Goal: Task Accomplishment & Management: Use online tool/utility

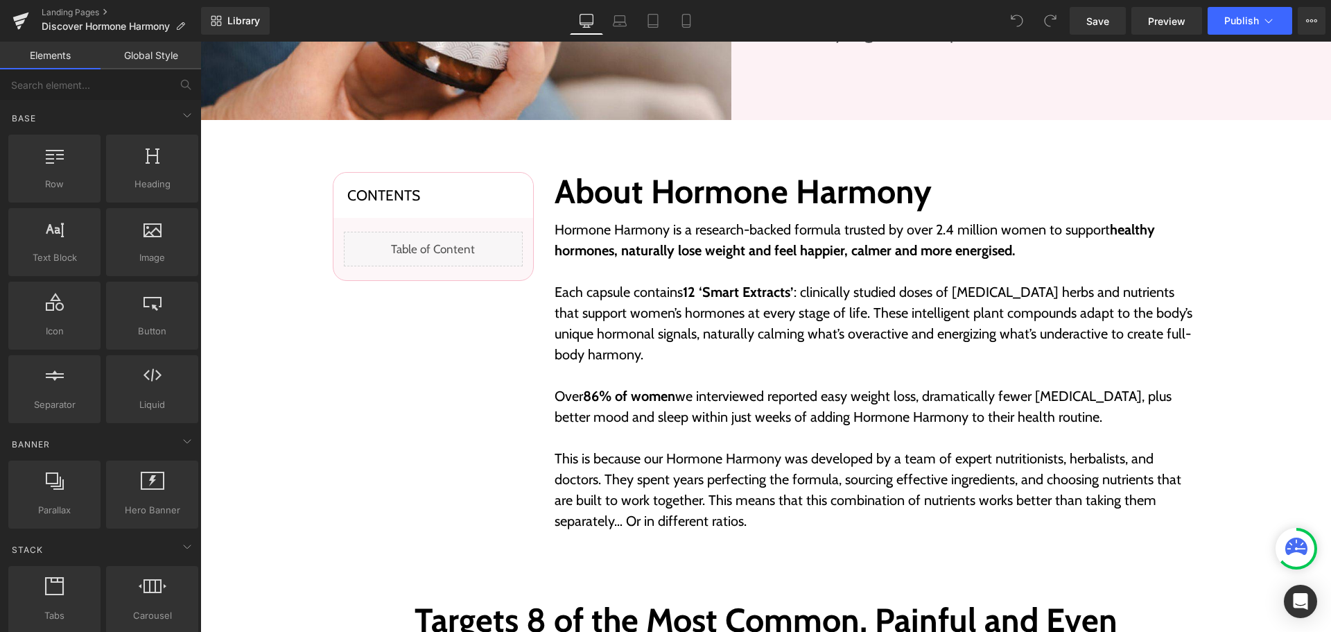
scroll to position [485, 0]
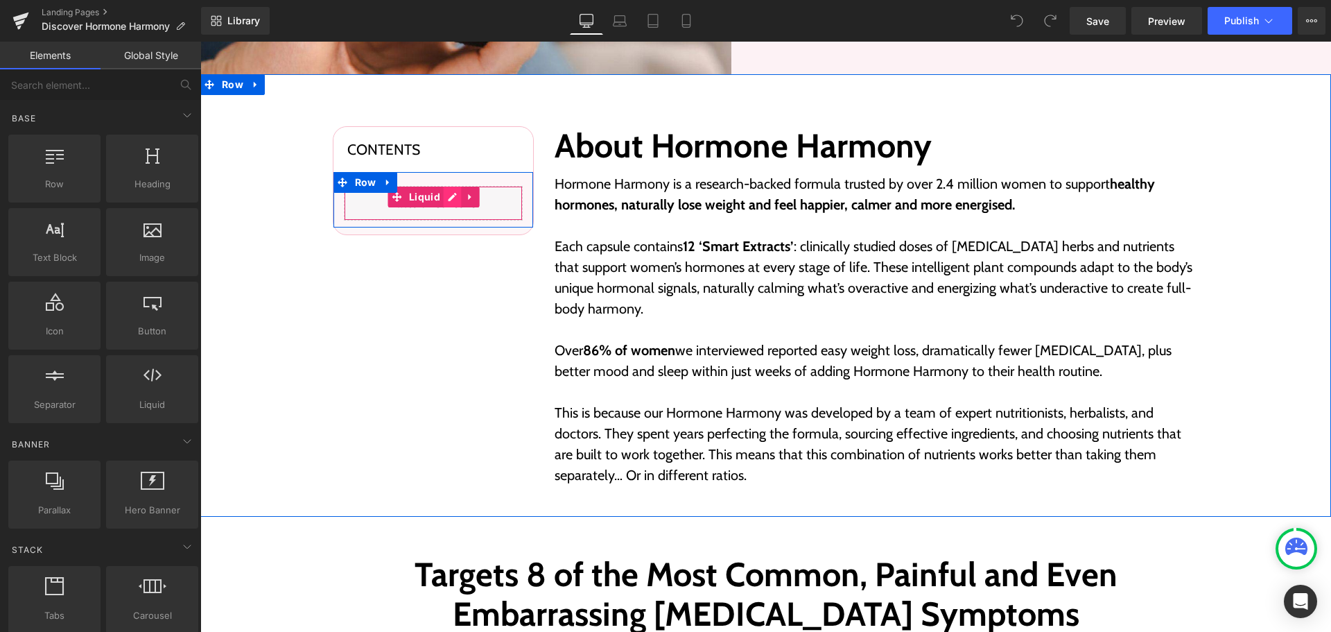
click at [452, 200] on div "Liquid" at bounding box center [433, 203] width 179 height 35
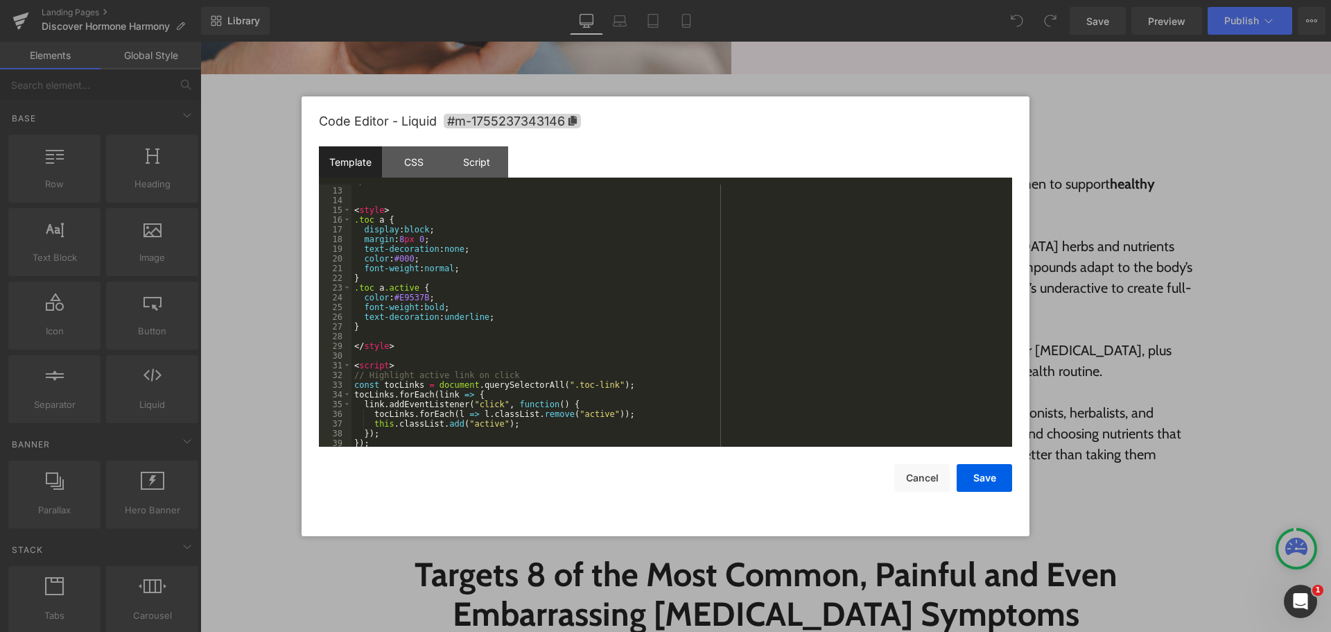
scroll to position [146, 0]
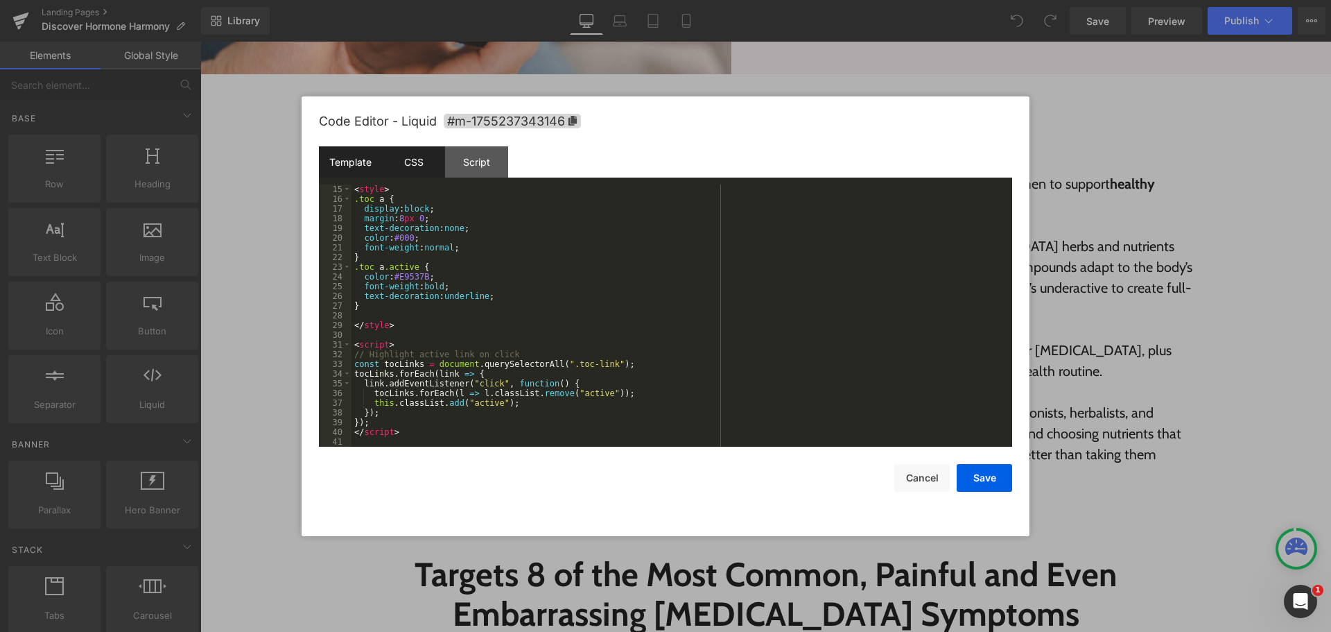
click at [389, 155] on div "CSS" at bounding box center [413, 161] width 63 height 31
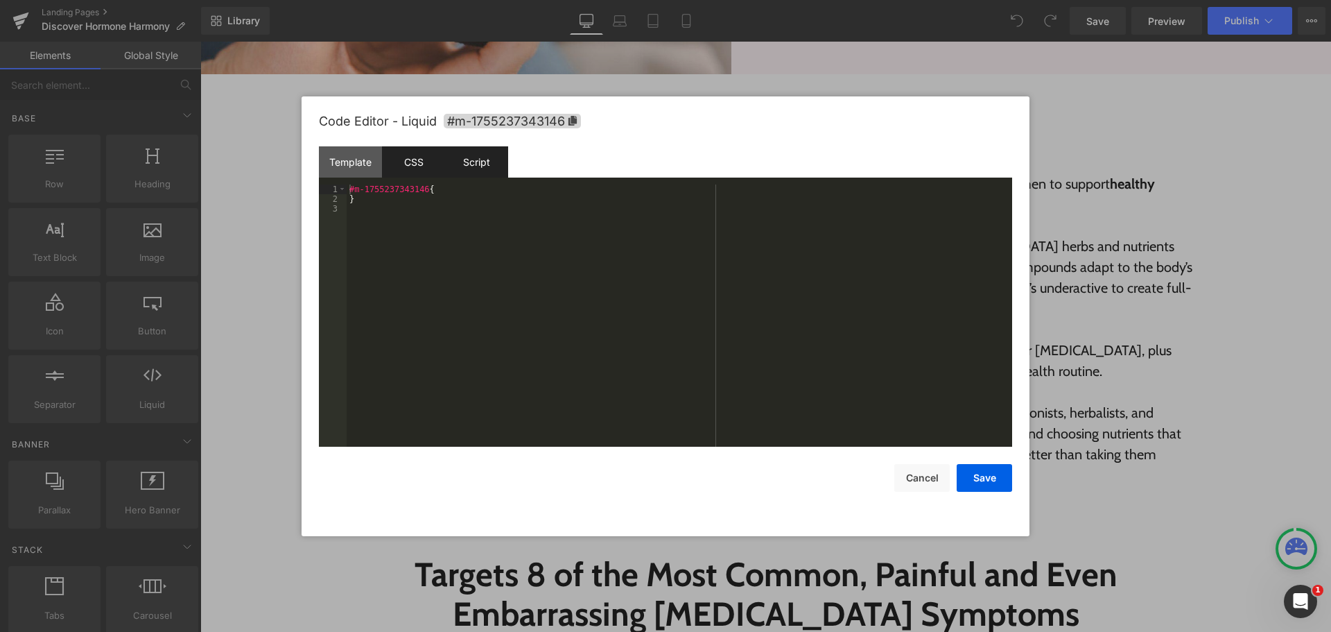
click at [454, 158] on div "Script" at bounding box center [476, 161] width 63 height 31
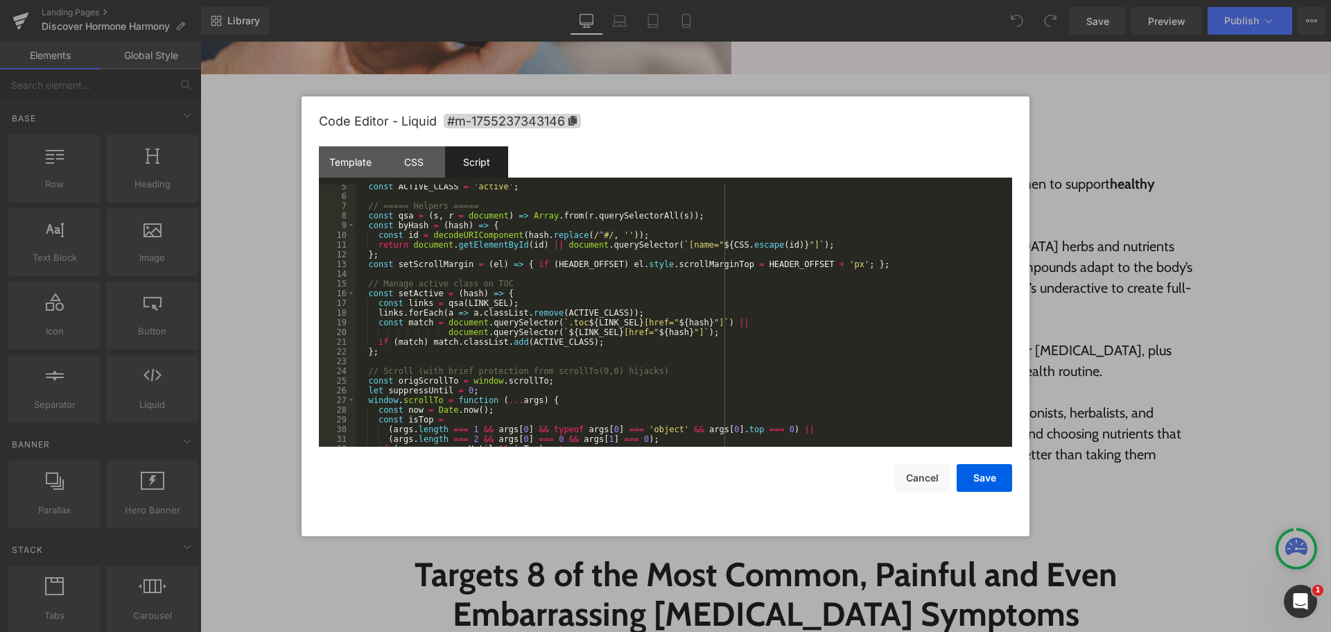
scroll to position [0, 0]
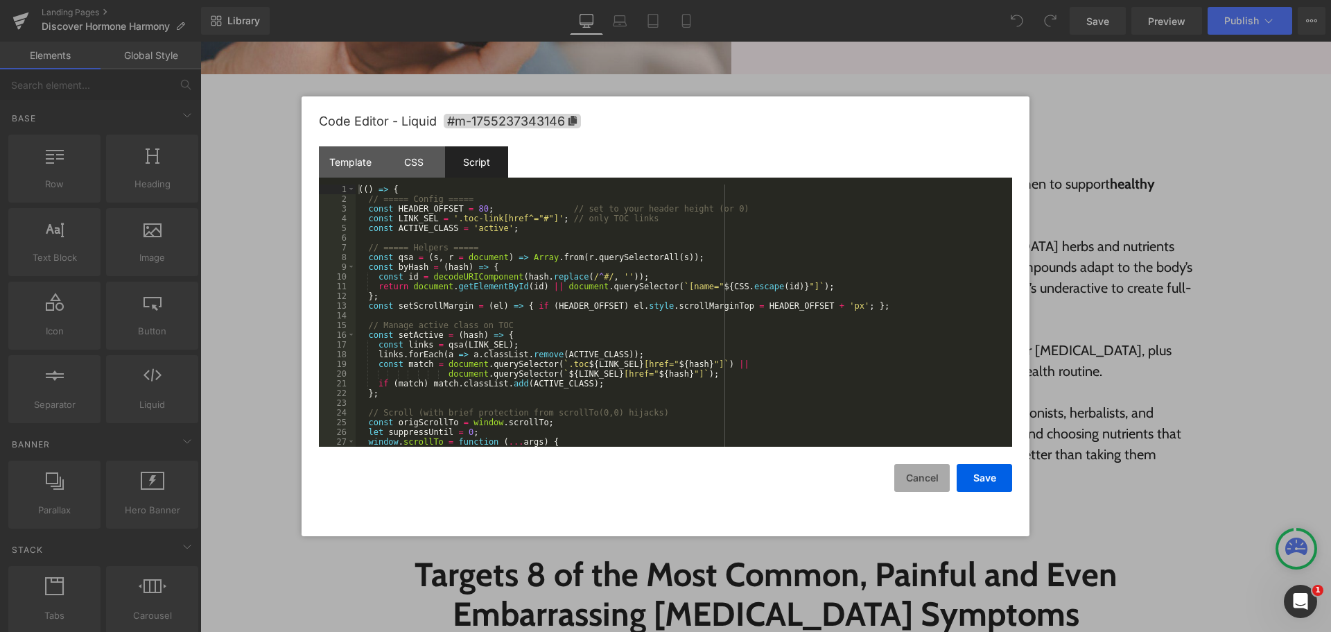
click at [940, 482] on button "Cancel" at bounding box center [922, 478] width 55 height 28
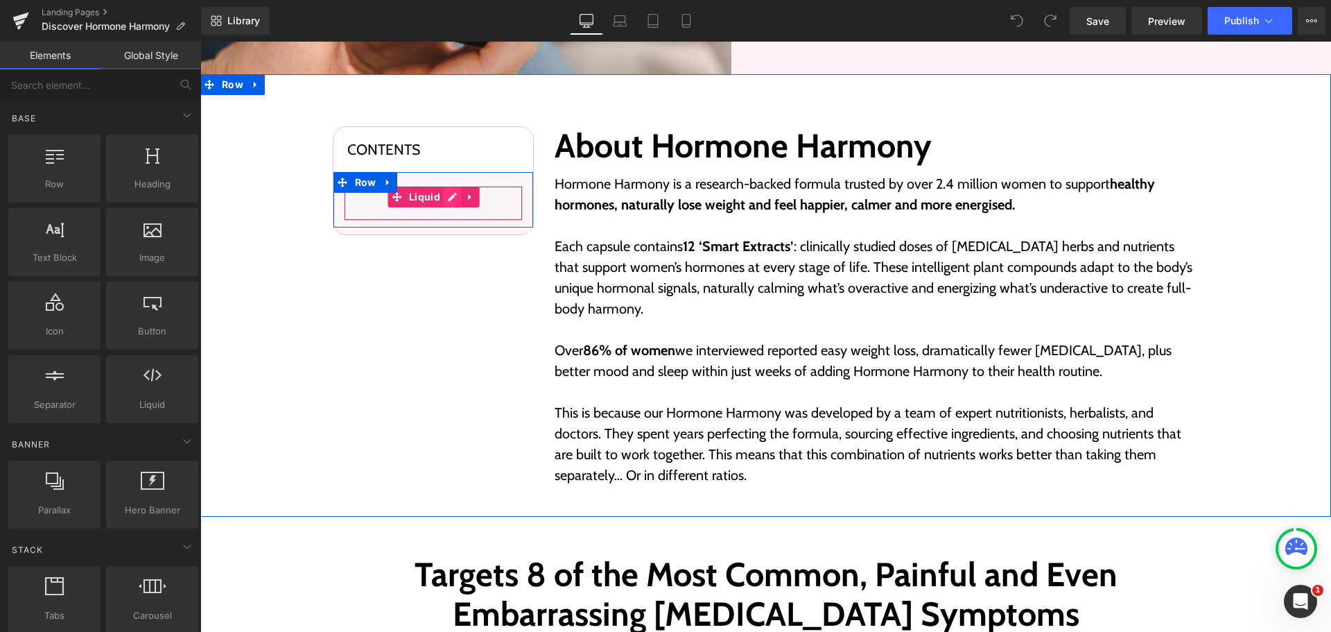
click at [447, 202] on div "Liquid" at bounding box center [433, 203] width 179 height 35
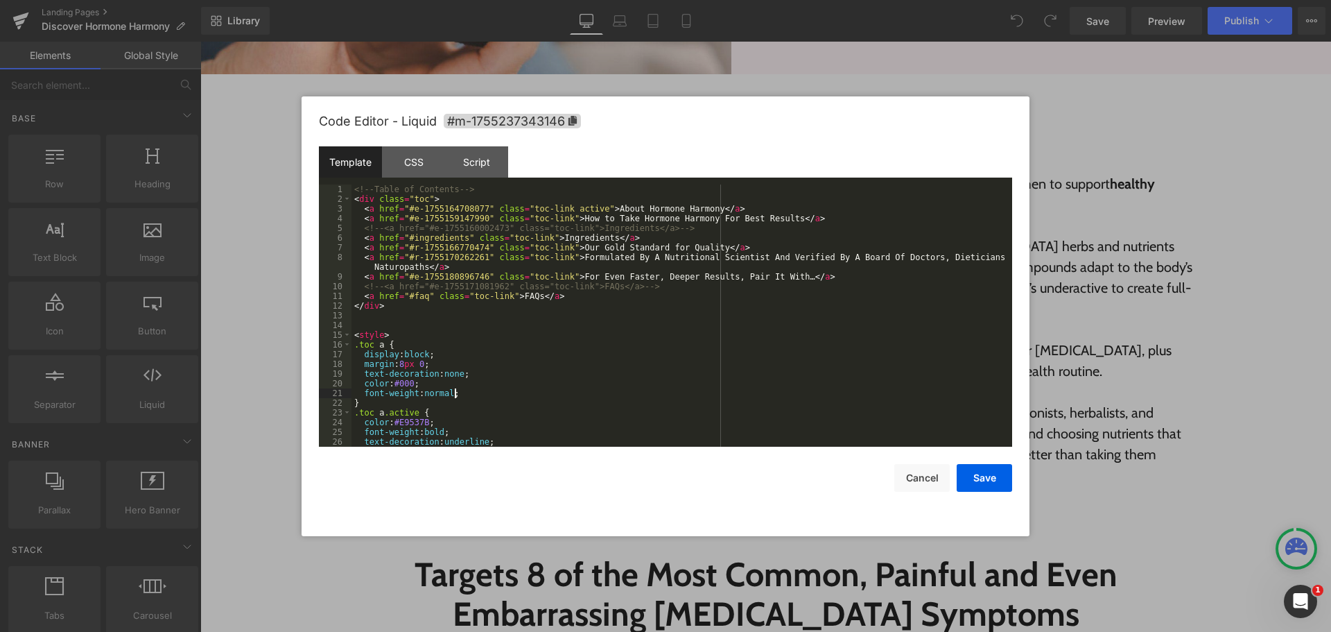
click at [563, 392] on div "<!-- Table of Contents --> < div class = "toc" > < a href = "#e-1755164708077" …" at bounding box center [679, 325] width 655 height 282
click at [368, 311] on div "<!-- Table of Contents --> < div class = "toc" > < a href = "#e-1755164708077" …" at bounding box center [679, 325] width 655 height 282
click at [381, 295] on div "<!-- Table of Contents --> < div class = "toc" > < a href = "#e-1755164708077" …" at bounding box center [679, 325] width 655 height 282
click at [374, 300] on div "<!-- Table of Contents --> < div class = "toc" > < a href = "#e-1755164708077" …" at bounding box center [679, 325] width 655 height 282
click at [375, 304] on div "<!-- Table of Contents --> < div class = "toc" > < a href = "#e-1755164708077" …" at bounding box center [679, 325] width 655 height 282
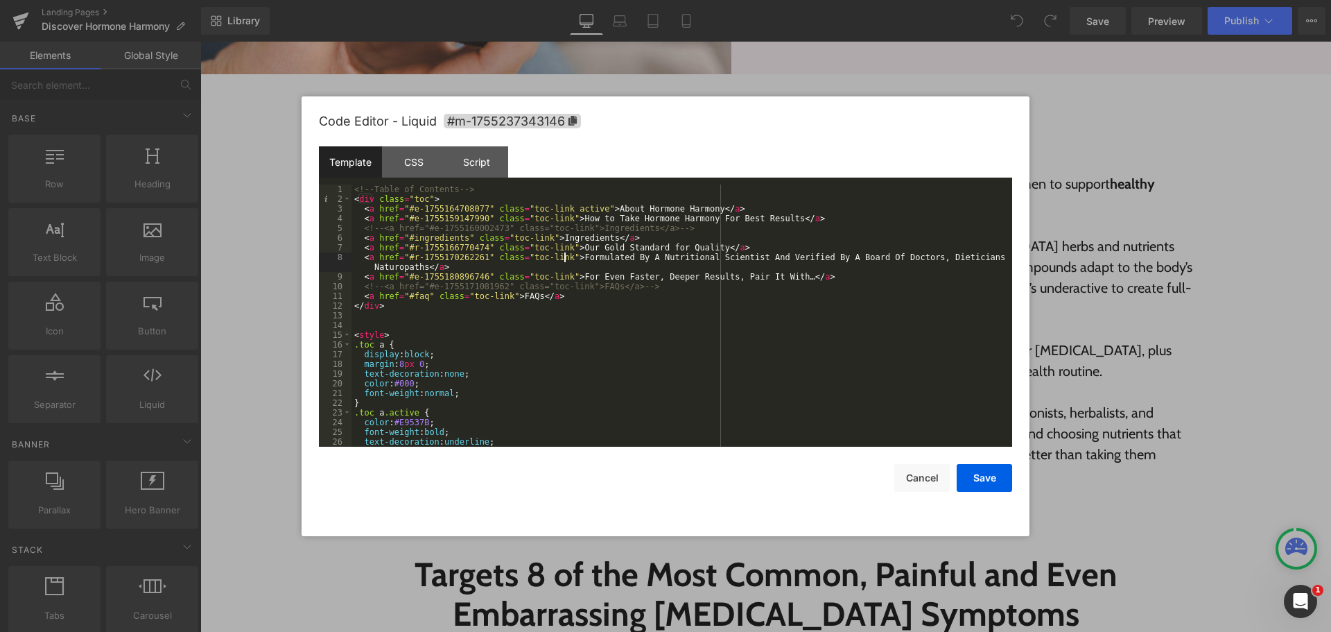
click at [563, 257] on div "<!-- Table of Contents --> < div class = "toc" > < a href = "#e-1755164708077" …" at bounding box center [679, 325] width 655 height 282
click at [608, 209] on div "<!-- Table of Contents --> < div class = "toc" > < a href = "#e-1755164708077" …" at bounding box center [679, 325] width 655 height 282
drag, startPoint x: 408, startPoint y: 208, endPoint x: 476, endPoint y: 208, distance: 67.3
click at [476, 208] on div "<!-- Table of Contents --> < div class = "toc" > < a href = "#e-1755164708077" …" at bounding box center [679, 325] width 655 height 282
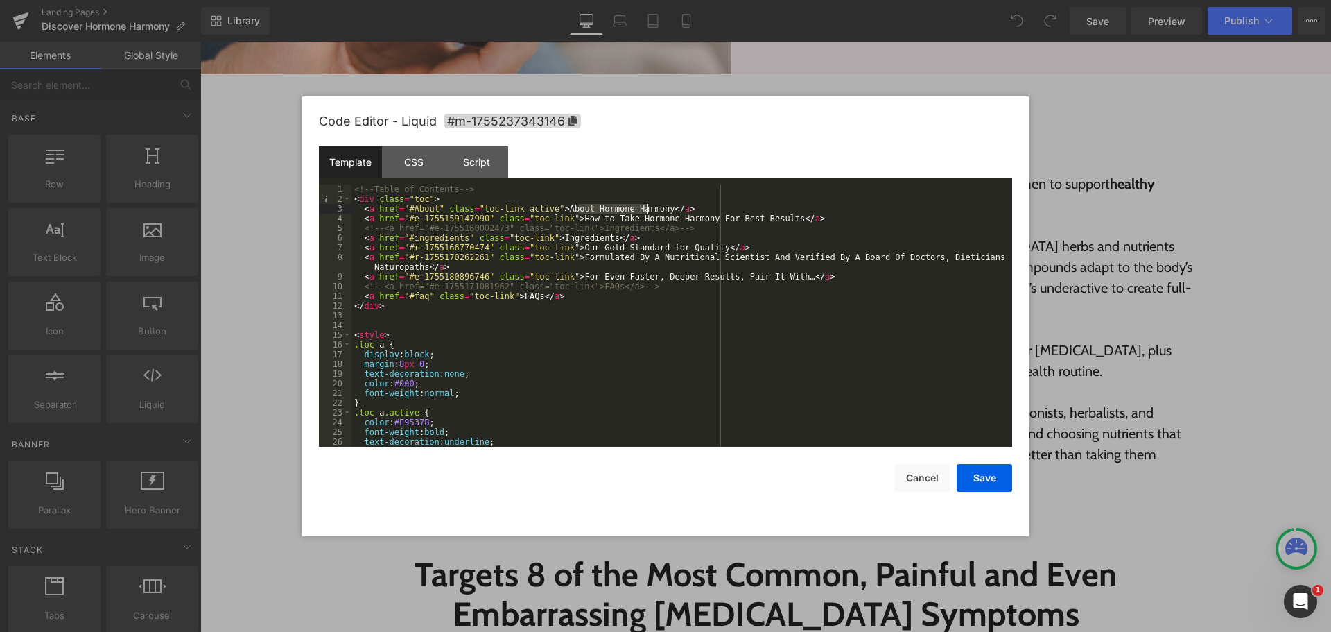
drag, startPoint x: 578, startPoint y: 210, endPoint x: 646, endPoint y: 211, distance: 68.0
click at [646, 211] on div "<!-- Table of Contents --> < div class = "toc" > < a href = "#About" class = "t…" at bounding box center [679, 325] width 655 height 282
click at [431, 205] on div "<!-- Table of Contents --> < div class = "toc" > < a href = "#About" class = "t…" at bounding box center [679, 325] width 655 height 282
paste textarea
click at [431, 206] on div "<!-- Table of Contents --> < div class = "toc" > < a href = "#AboutHormone Harm…" at bounding box center [679, 325] width 655 height 282
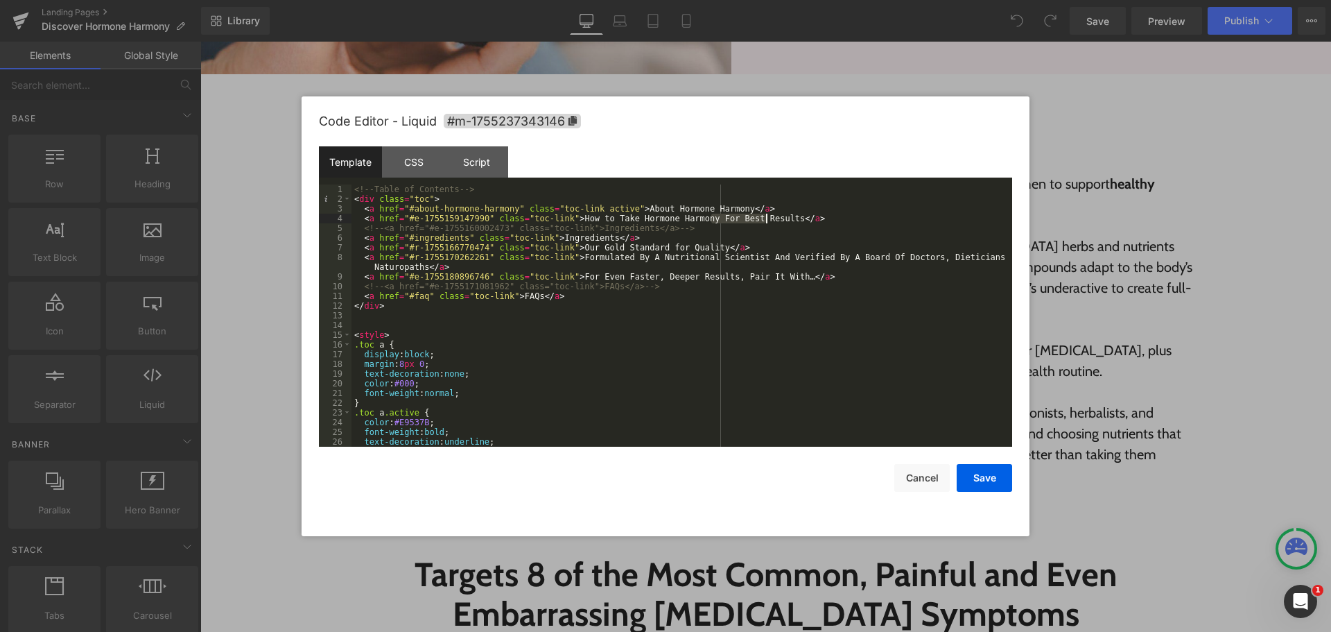
drag, startPoint x: 712, startPoint y: 219, endPoint x: 768, endPoint y: 219, distance: 56.2
click at [768, 219] on div "<!-- Table of Contents --> < div class = "toc" > < a href = "#about-hormone-har…" at bounding box center [679, 325] width 655 height 282
click at [406, 209] on div "<!-- Table of Contents --> < div class = "toc" > < a href = "#about-hormone-har…" at bounding box center [679, 325] width 655 height 282
click at [409, 209] on div "<!-- Table of Contents --> < div class = "toc" > < a href = "#about-hormone-har…" at bounding box center [679, 325] width 655 height 282
click at [505, 207] on div "<!-- Table of Contents --> < div class = "toc" > < a href = "#about-hormone-har…" at bounding box center [679, 325] width 655 height 282
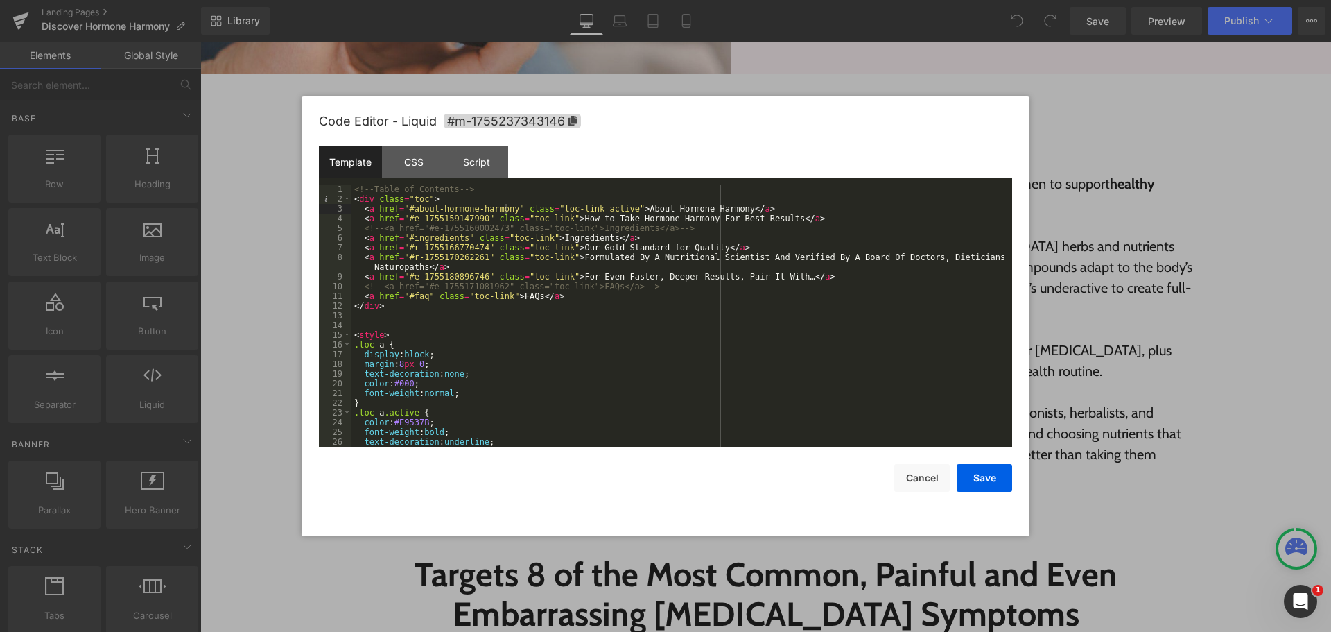
click at [408, 218] on div "<!-- Table of Contents --> < div class = "toc" > < a href = "#about-hormone-har…" at bounding box center [679, 325] width 655 height 282
click at [477, 217] on div "<!-- Table of Contents --> < div class = "toc" > < a href = "#about-hormone-har…" at bounding box center [679, 325] width 655 height 282
click at [408, 250] on div "<!-- Table of Contents --> < div class = "toc" > < a href = "#about-hormone-har…" at bounding box center [679, 325] width 655 height 282
click at [479, 248] on div "<!-- Table of Contents --> < div class = "toc" > < a href = "#about-hormone-har…" at bounding box center [679, 325] width 655 height 282
click at [414, 250] on div "<!-- Table of Contents --> < div class = "toc" > < a href = "#about-hormone-har…" at bounding box center [679, 315] width 655 height 262
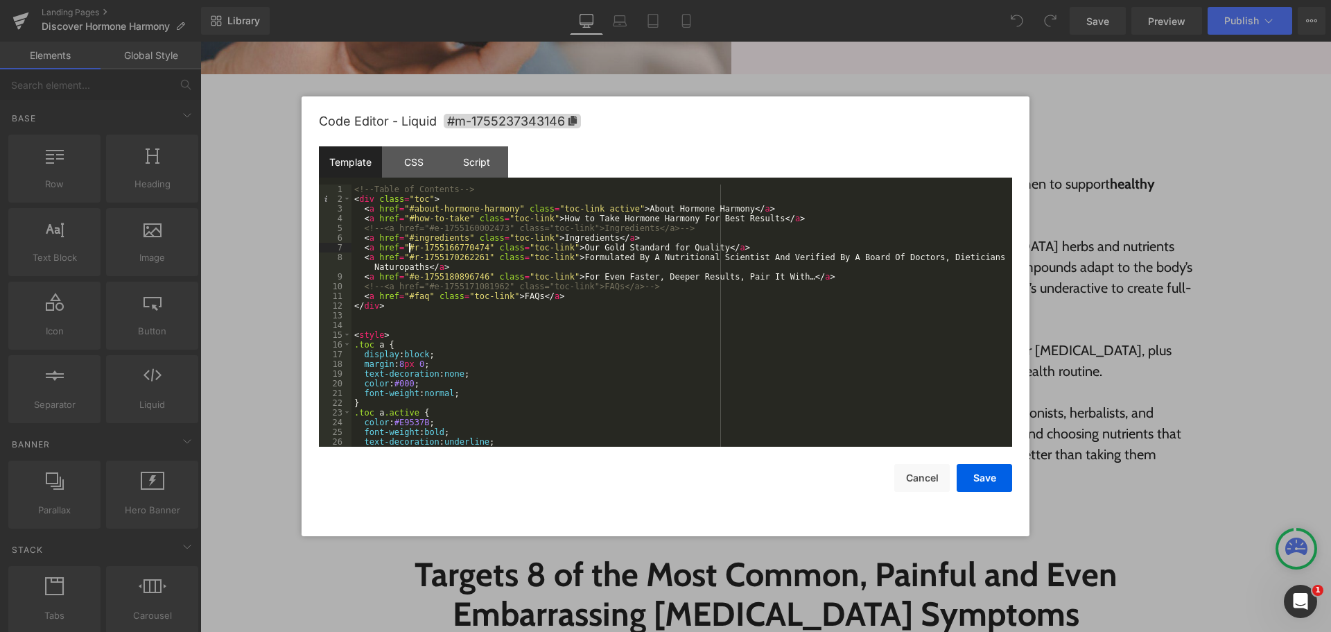
click at [409, 246] on div "<!-- Table of Contents --> < div class = "toc" > < a href = "#about-hormone-har…" at bounding box center [679, 325] width 655 height 282
click at [477, 248] on div "<!-- Table of Contents --> < div class = "toc" > < a href = "#about-hormone-har…" at bounding box center [679, 325] width 655 height 282
click at [408, 256] on div "<!-- Table of Contents --> < div class = "toc" > < a href = "#about-hormone-har…" at bounding box center [679, 325] width 655 height 282
click at [478, 255] on div "<!-- Table of Contents --> < div class = "toc" > < a href = "#about-hormone-har…" at bounding box center [679, 325] width 655 height 282
click at [408, 277] on div "<!-- Table of Contents --> < div class = "toc" > < a href = "#about-hormone-har…" at bounding box center [679, 325] width 655 height 282
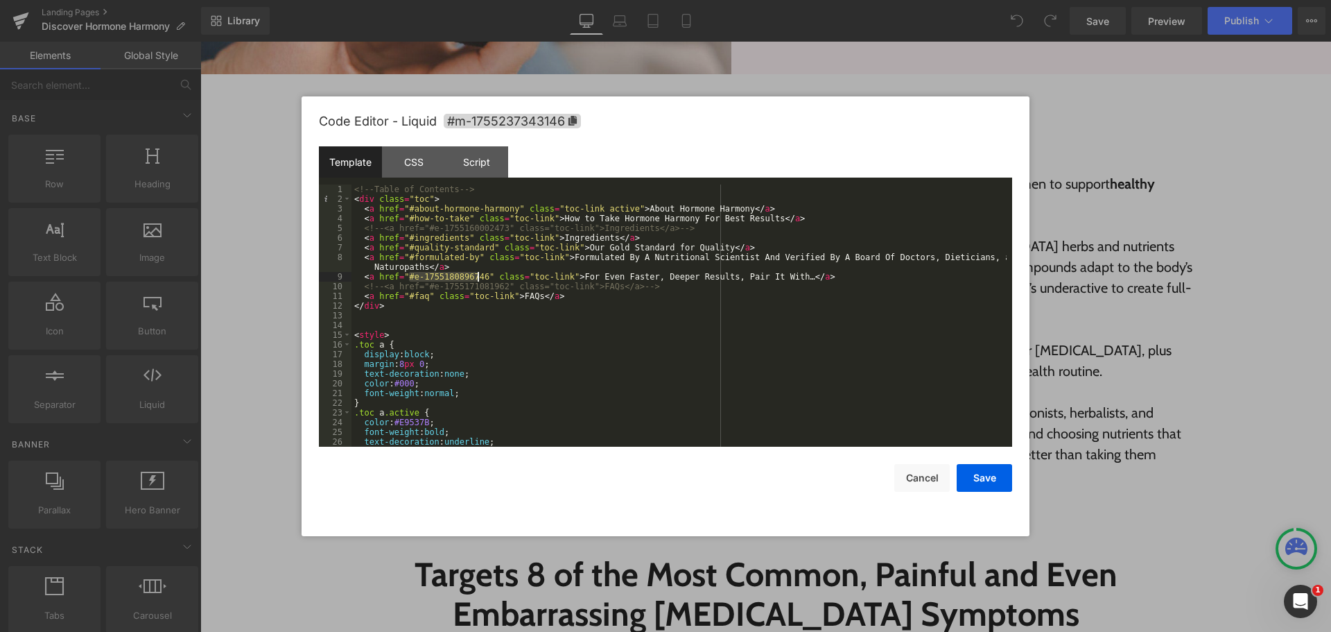
click at [476, 276] on div "<!-- Table of Contents --> < div class = "toc" > < a href = "#about-hormone-har…" at bounding box center [679, 325] width 655 height 282
click at [409, 275] on div "<!-- Table of Contents --> < div class = "toc" > < a href = "#about-hormone-har…" at bounding box center [679, 325] width 655 height 282
click at [476, 275] on div "<!-- Table of Contents --> < div class = "toc" > < a href = "#about-hormone-har…" at bounding box center [679, 325] width 655 height 282
paste textarea
click at [662, 290] on div "<!-- Table of Contents --> < div class = "toc" > < a href = "#about-hormone-har…" at bounding box center [679, 325] width 655 height 282
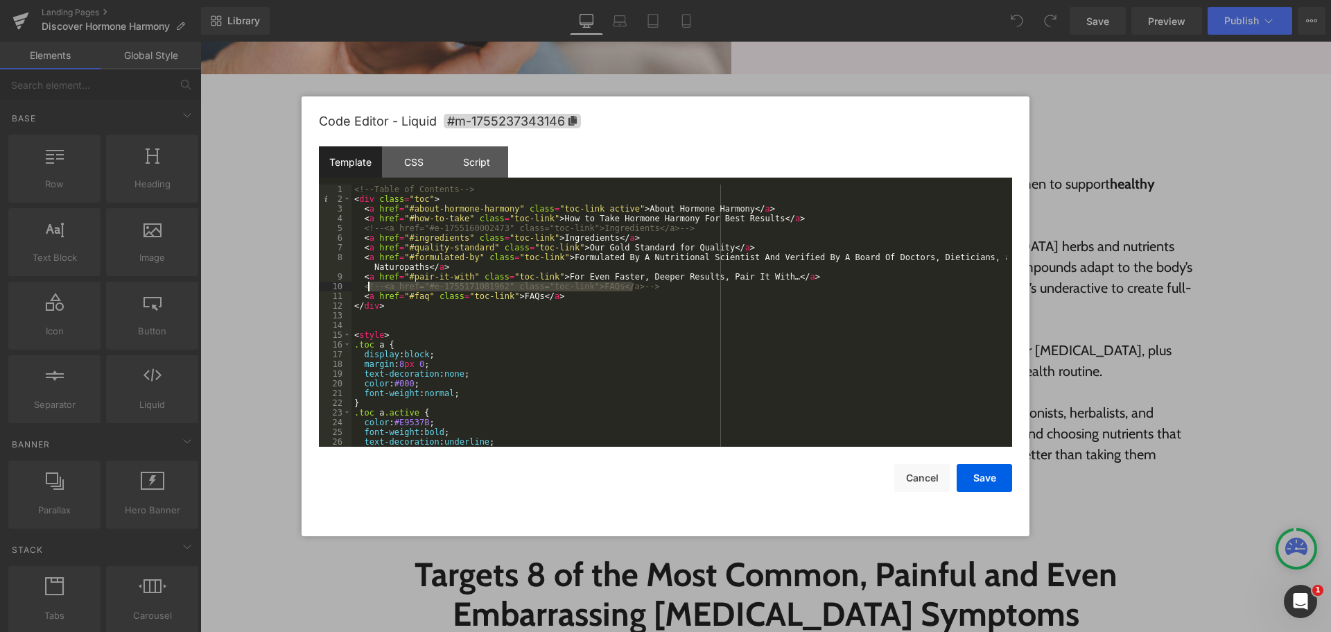
click at [366, 285] on div "<!-- Table of Contents --> < div class = "toc" > < a href = "#about-hormone-har…" at bounding box center [679, 325] width 655 height 282
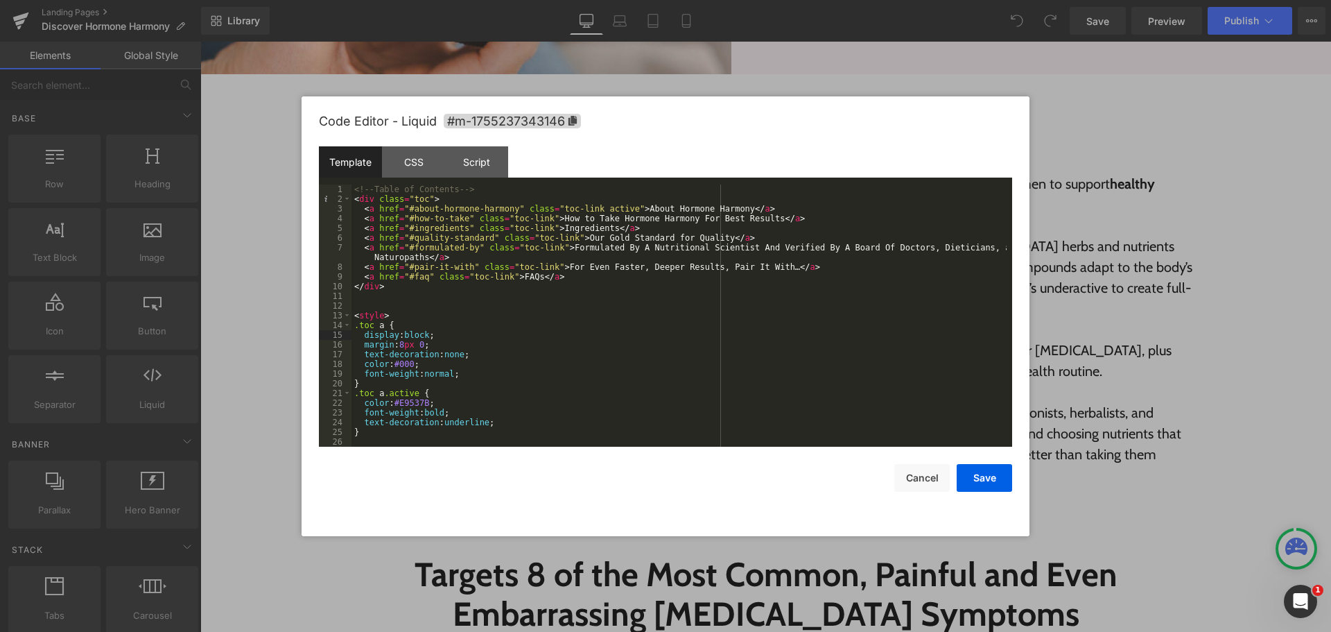
scroll to position [126, 0]
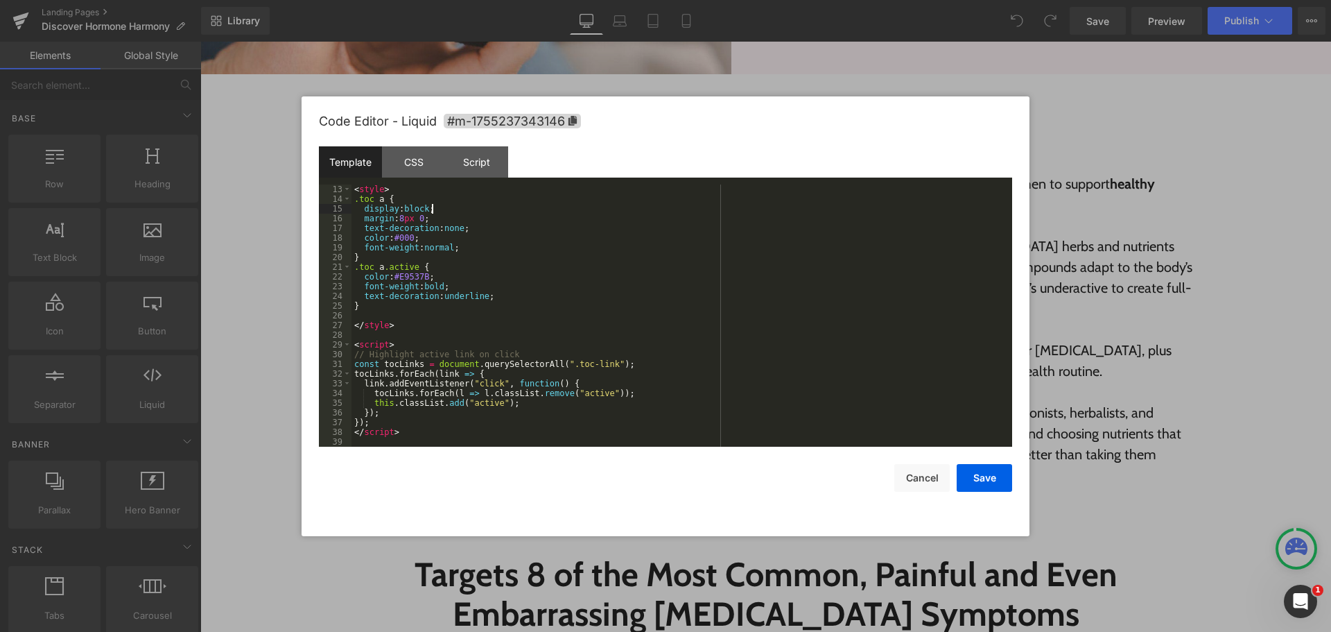
click at [752, 358] on div "< style > .toc a { display : block ; margin : 8 px 0 ; text-decoration : none ;…" at bounding box center [679, 325] width 655 height 282
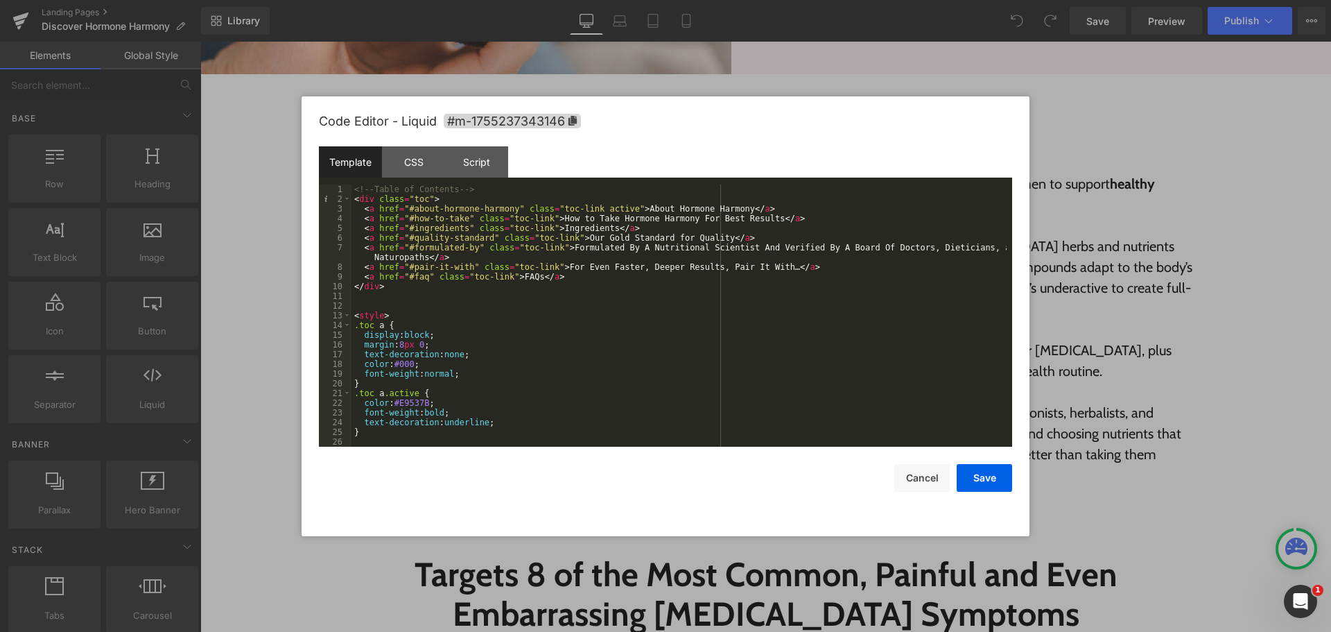
click at [442, 333] on div "<!-- Table of Contents --> < div class = "toc" > < a href = "#about-hormone-har…" at bounding box center [679, 325] width 655 height 282
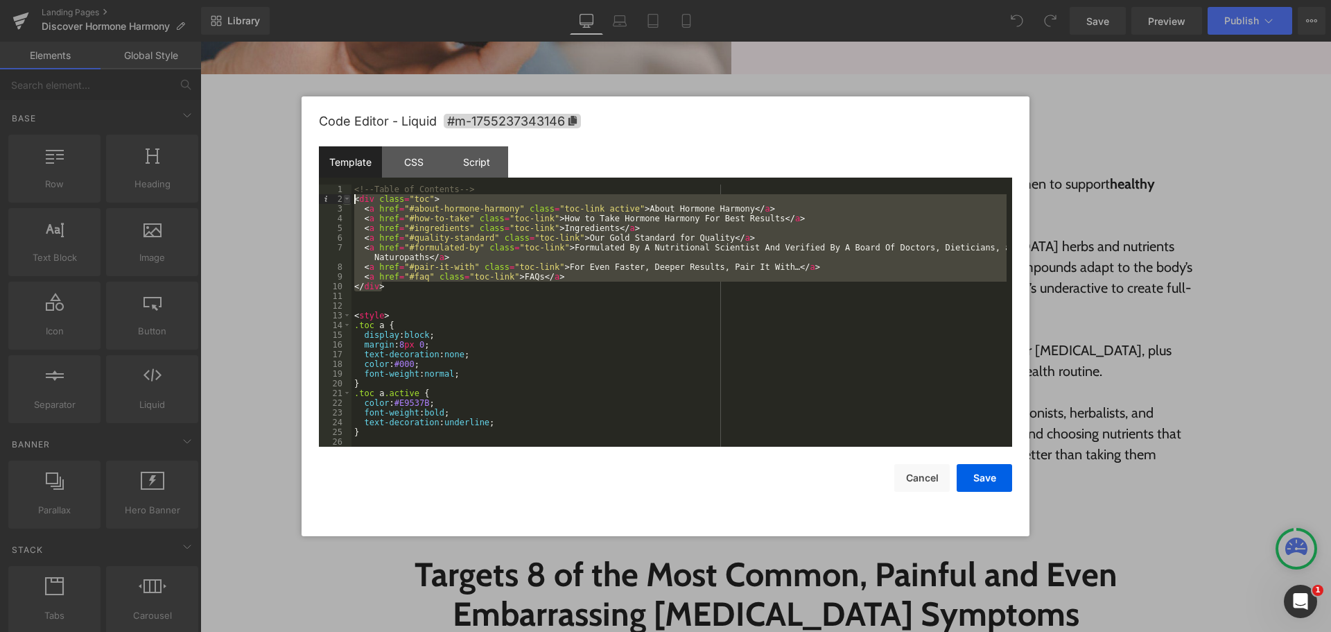
drag, startPoint x: 379, startPoint y: 276, endPoint x: 350, endPoint y: 200, distance: 81.7
click at [350, 200] on pre "1 2 3 4 5 6 7 8 9 10 11 12 13 14 15 16 17 18 19 20 21 22 23 24 25 26 27 <!-- Ta…" at bounding box center [665, 315] width 693 height 262
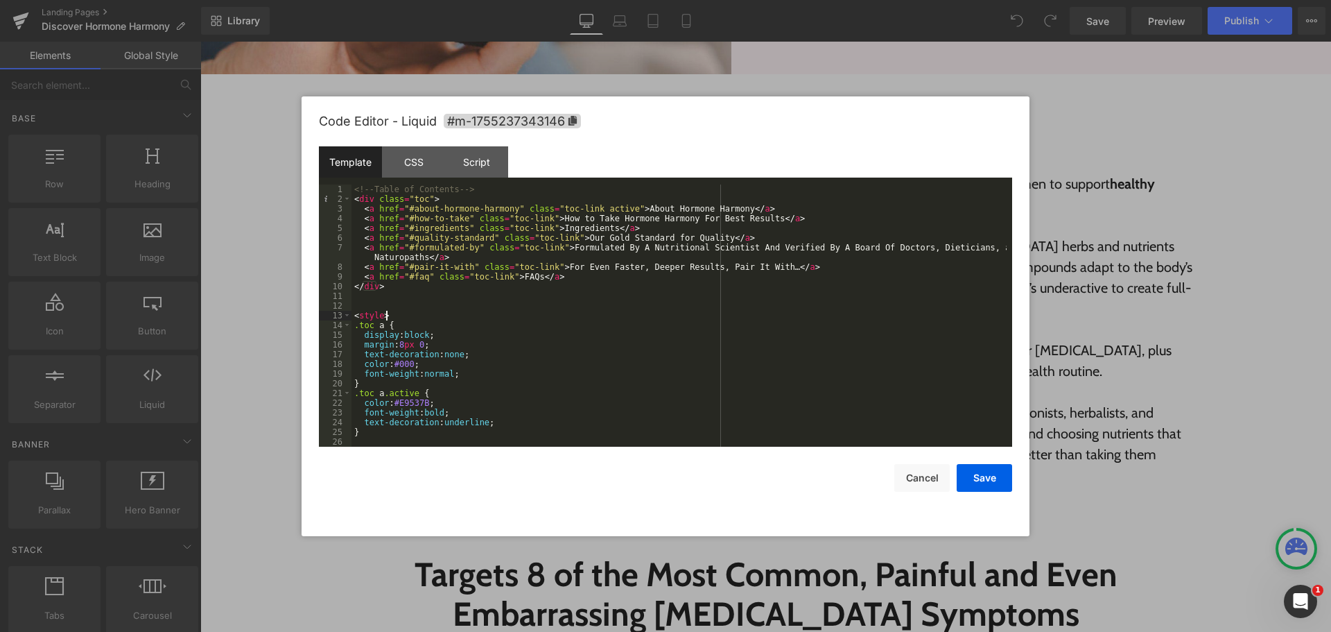
click at [510, 312] on div "<!-- Table of Contents --> < div class = "toc" > < a href = "#about-hormone-har…" at bounding box center [679, 325] width 655 height 282
click at [986, 474] on button "Save" at bounding box center [984, 478] width 55 height 28
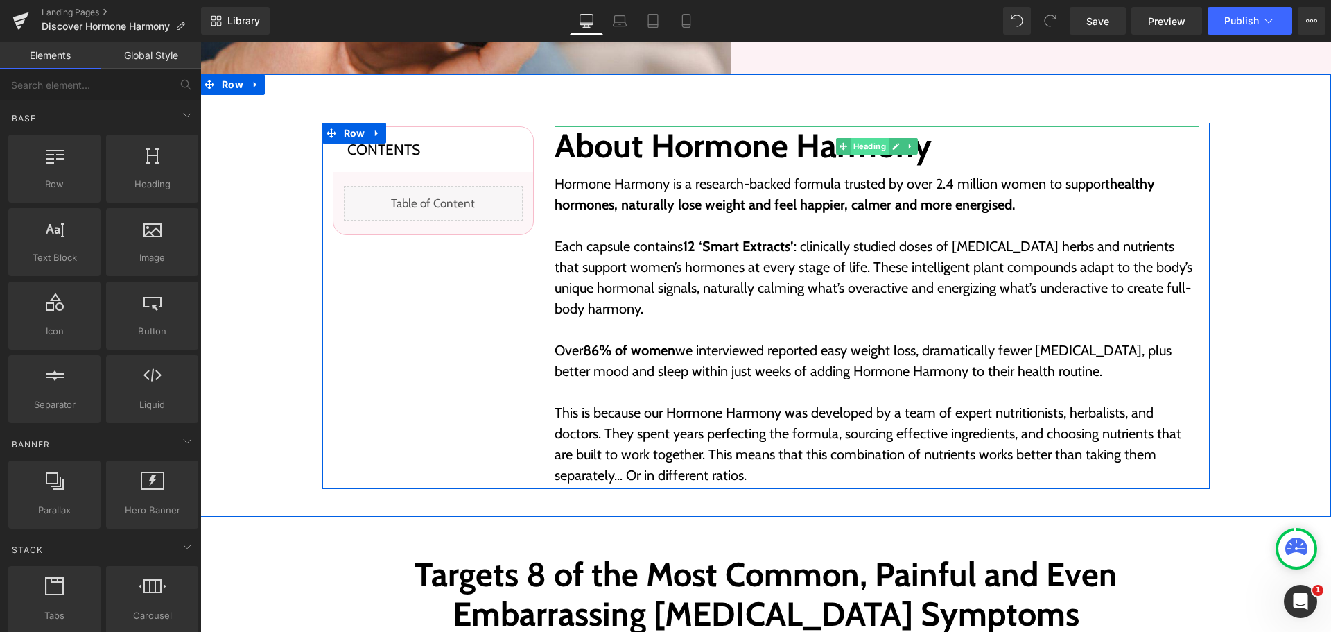
click at [872, 152] on span "Heading" at bounding box center [869, 146] width 38 height 17
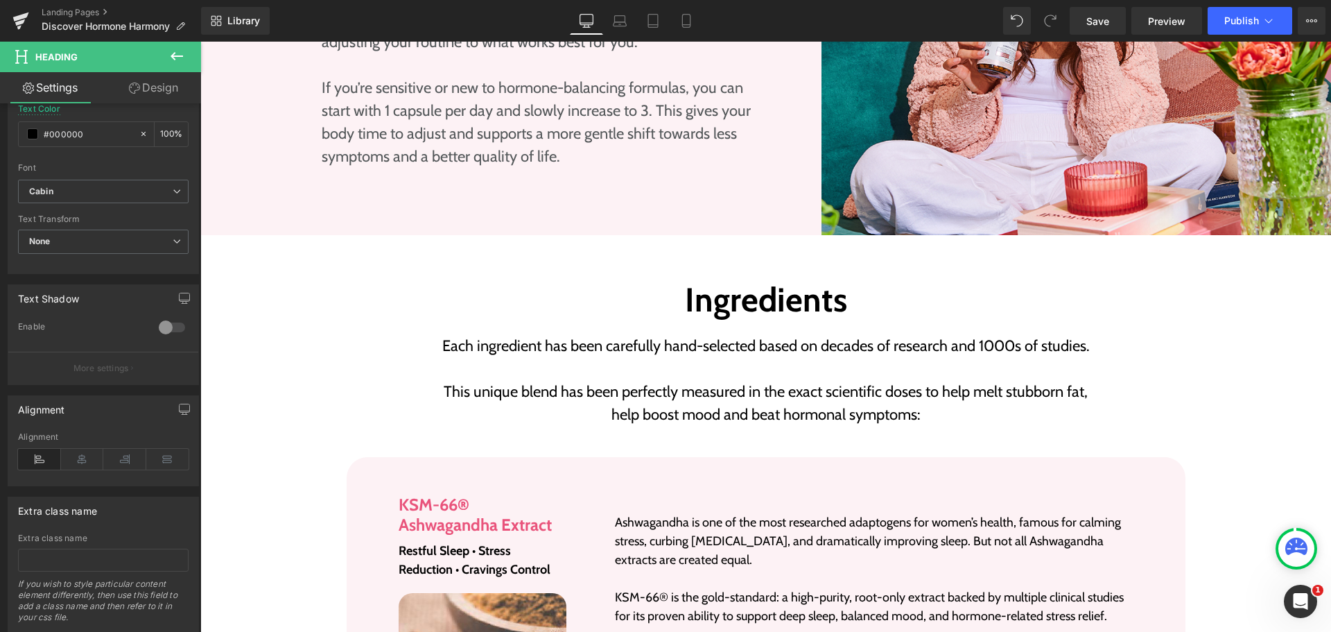
scroll to position [2080, 0]
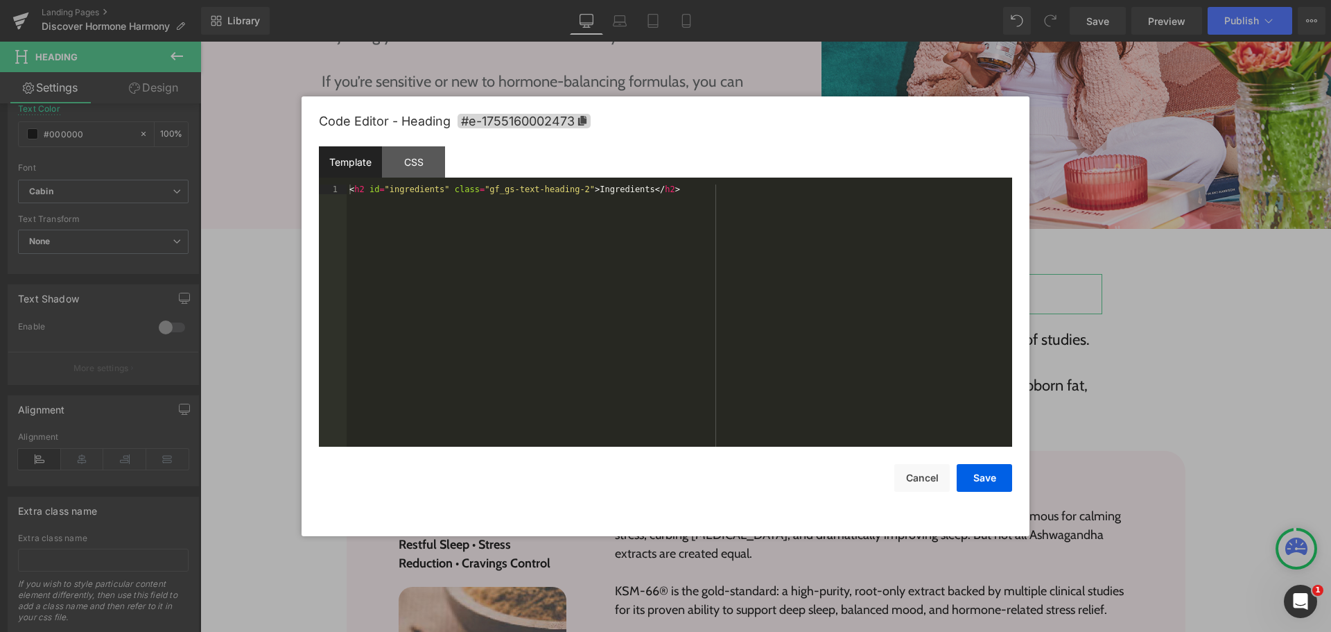
click at [726, 0] on div "Heading You are previewing how the will restyle your page. You can not edit Ele…" at bounding box center [665, 0] width 1331 height 0
click at [705, 250] on div "< h2 id = "ingredients" class = "gf_gs-text-heading-2" > Ingredients </ h2 >" at bounding box center [680, 325] width 666 height 282
click at [916, 474] on button "Cancel" at bounding box center [922, 478] width 55 height 28
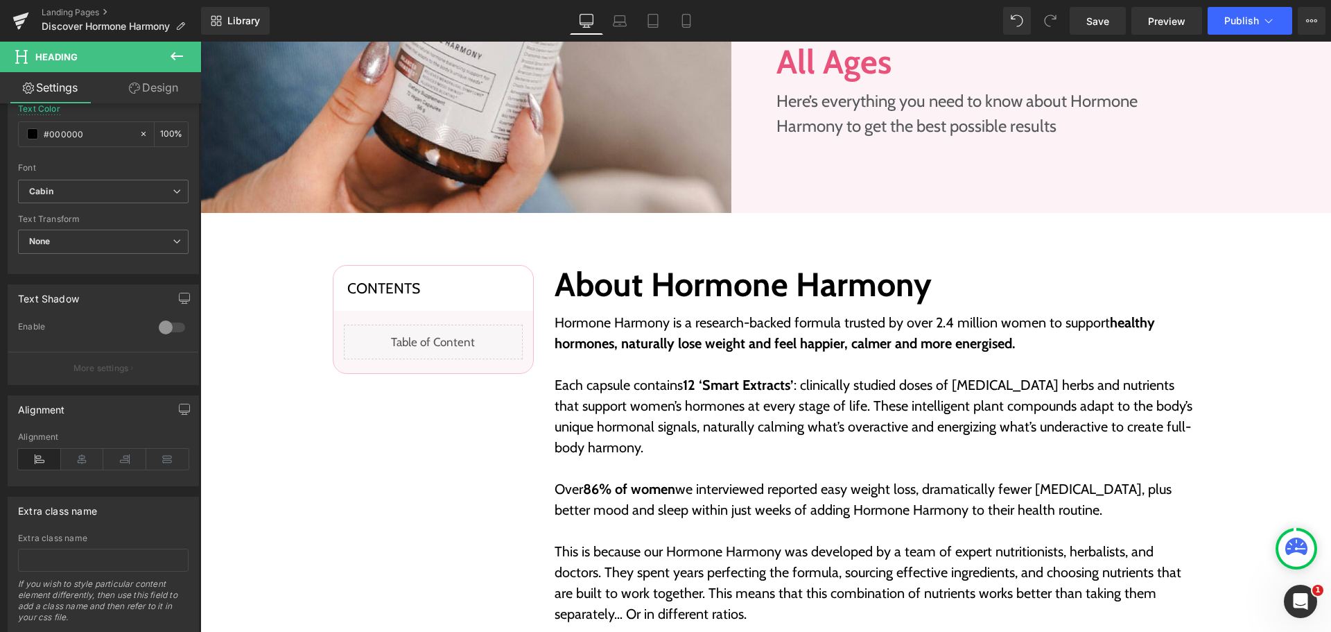
scroll to position [69, 0]
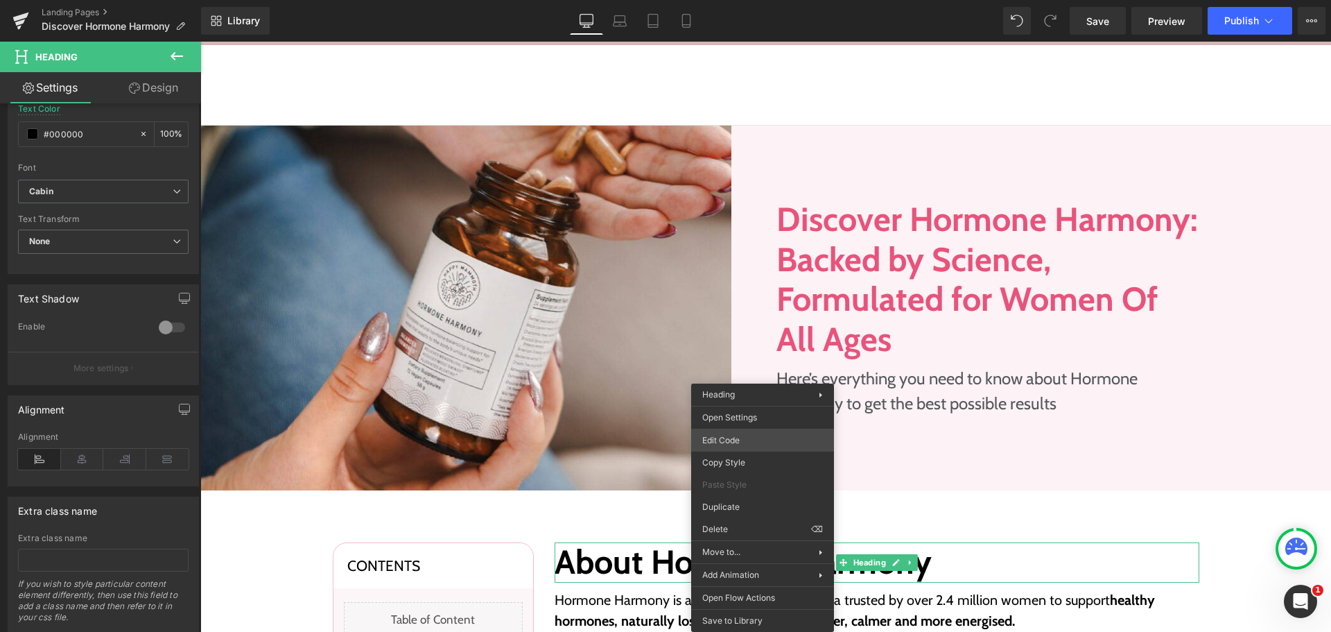
click at [757, 0] on div "Heading You are previewing how the will restyle your page. You can not edit Ele…" at bounding box center [665, 0] width 1331 height 0
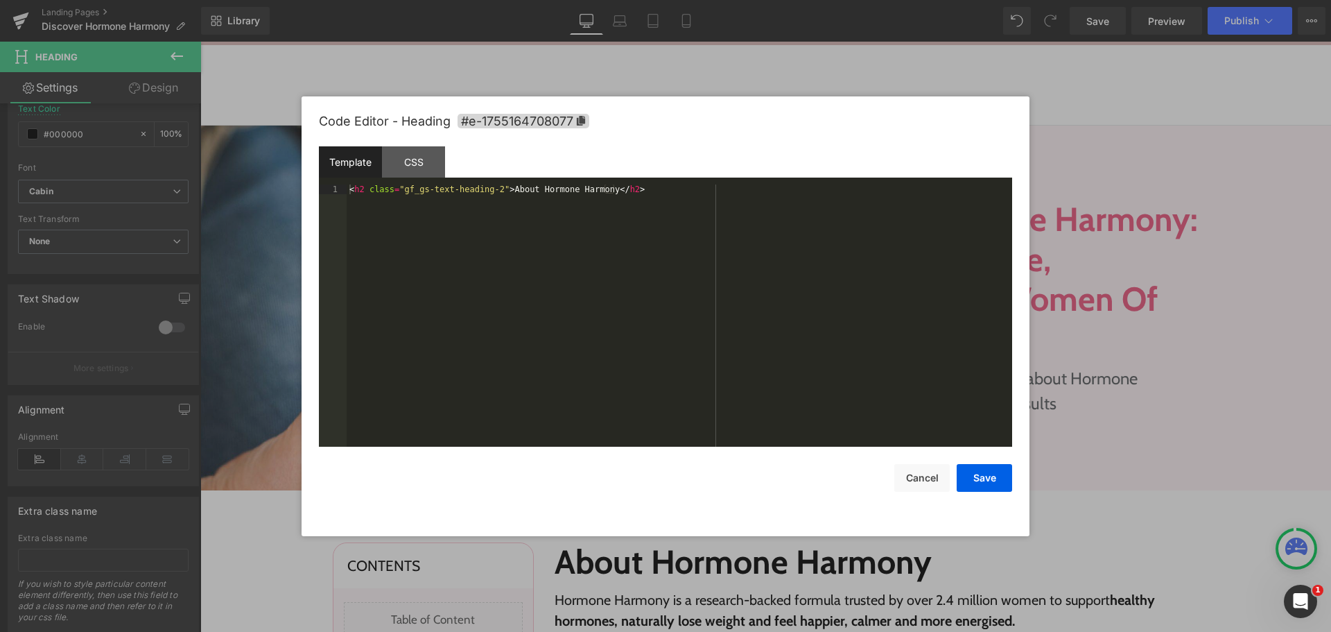
click at [825, 368] on div "< h2 class = "gf_gs-text-heading-2" > About Hormone Harmony </ h2 >" at bounding box center [680, 325] width 666 height 282
click at [605, 304] on div "< h2 id = "ingredients" class = "gf_gs-text-heading-2" > Ingredients </ h2 > < …" at bounding box center [680, 325] width 666 height 282
click at [368, 191] on div "< h2 id = "ingredients" class = "gf_gs-text-heading-2" > Ingredients </ h2 > < …" at bounding box center [680, 325] width 666 height 282
click at [442, 187] on div "< h2 id = "ingredients" class = "gf_gs-text-heading-2" > Ingredients </ h2 > < …" at bounding box center [680, 325] width 666 height 282
click at [597, 190] on div "< h2 class = "gf_gs-text-heading-2" > Ingredients </ h2 > < h2 class = "gf_gs-t…" at bounding box center [680, 325] width 666 height 282
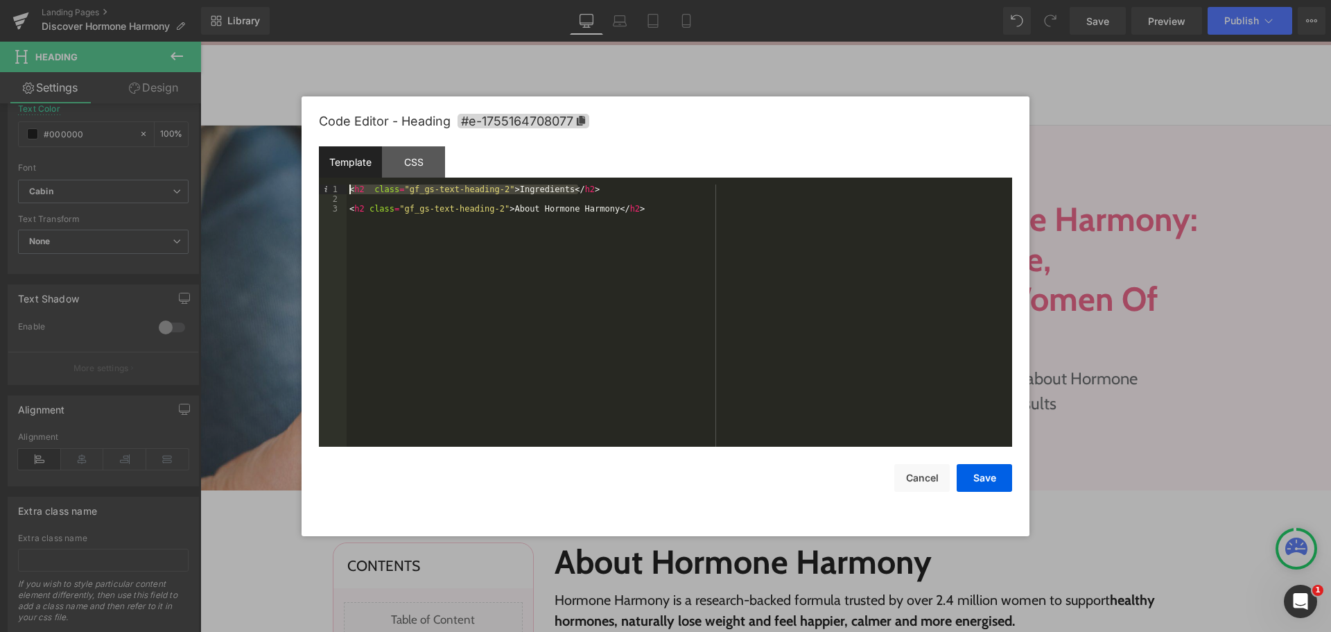
click at [351, 188] on div "< h2 class = "gf_gs-text-heading-2" > Ingredients </ h2 > < h2 class = "gf_gs-t…" at bounding box center [680, 325] width 666 height 282
paste textarea
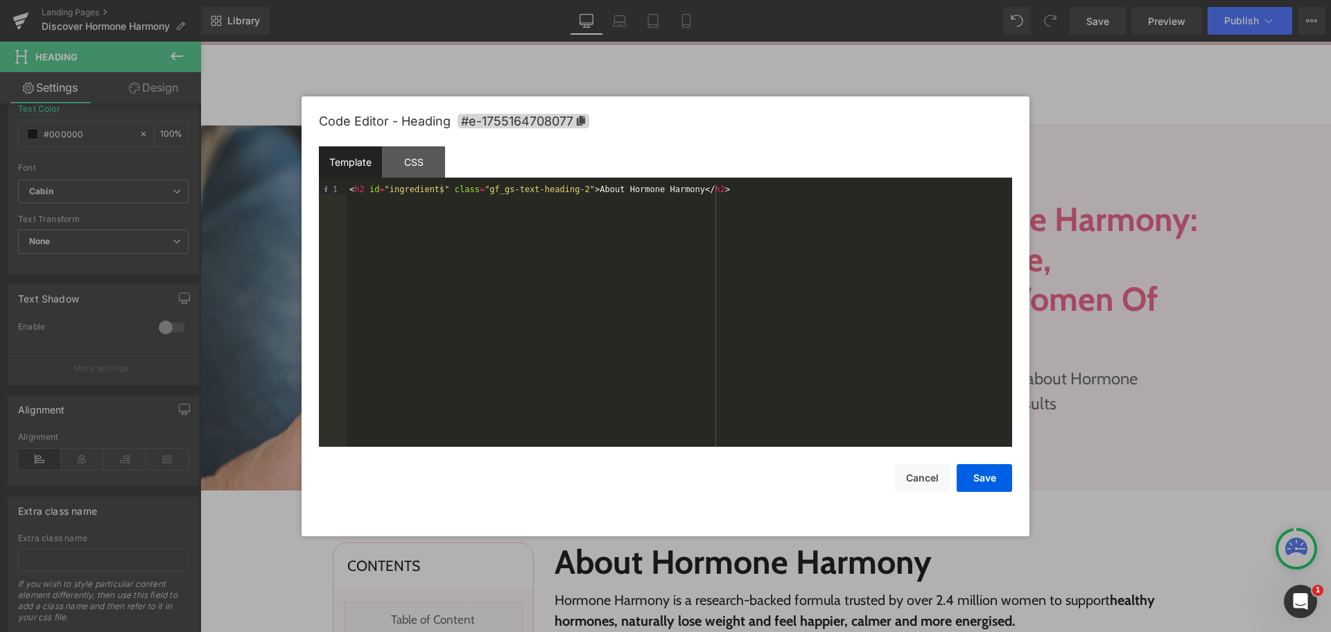
drag, startPoint x: 385, startPoint y: 191, endPoint x: 408, endPoint y: 186, distance: 24.1
click at [385, 191] on div "< h2 id = "ingredients" class = "gf_gs-text-heading-2" > About Hormone Harmony …" at bounding box center [680, 325] width 666 height 282
click at [435, 191] on div "< h2 id = "ingredients" class = "gf_gs-text-heading-2" > About Hormone Harmony …" at bounding box center [680, 325] width 666 height 282
click at [529, 264] on div "< h2 id = "about-hormone-harmony" class = "gf_gs-text-heading-2" > About Hormon…" at bounding box center [680, 325] width 666 height 282
click at [648, 298] on div "< h2 id = "about-hormone-harmony" class = "gf_gs-text-heading-2" > About Hormon…" at bounding box center [680, 325] width 666 height 282
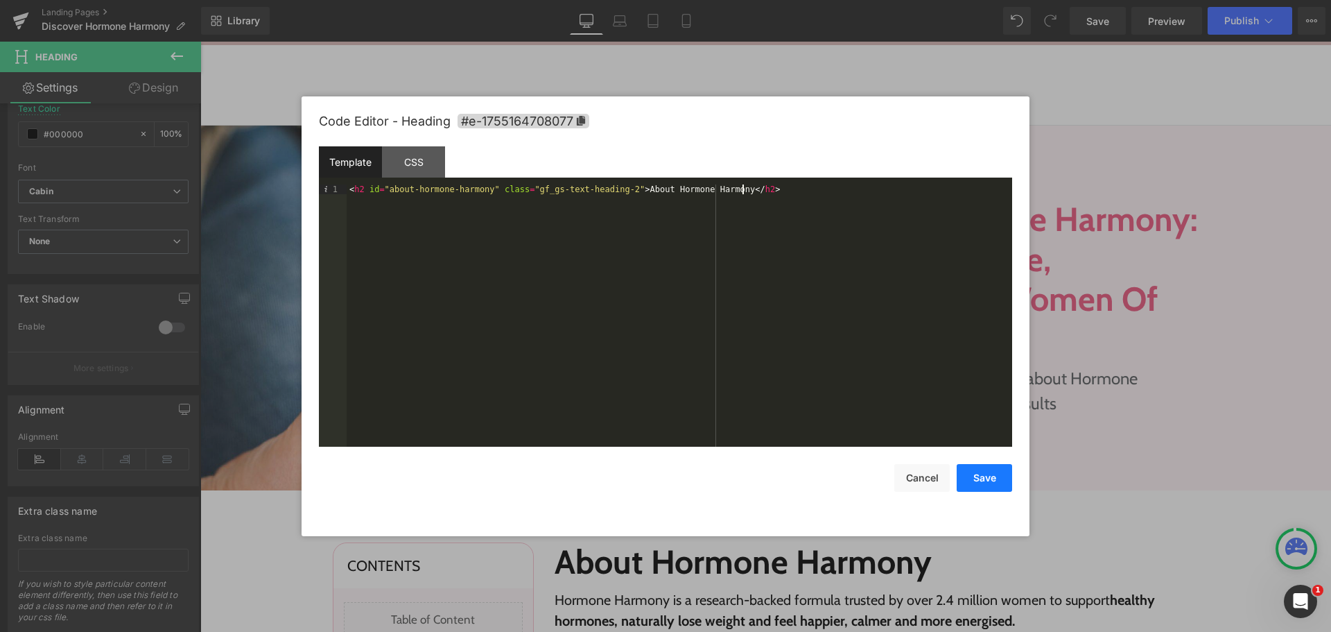
click at [988, 469] on button "Save" at bounding box center [984, 478] width 55 height 28
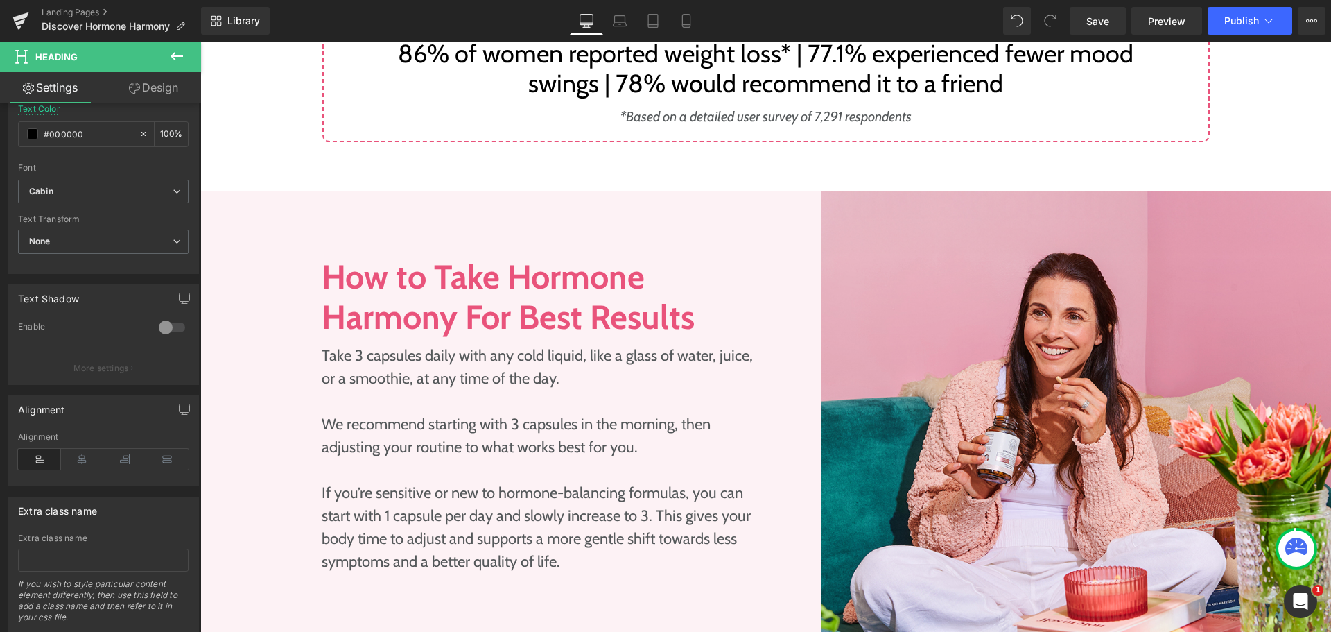
scroll to position [1734, 0]
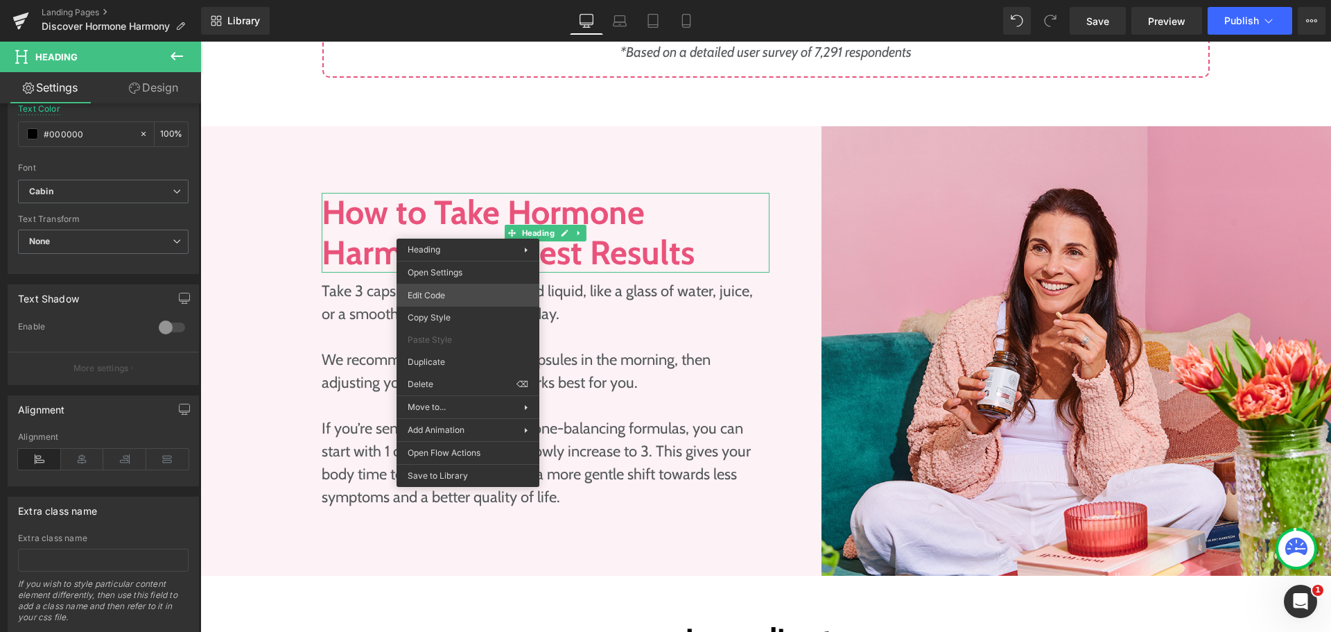
click at [477, 0] on div "Heading You are previewing how the will restyle your page. You can not edit Ele…" at bounding box center [665, 0] width 1331 height 0
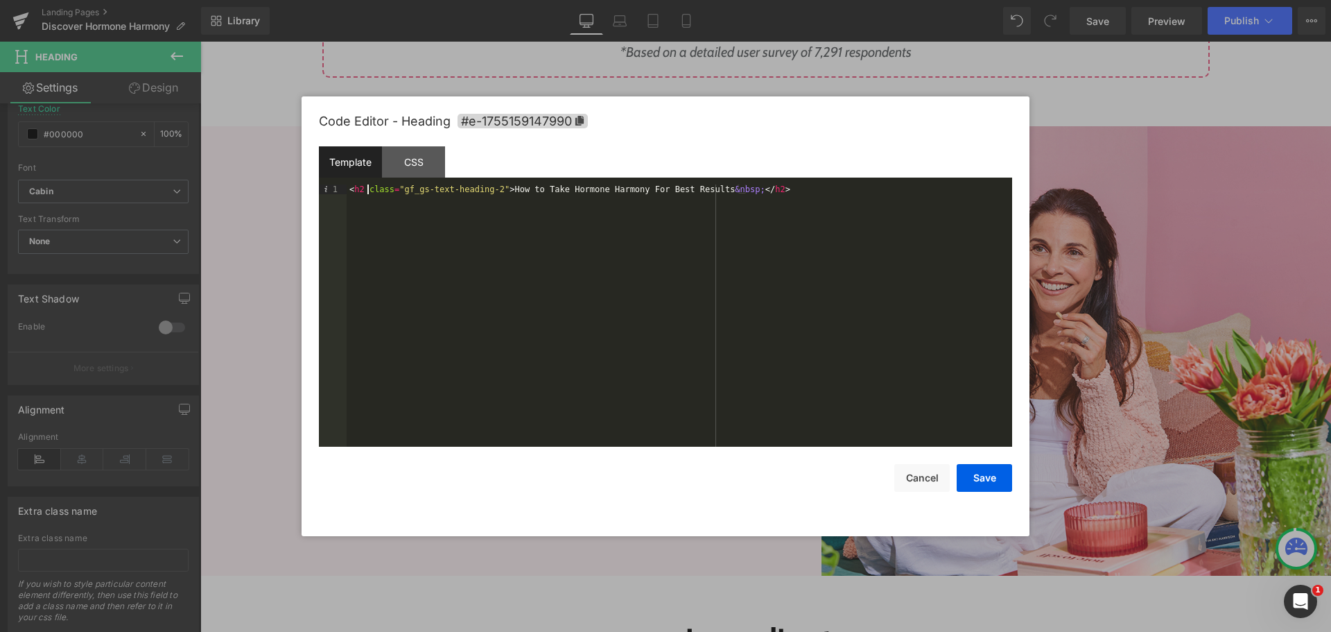
click at [368, 189] on div "< h2 class = "gf_gs-text-heading-2" > How to Take Hormone Harmony For Best Resu…" at bounding box center [680, 325] width 666 height 282
paste textarea
click at [408, 261] on div "< h2 id = "how-to-take" class = "gf_gs-text-heading-2" > How to Take Hormone Ha…" at bounding box center [680, 325] width 666 height 282
click at [993, 479] on button "Save" at bounding box center [984, 478] width 55 height 28
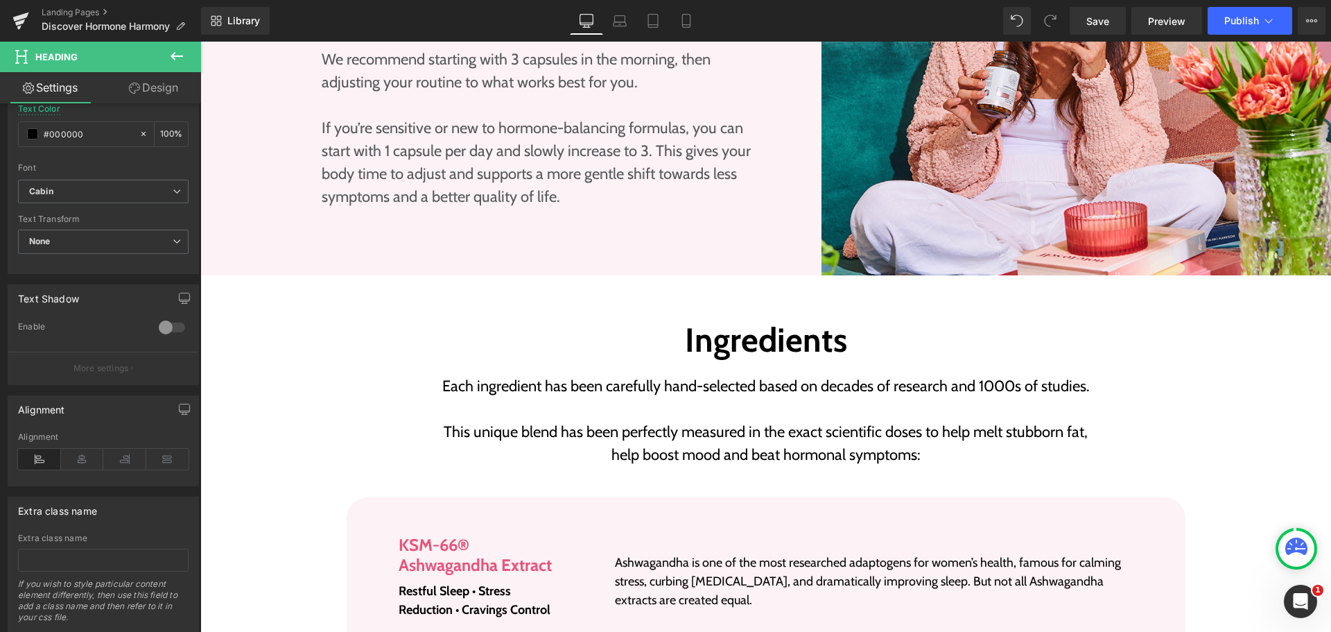
scroll to position [2080, 0]
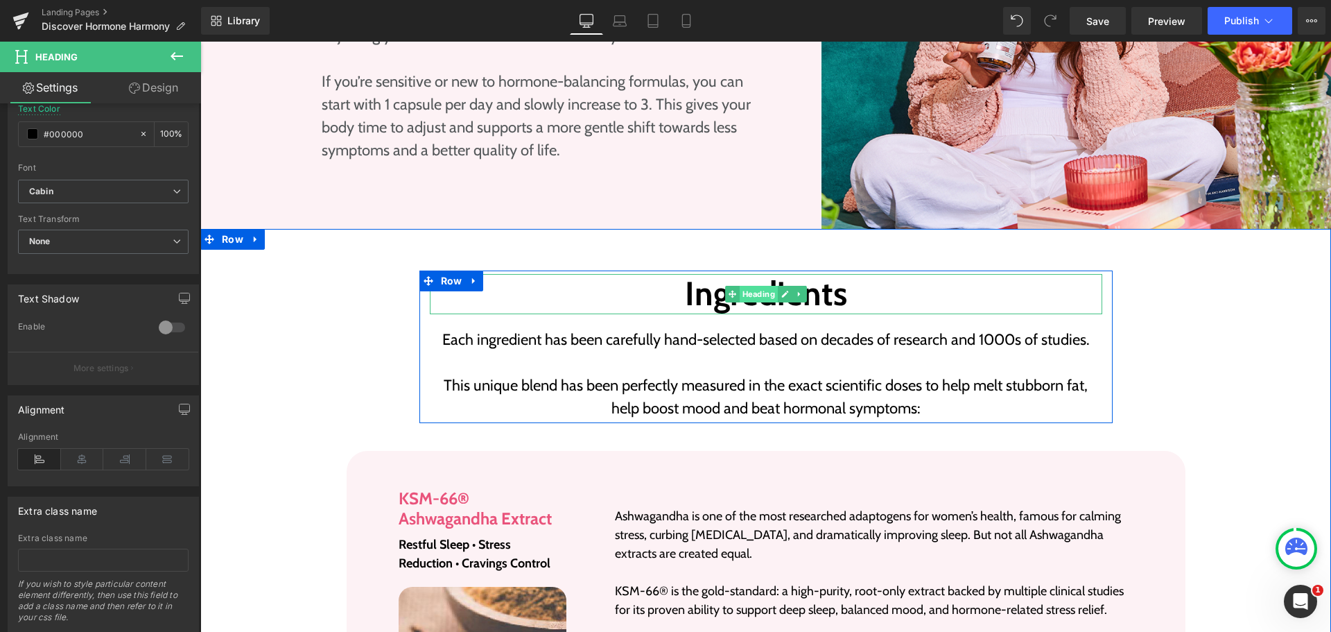
drag, startPoint x: 743, startPoint y: 273, endPoint x: 743, endPoint y: 279, distance: 7.0
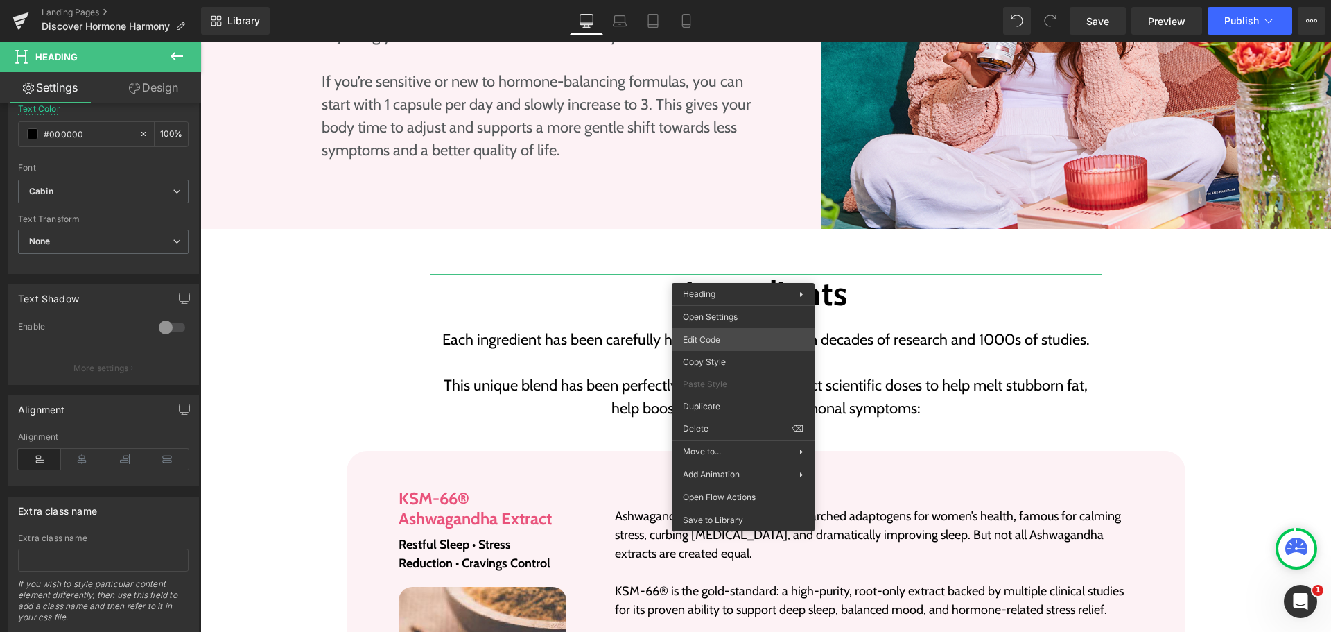
click at [723, 0] on div "Heading You are previewing how the will restyle your page. You can not edit Ele…" at bounding box center [665, 0] width 1331 height 0
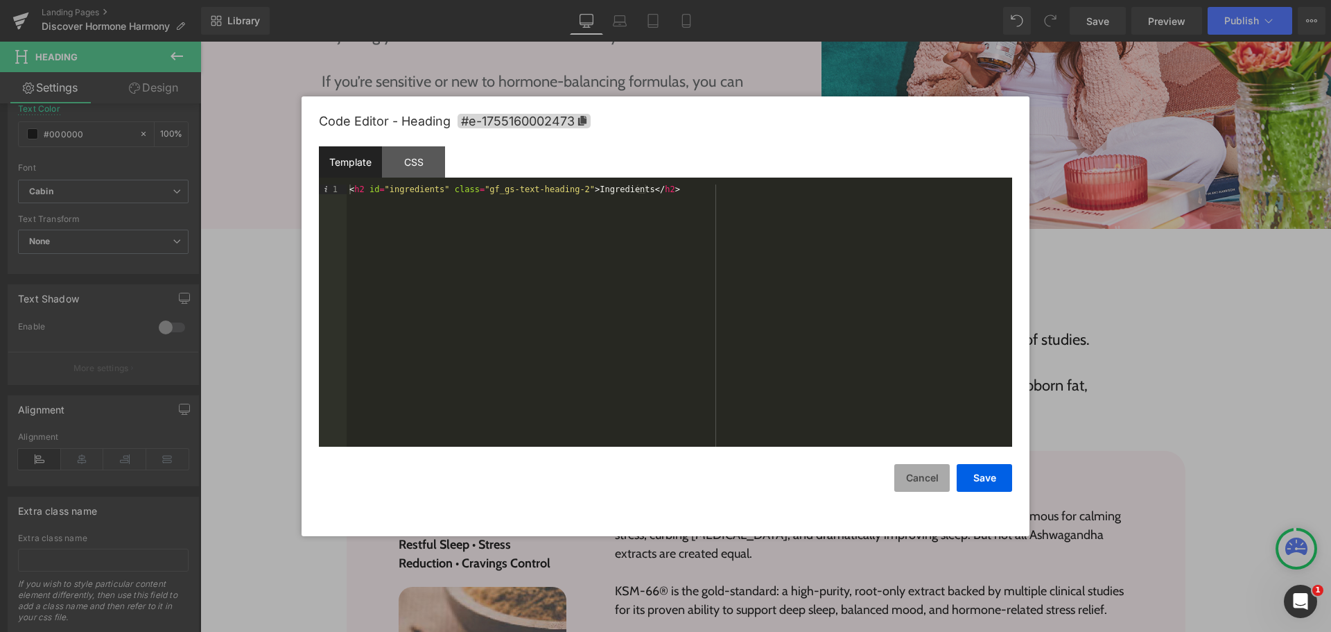
click at [926, 470] on button "Cancel" at bounding box center [922, 478] width 55 height 28
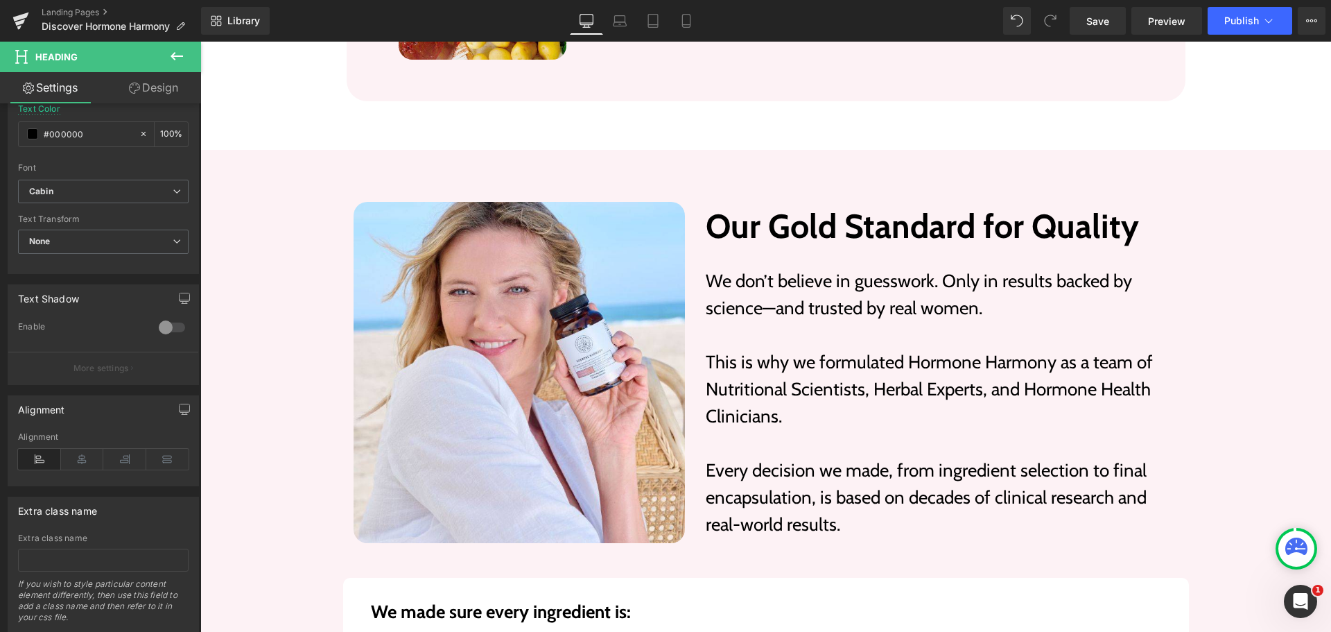
scroll to position [5132, 0]
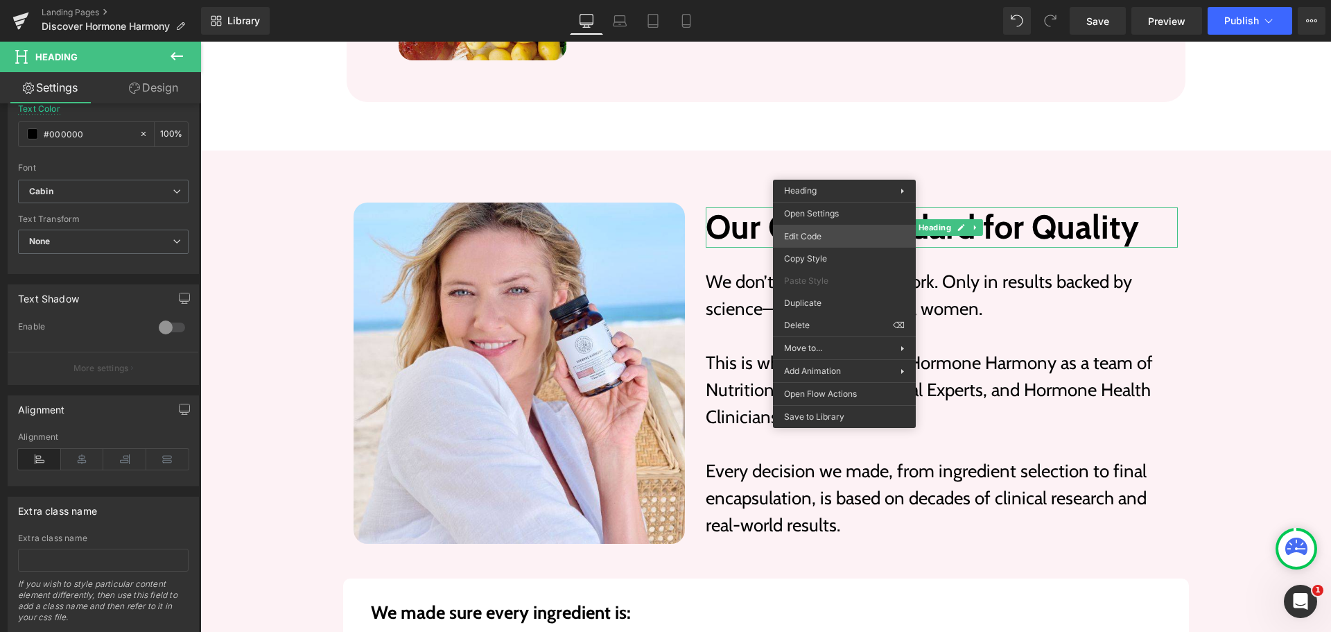
click at [838, 0] on div "Heading You are previewing how the will restyle your page. You can not edit Ele…" at bounding box center [665, 0] width 1331 height 0
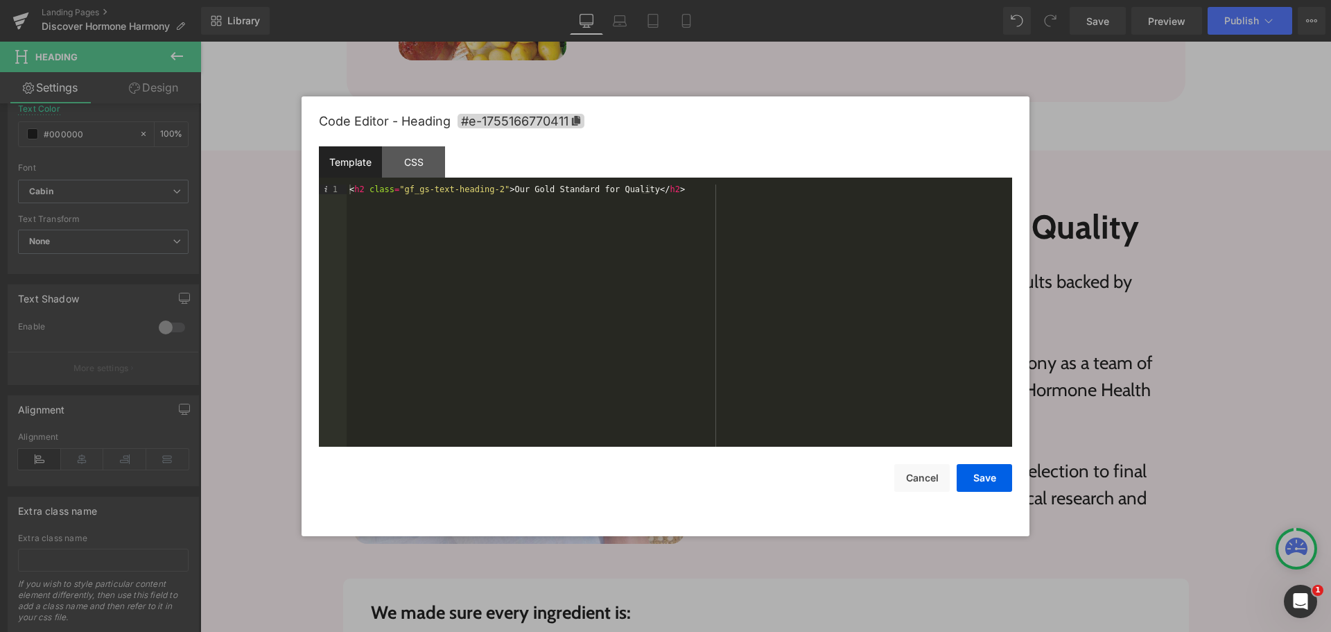
click at [364, 189] on div "< h2 class = "gf_gs-text-heading-2" > Our Gold Standard for Quality </ h2 >" at bounding box center [680, 325] width 666 height 282
click at [416, 228] on div "< h2 id = "quality-standard" class = "gf_gs-text-heading-2" > Our Gold Standard…" at bounding box center [680, 325] width 666 height 282
click at [974, 479] on button "Save" at bounding box center [984, 478] width 55 height 28
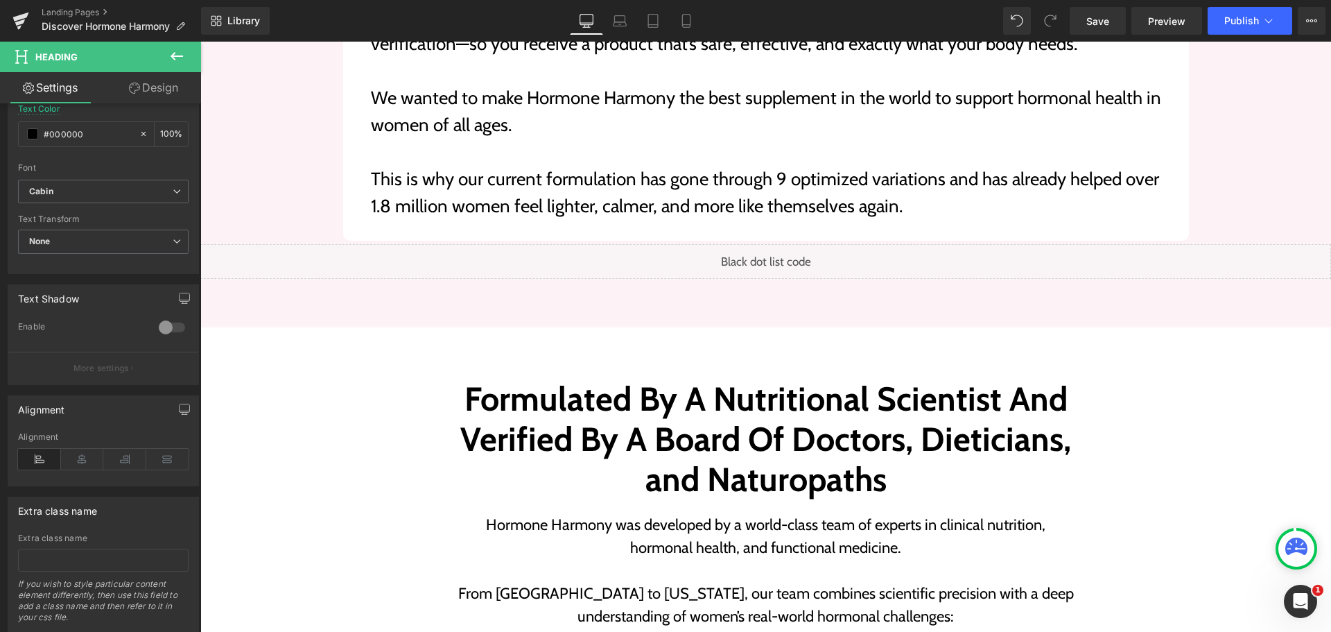
scroll to position [6103, 0]
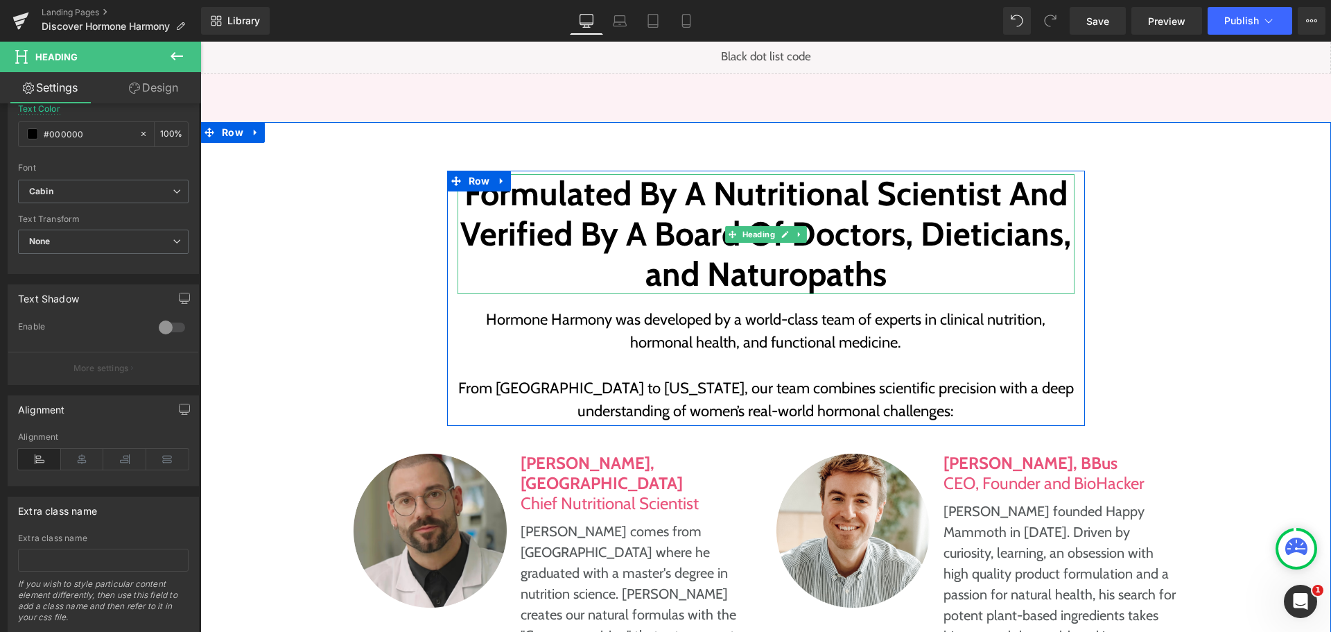
drag, startPoint x: 695, startPoint y: 160, endPoint x: 691, endPoint y: 169, distance: 10.6
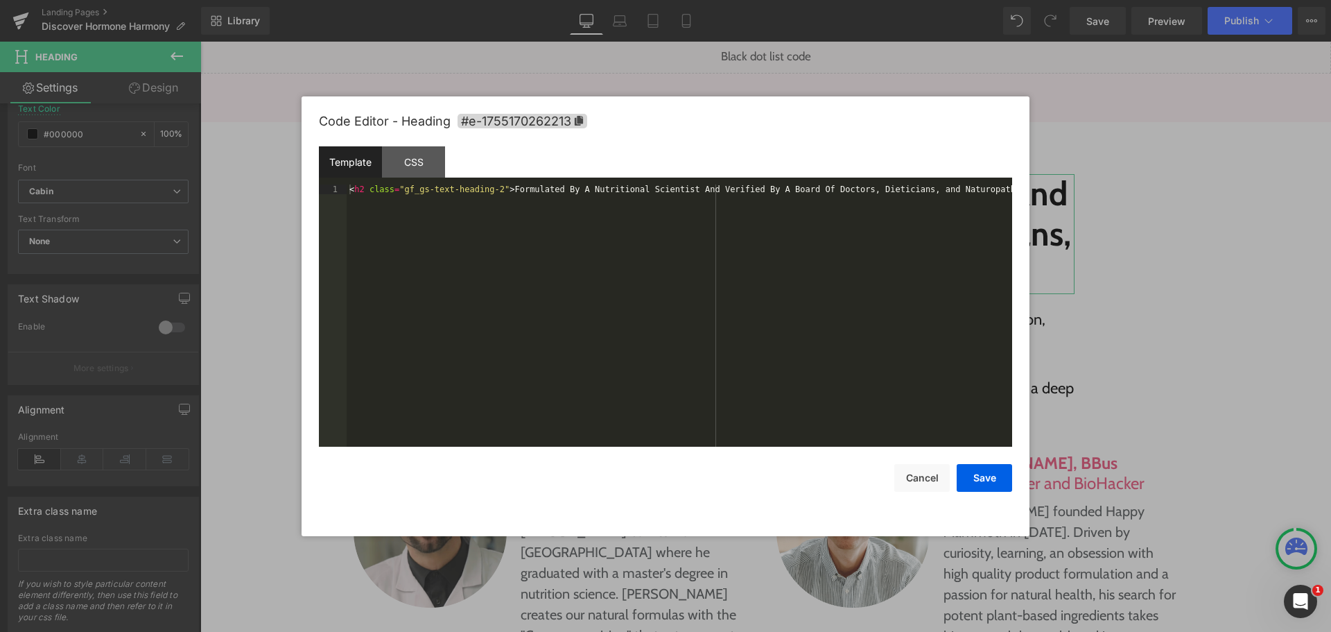
click at [685, 0] on div "Heading You are previewing how the will restyle your page. You can not edit Ele…" at bounding box center [665, 0] width 1331 height 0
click at [365, 191] on div "< h2 class = "gf_gs-text-heading-2" > Formulated By A Nutritional Scientist And…" at bounding box center [680, 325] width 666 height 282
click at [982, 477] on button "Save" at bounding box center [984, 478] width 55 height 28
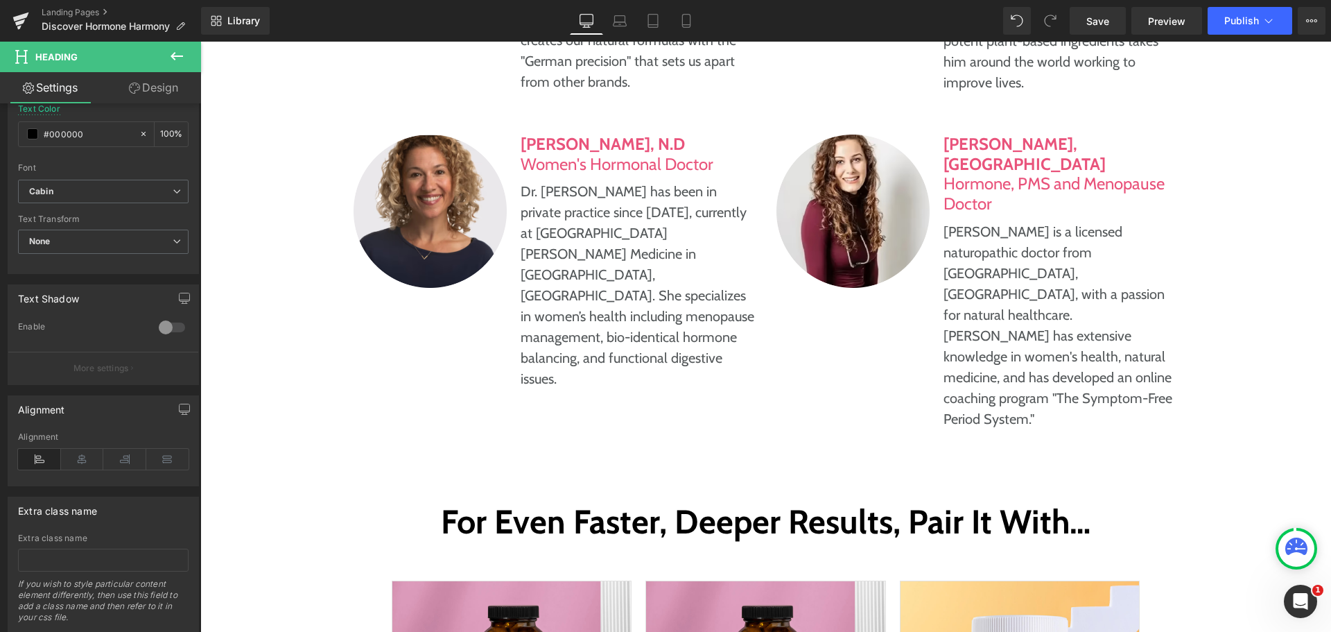
scroll to position [6866, 0]
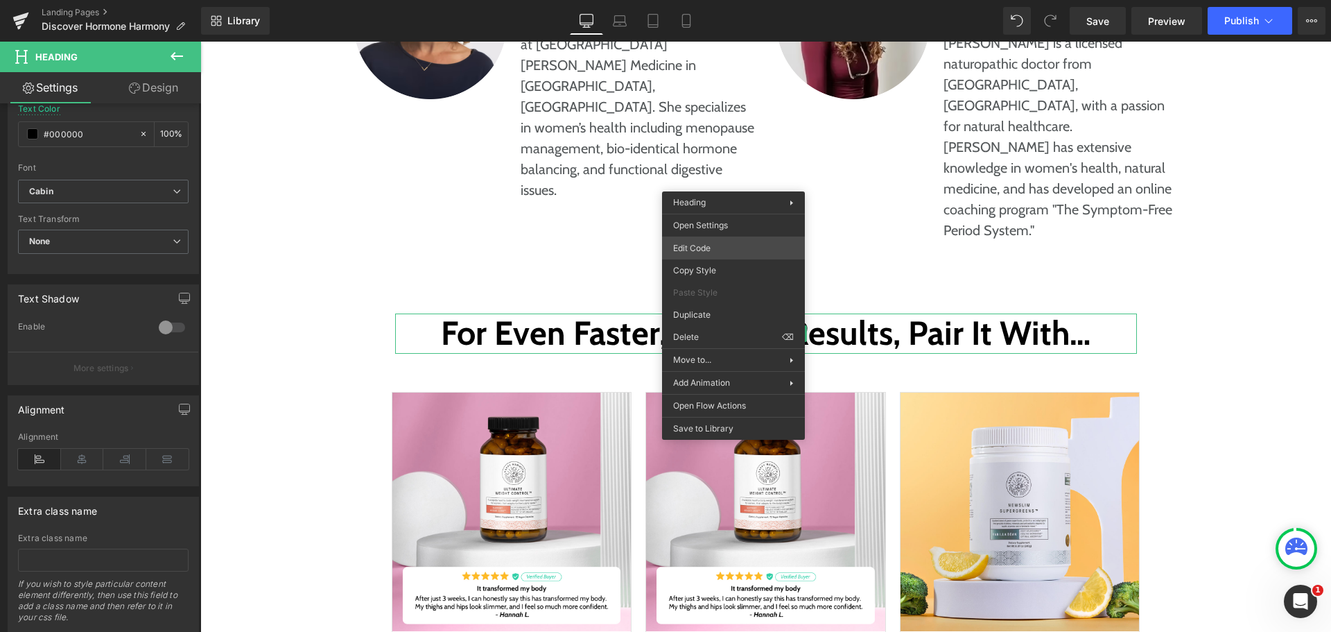
click at [745, 0] on div "Heading You are previewing how the will restyle your page. You can not edit Ele…" at bounding box center [665, 0] width 1331 height 0
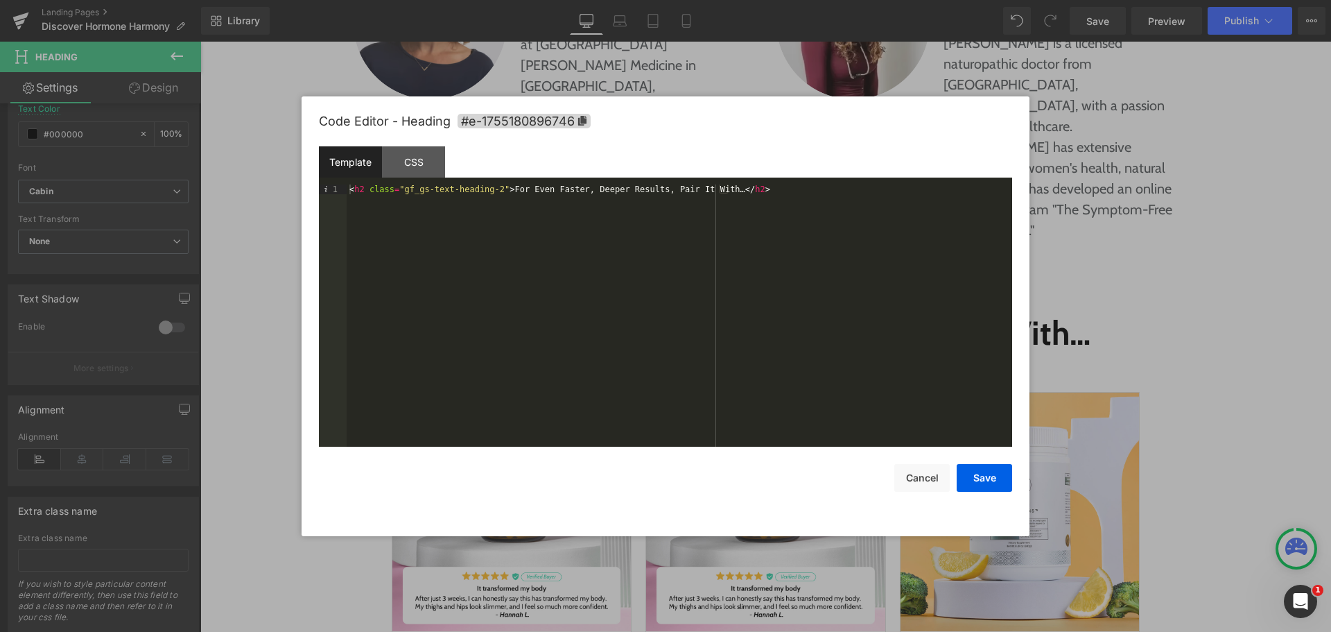
click at [365, 190] on div "< h2 class = "gf_gs-text-heading-2" > For Even Faster, Deeper Results, Pair It …" at bounding box center [680, 325] width 666 height 282
click at [441, 287] on div "< h2 id = "pair-it-with" class = "gf_gs-text-heading-2" > For Even Faster, Deep…" at bounding box center [680, 325] width 666 height 282
click at [984, 481] on button "Save" at bounding box center [984, 478] width 55 height 28
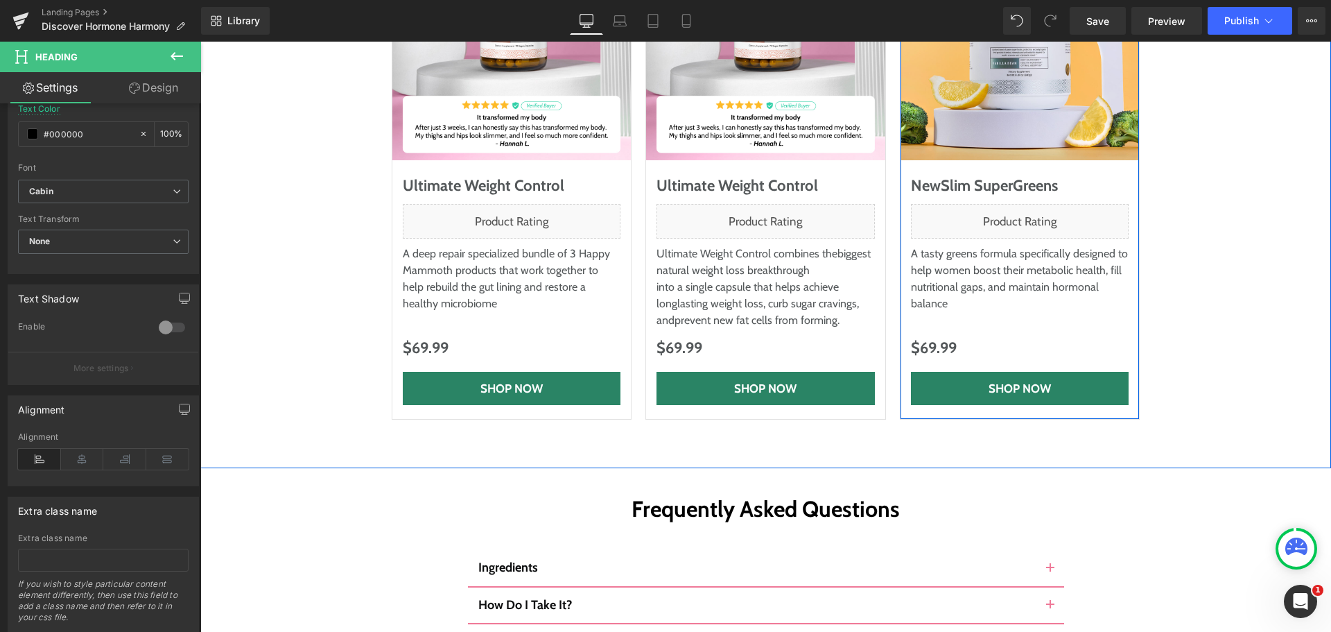
scroll to position [7559, 0]
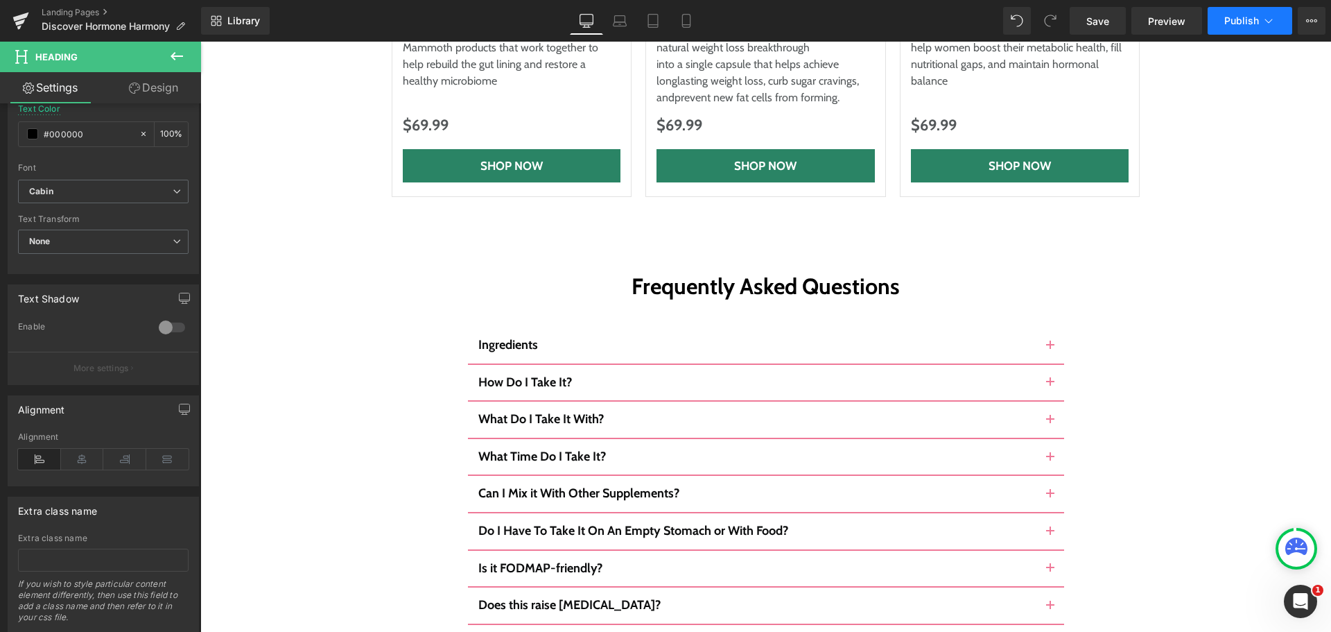
click at [1249, 24] on span "Publish" at bounding box center [1242, 20] width 35 height 11
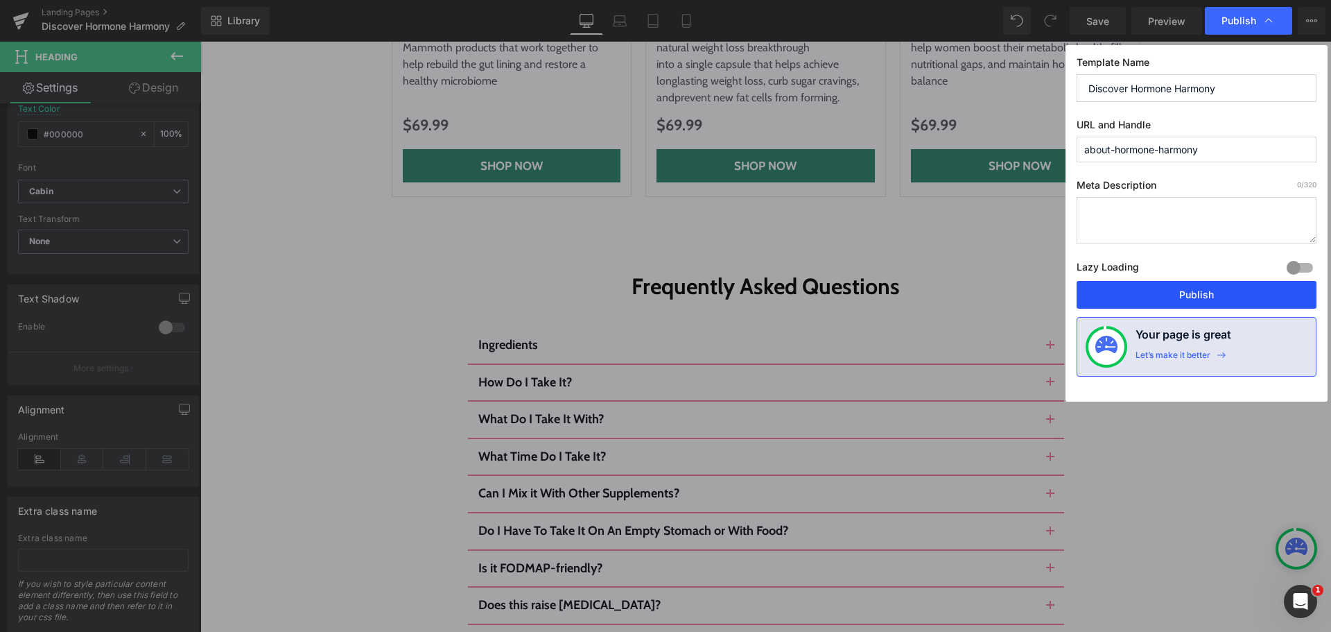
click at [1177, 297] on button "Publish" at bounding box center [1197, 295] width 240 height 28
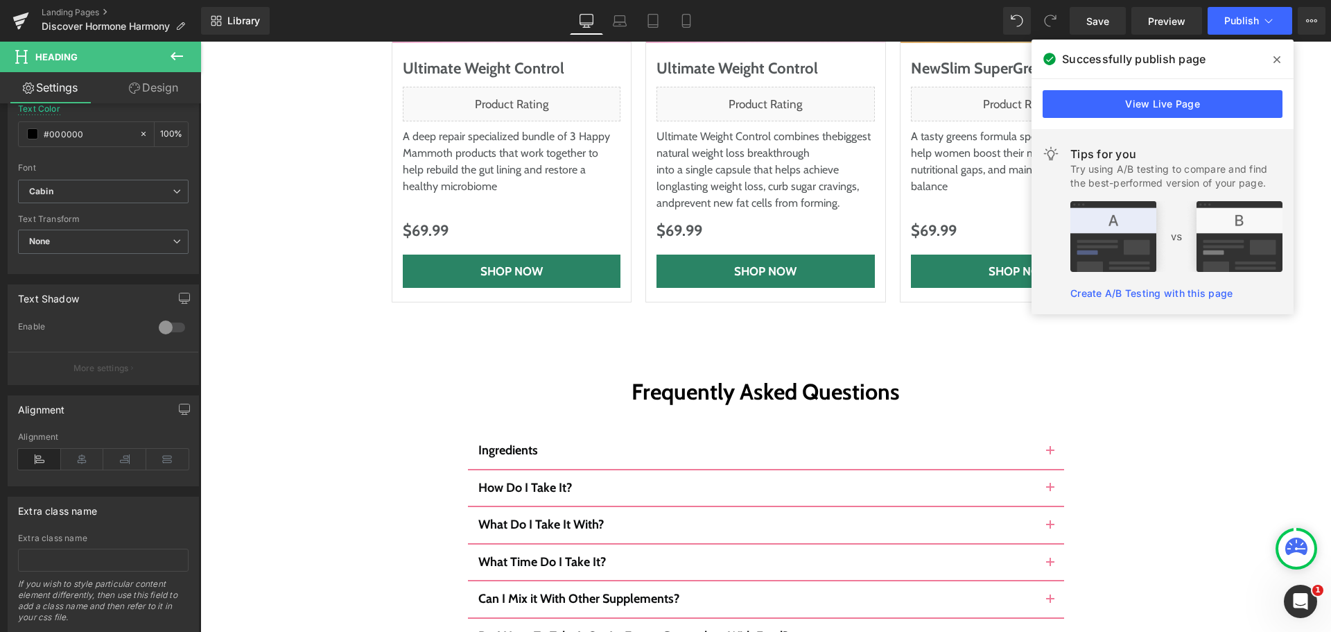
scroll to position [7143, 0]
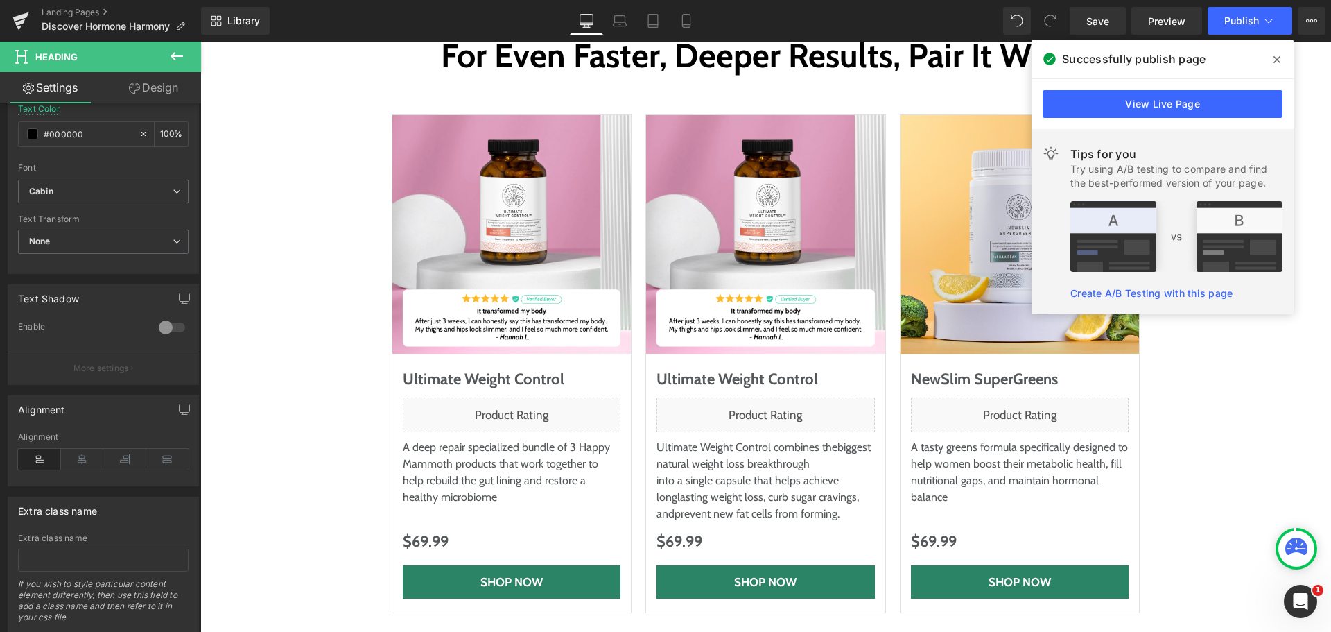
click at [1272, 54] on span at bounding box center [1277, 60] width 22 height 22
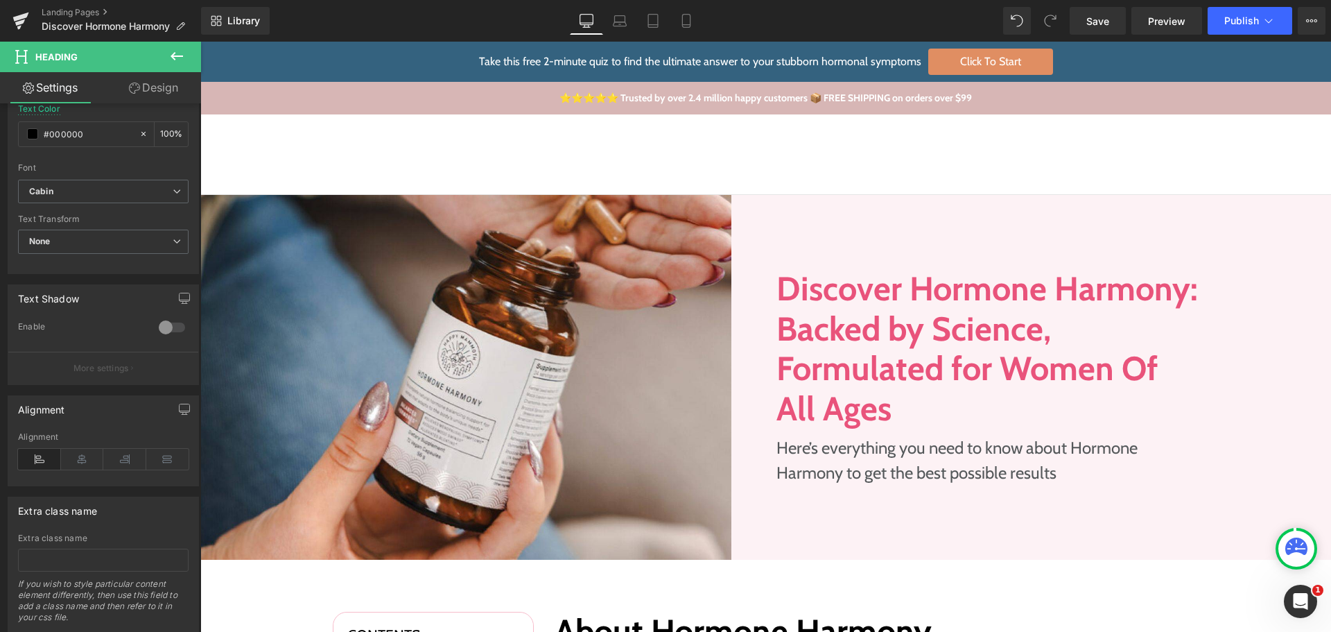
scroll to position [277, 0]
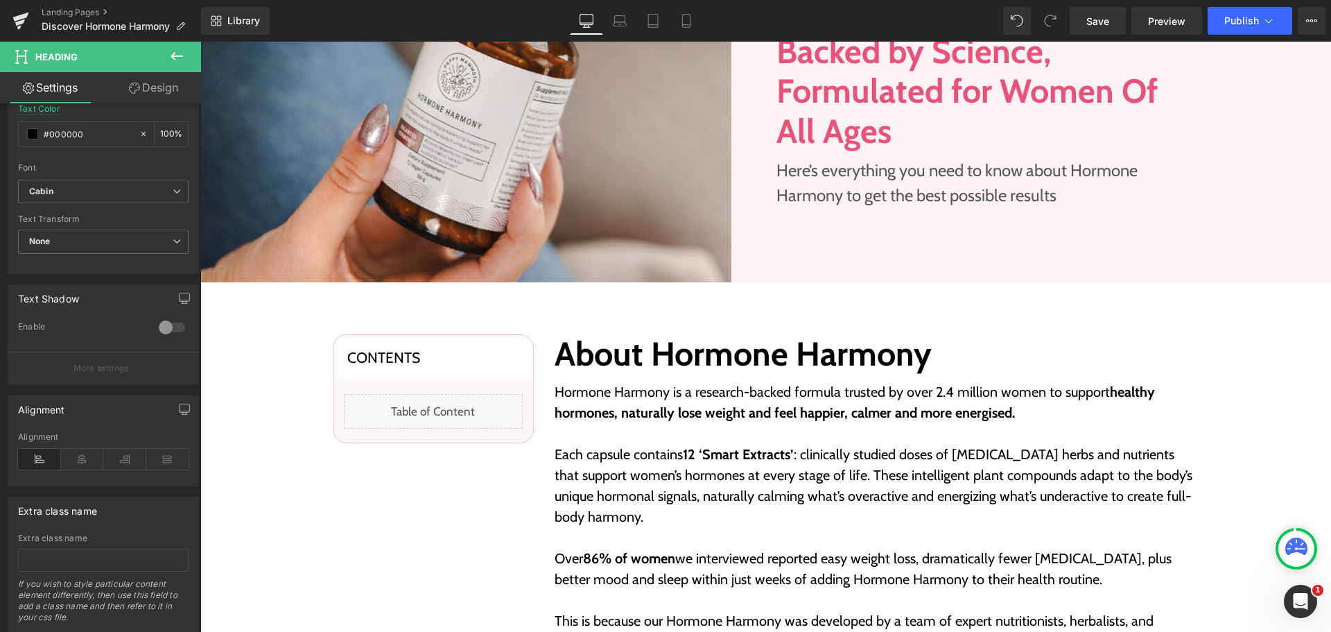
click at [439, 411] on div "Liquid" at bounding box center [433, 411] width 179 height 35
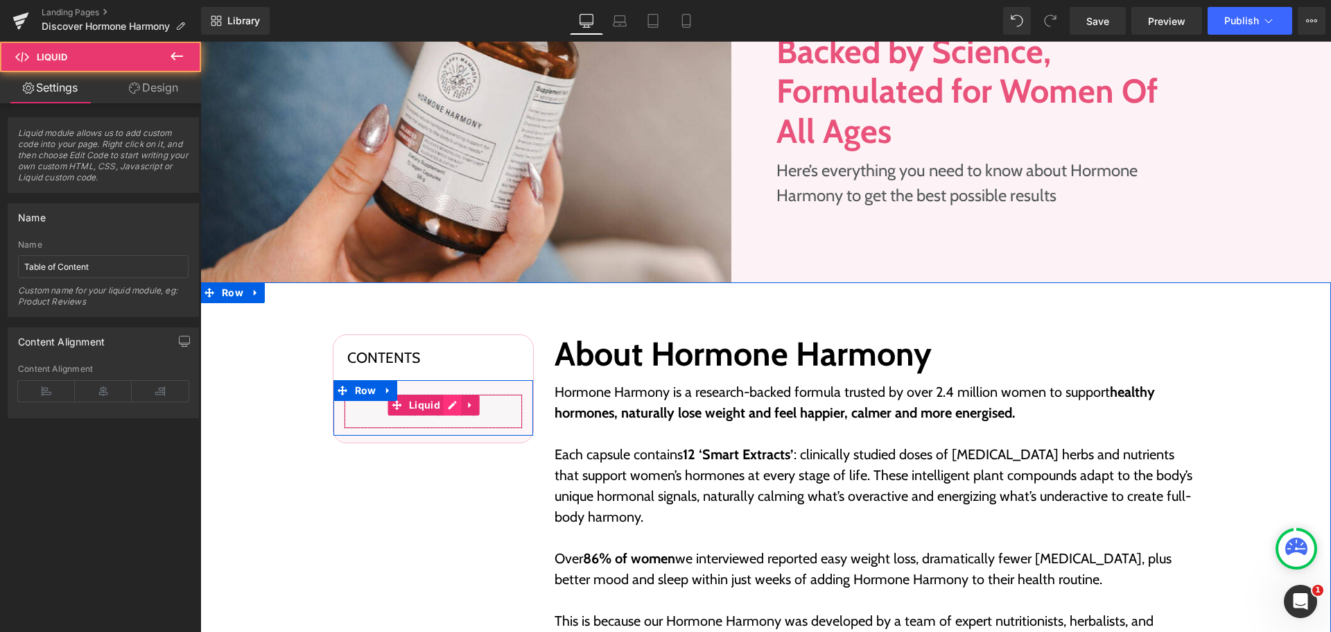
click at [443, 401] on div "Liquid" at bounding box center [433, 411] width 179 height 35
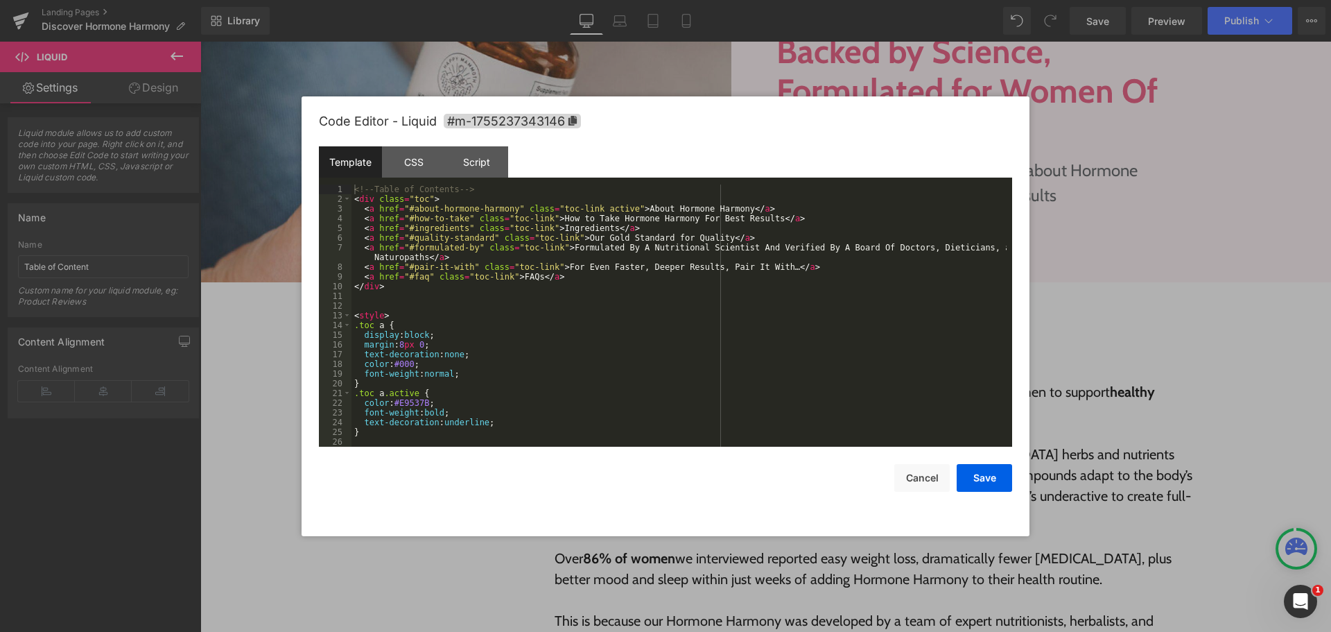
click at [535, 341] on div "<!-- Table of Contents --> < div class = "toc" > < a href = "#about-hormone-har…" at bounding box center [679, 325] width 655 height 282
click at [375, 286] on div "<!-- Table of Contents --> < div class = "toc" > < a href = "#about-hormone-har…" at bounding box center [679, 325] width 655 height 282
click at [433, 313] on div "<!-- Table of Contents --> < div class = "toc" > < a href = "#about-hormone-har…" at bounding box center [679, 325] width 655 height 282
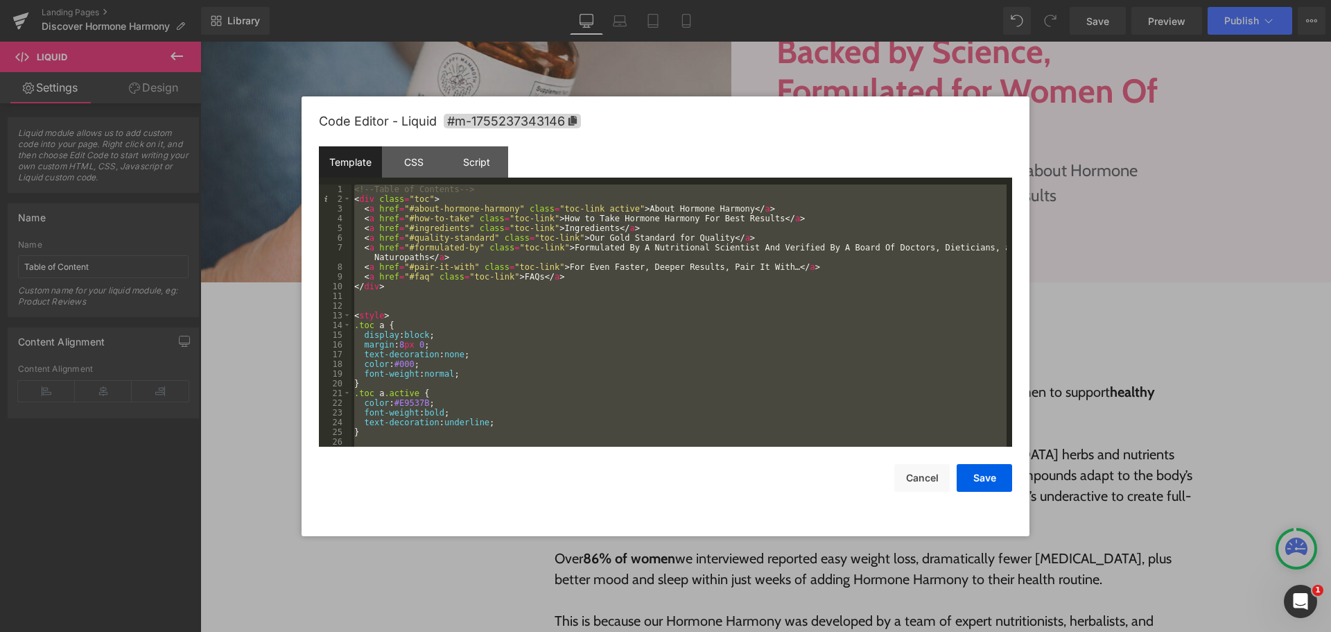
click at [438, 313] on div "<!-- Table of Contents --> < div class = "toc" > < a href = "#about-hormone-har…" at bounding box center [679, 315] width 655 height 262
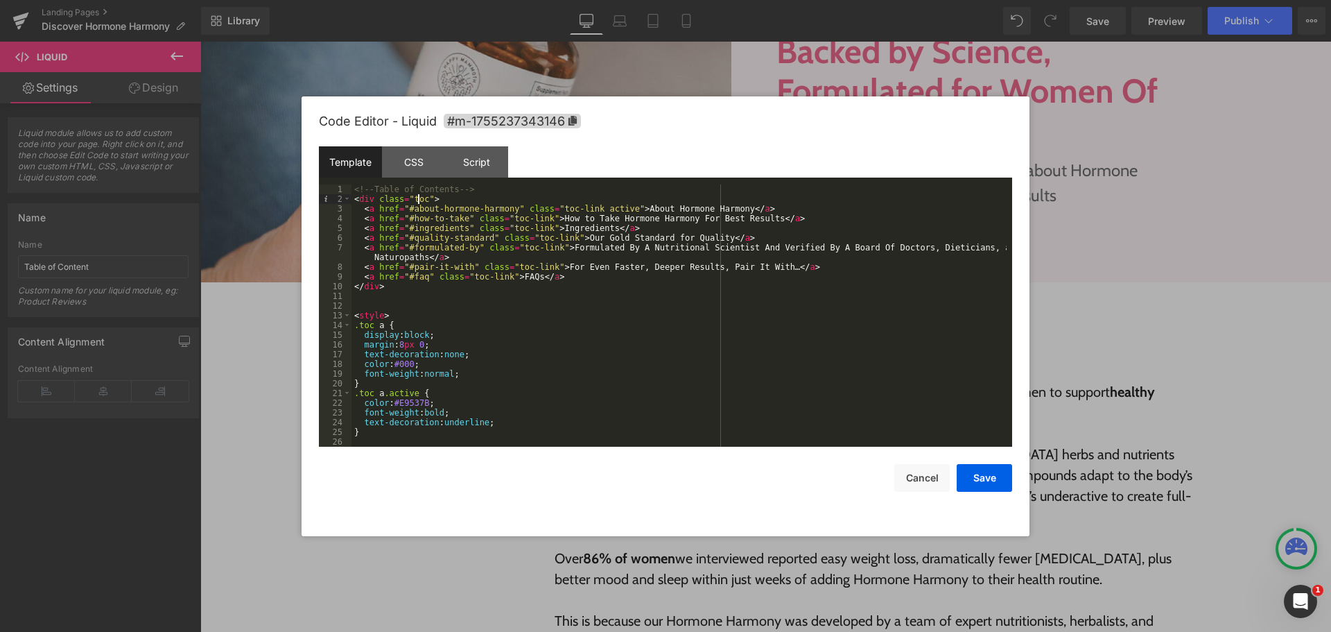
click at [417, 199] on div "<!-- Table of Contents --> < div class = "toc" > < a href = "#about-hormone-har…" at bounding box center [679, 325] width 655 height 282
click at [468, 156] on div "Script" at bounding box center [476, 161] width 63 height 31
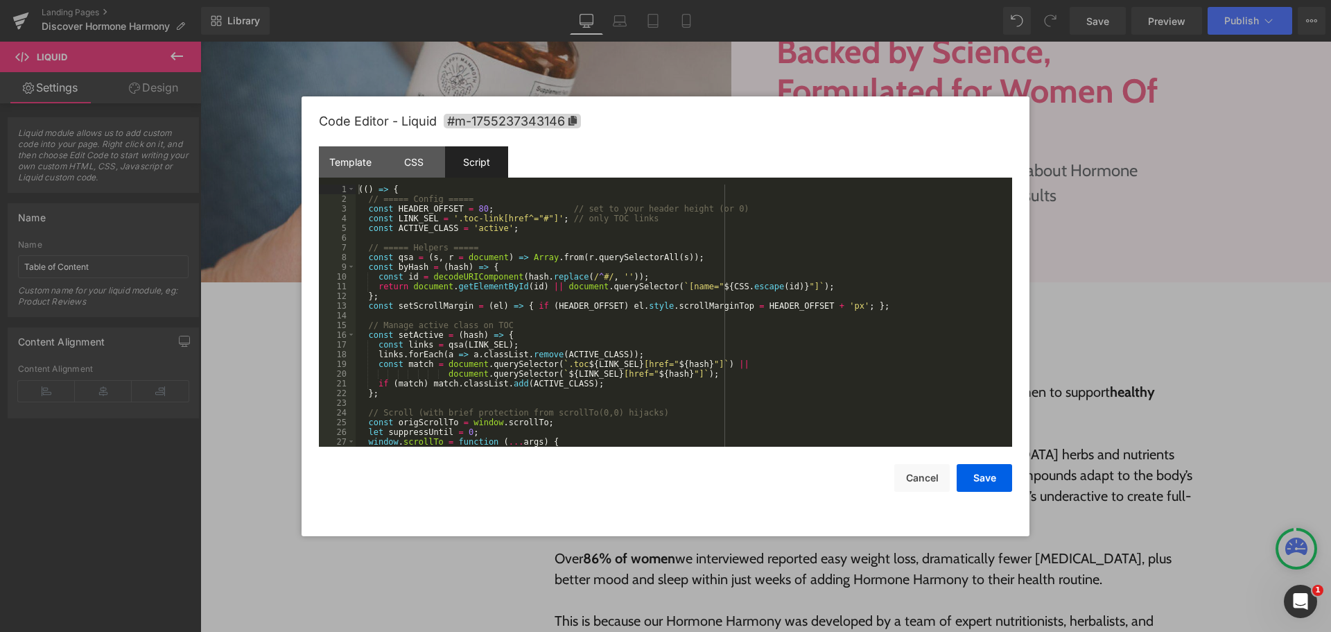
click at [628, 251] on div "(( ) => { // ===== Config ===== const HEADER_OFFSET = 80 ; // set to your heade…" at bounding box center [681, 325] width 651 height 282
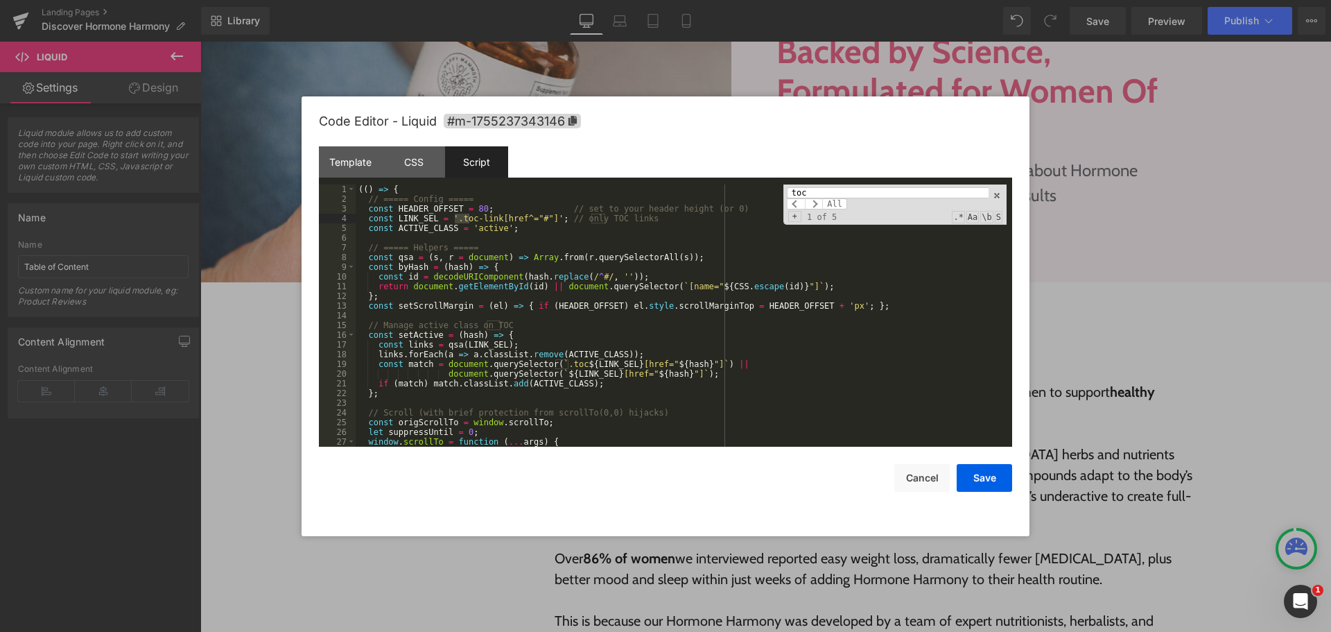
scroll to position [0, 0]
type input "toc"
click at [1004, 193] on div "toc All Replace All + 1 of 5 .* Aa \b S" at bounding box center [895, 204] width 223 height 40
click at [997, 193] on span at bounding box center [997, 196] width 10 height 10
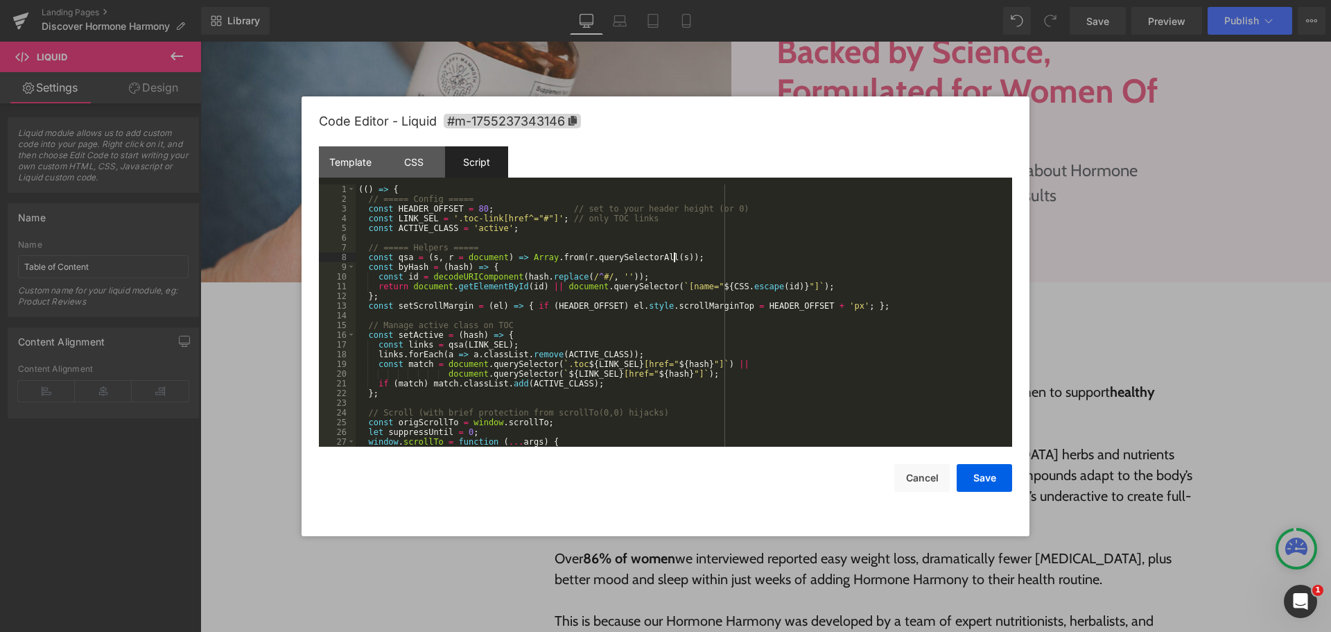
click at [956, 254] on div "(( ) => { // ===== Config ===== const HEADER_OFFSET = 80 ; // set to your heade…" at bounding box center [681, 325] width 651 height 282
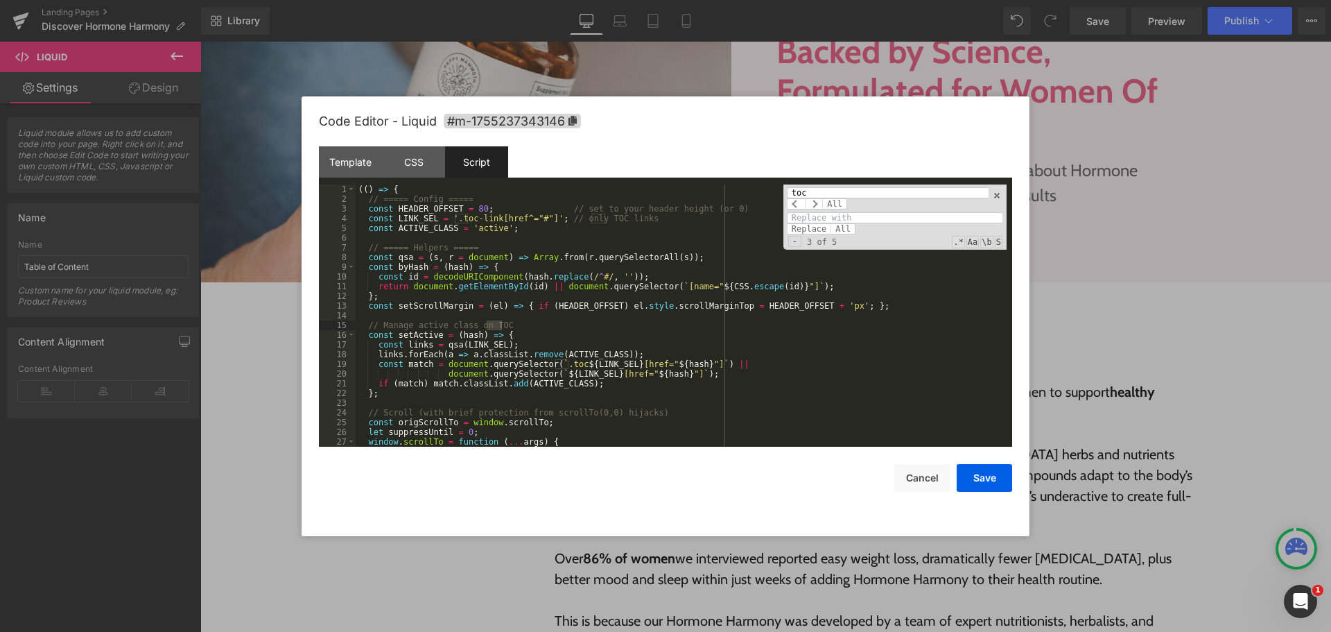
click at [893, 217] on input at bounding box center [895, 217] width 216 height 11
click at [893, 217] on input "key-points" at bounding box center [895, 217] width 216 height 11
type input "key-points"
click at [840, 230] on span "All" at bounding box center [843, 228] width 25 height 11
click at [999, 196] on span at bounding box center [997, 196] width 10 height 10
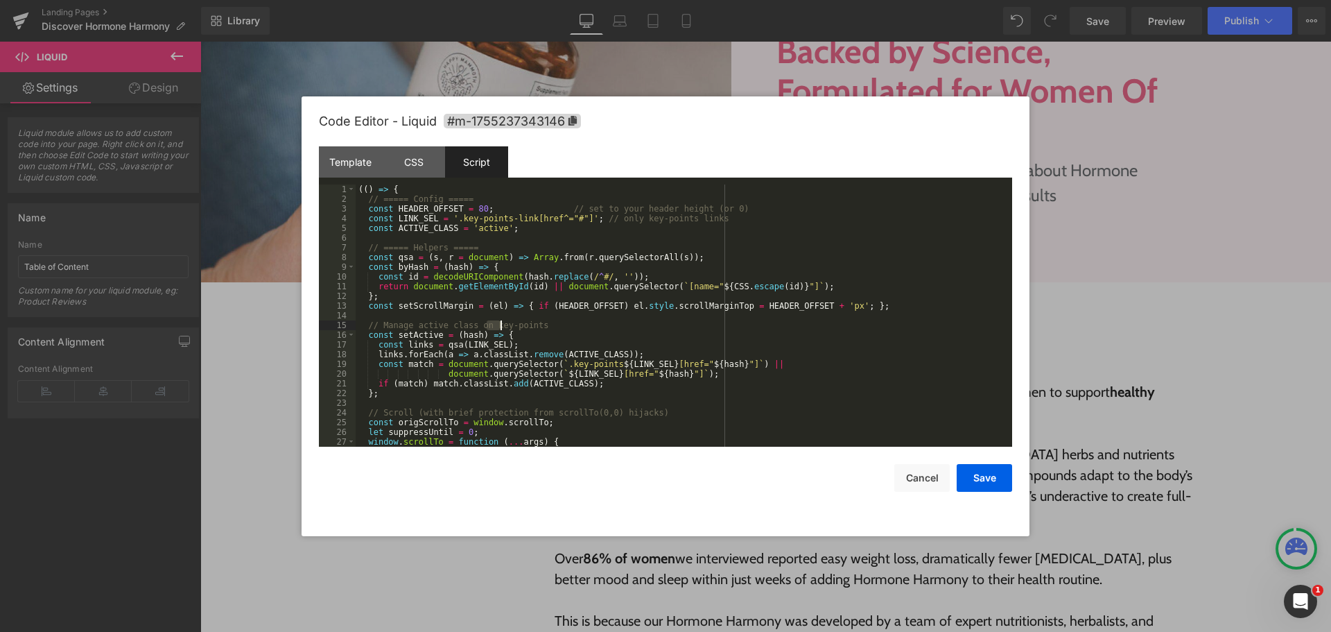
click at [940, 297] on div "(( ) => { // ===== Config ===== const HEADER_OFFSET = 80 ; // set to your heade…" at bounding box center [681, 325] width 651 height 282
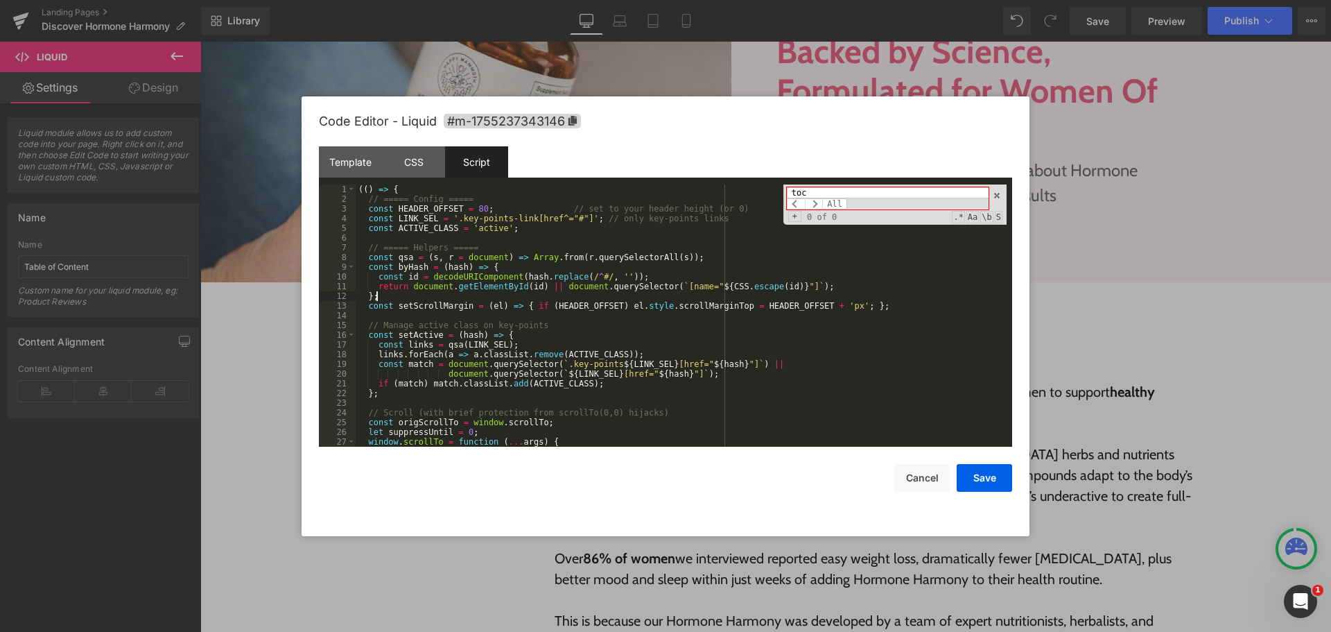
click at [940, 297] on div "(( ) => { // ===== Config ===== const HEADER_OFFSET = 80 ; // set to your heade…" at bounding box center [681, 325] width 651 height 282
click at [361, 171] on div "Template" at bounding box center [350, 161] width 63 height 31
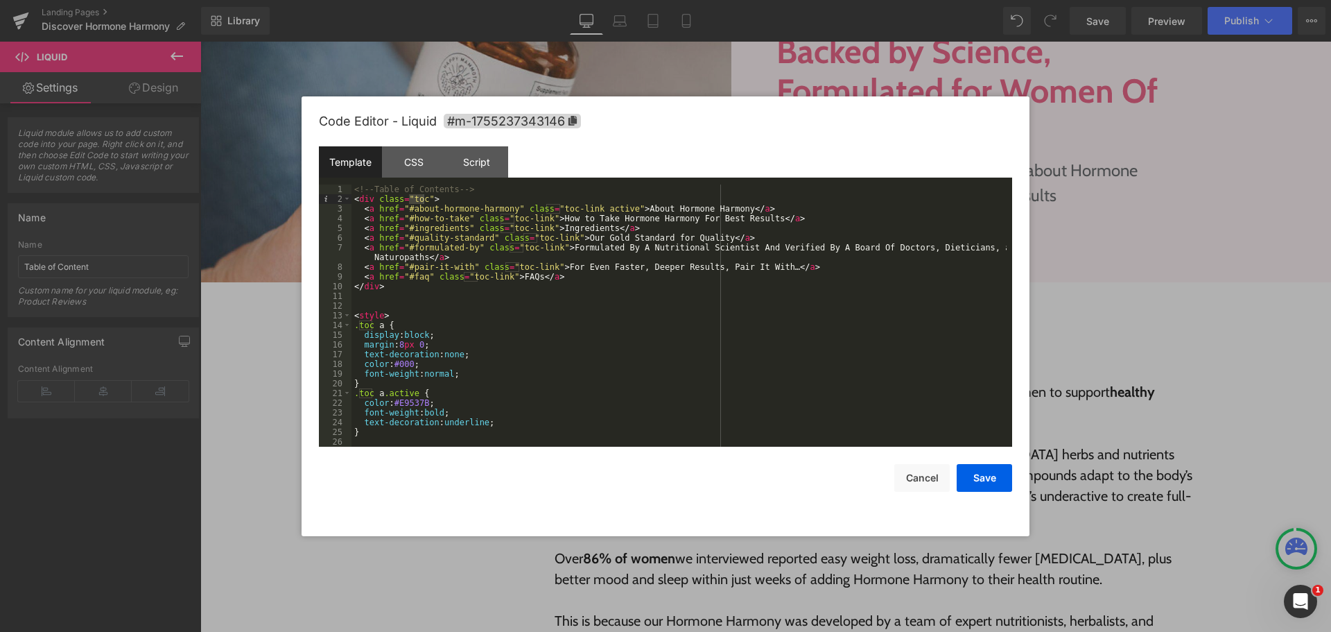
click at [626, 334] on div "<!-- Table of Contents --> < div class = "toc" > < a href = "#about-hormone-har…" at bounding box center [679, 325] width 655 height 282
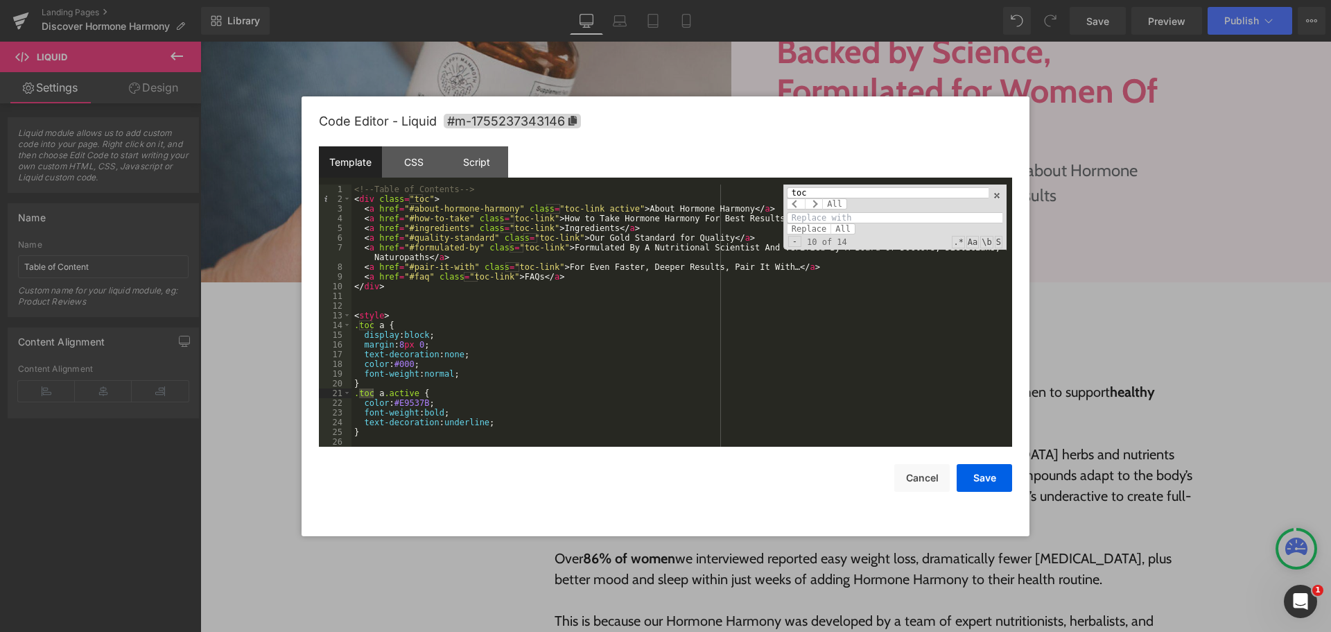
type input "toc"
click at [890, 217] on input at bounding box center [895, 217] width 216 height 11
paste input "key-points"
type input "key-points"
click at [839, 230] on span "All" at bounding box center [843, 228] width 25 height 11
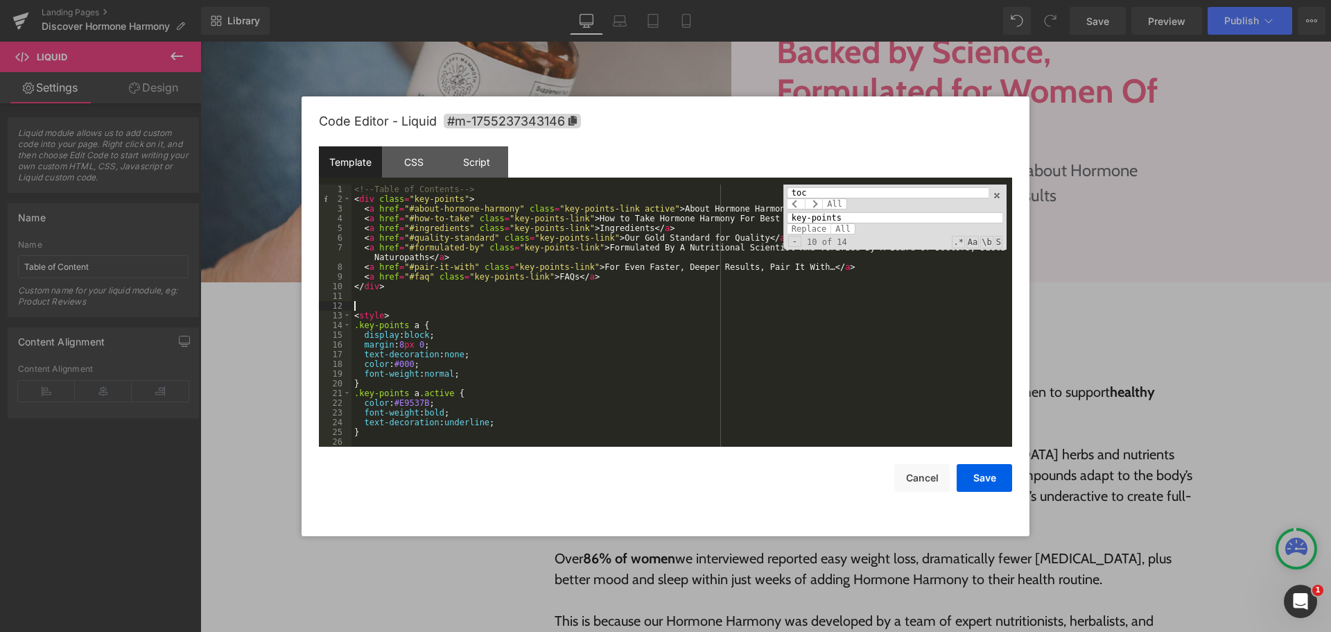
click at [709, 309] on div "<!-- Table of Contents --> < div class = "key-points" > < a href = "#about-horm…" at bounding box center [679, 325] width 655 height 282
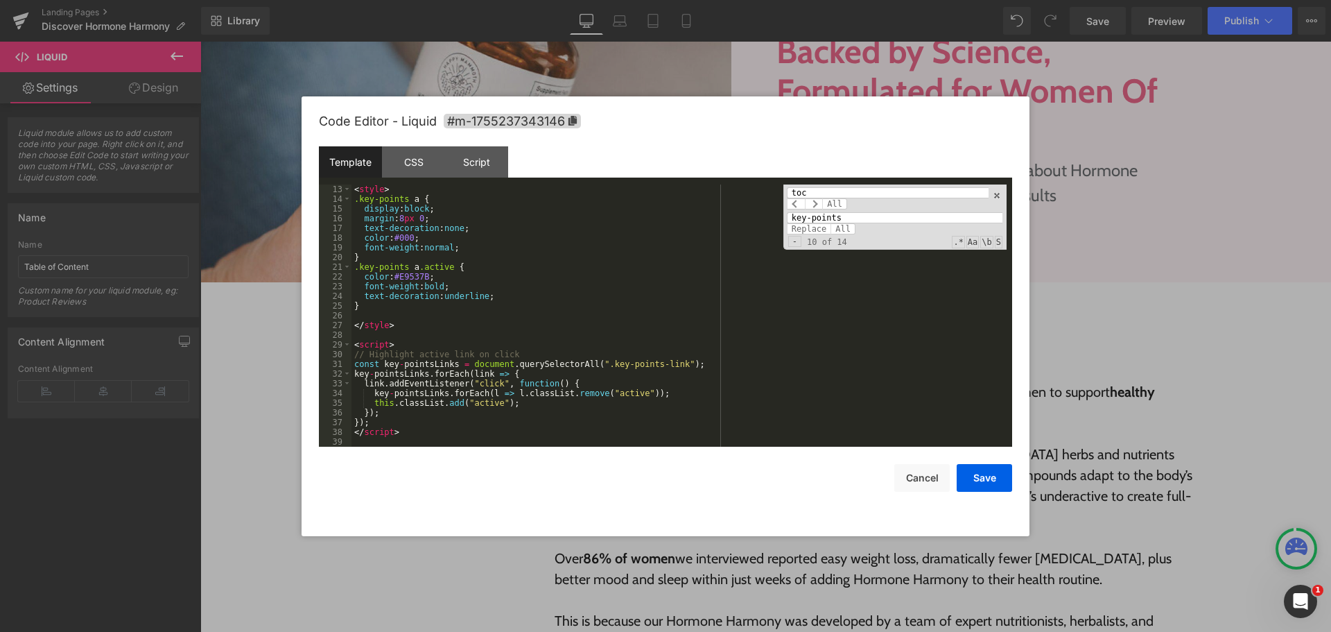
scroll to position [126, 0]
click at [991, 479] on button "Save" at bounding box center [984, 478] width 55 height 28
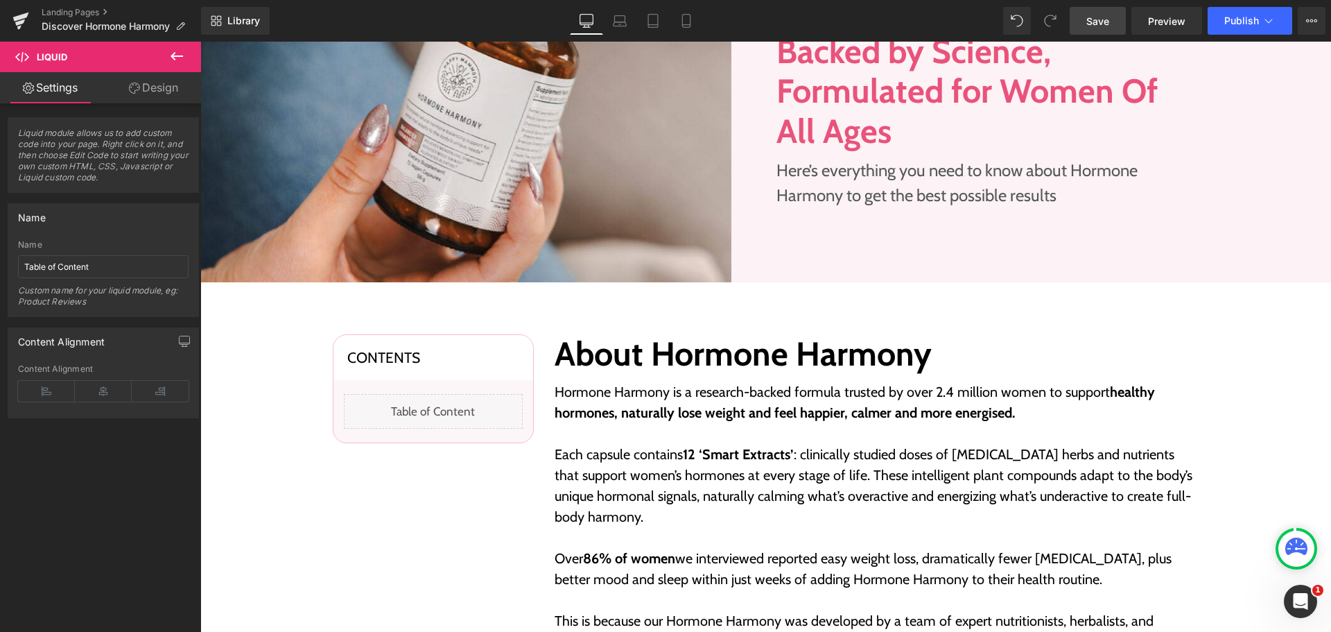
click at [1108, 29] on link "Save" at bounding box center [1098, 21] width 56 height 28
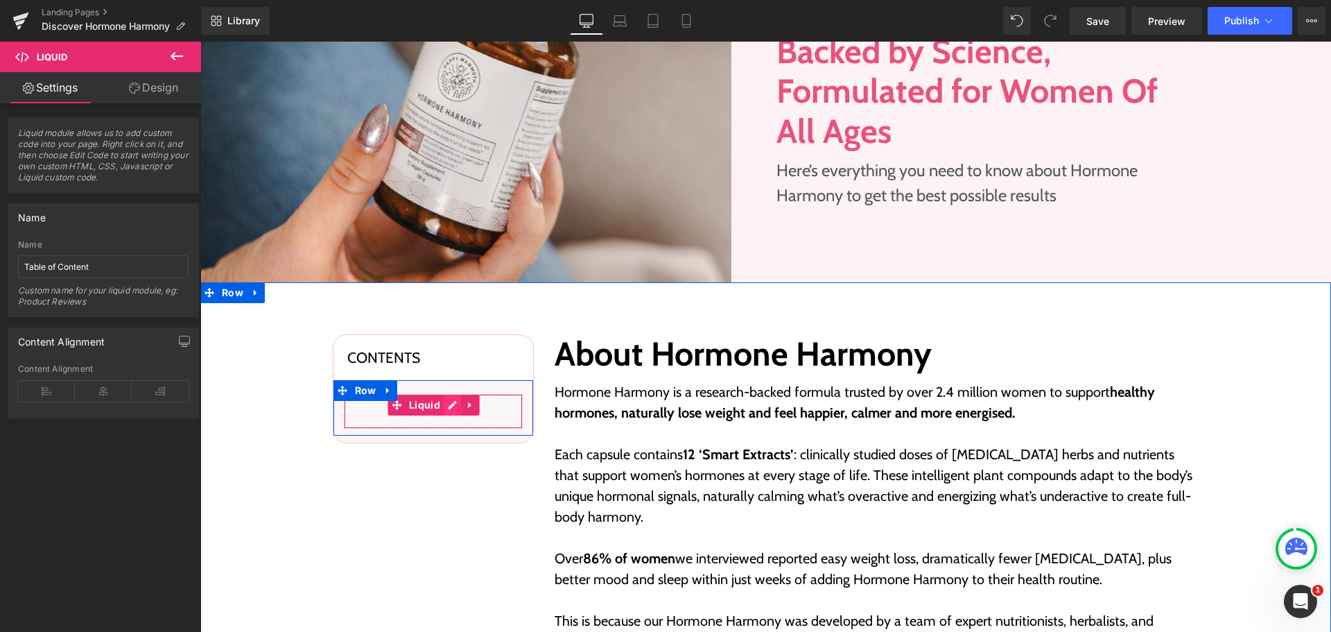
click at [441, 404] on div "Liquid" at bounding box center [433, 411] width 179 height 35
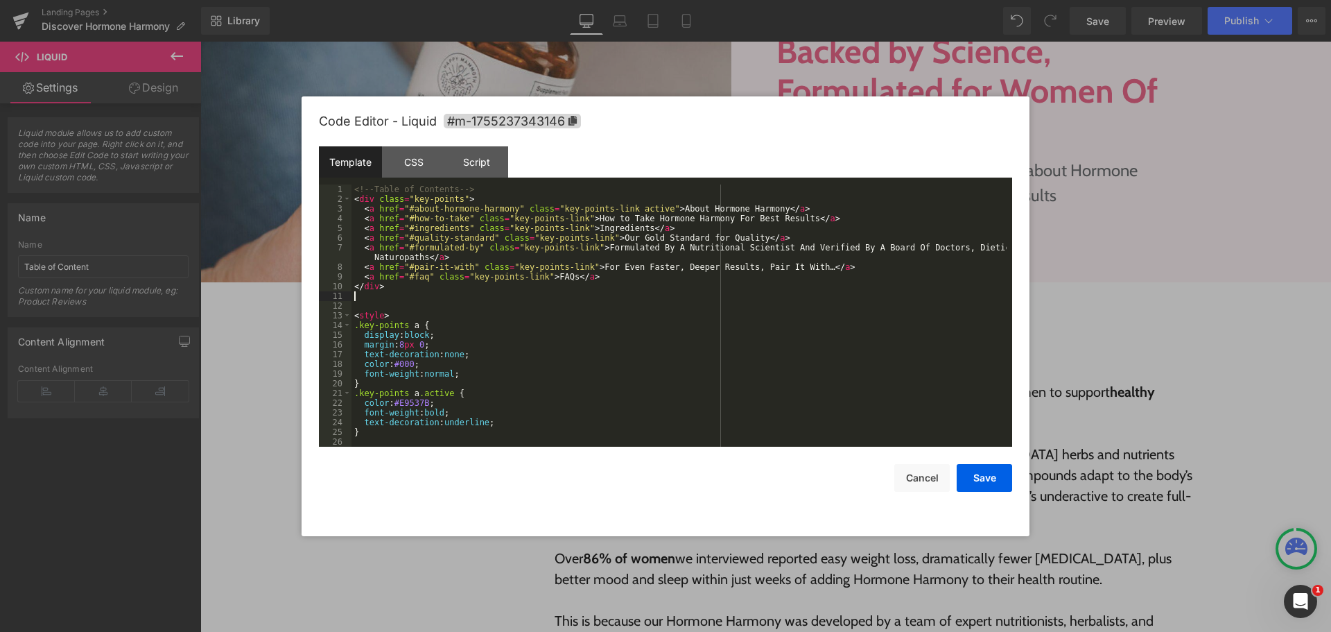
click at [577, 295] on div "<!-- Table of Contents --> < div class = "key-points" > < a href = "#about-horm…" at bounding box center [679, 325] width 655 height 282
click at [594, 328] on div "<!-- Table of Contents --> < div class = "key-points" > < a href = "#about-horm…" at bounding box center [679, 325] width 655 height 282
click at [982, 473] on button "Save" at bounding box center [984, 478] width 55 height 28
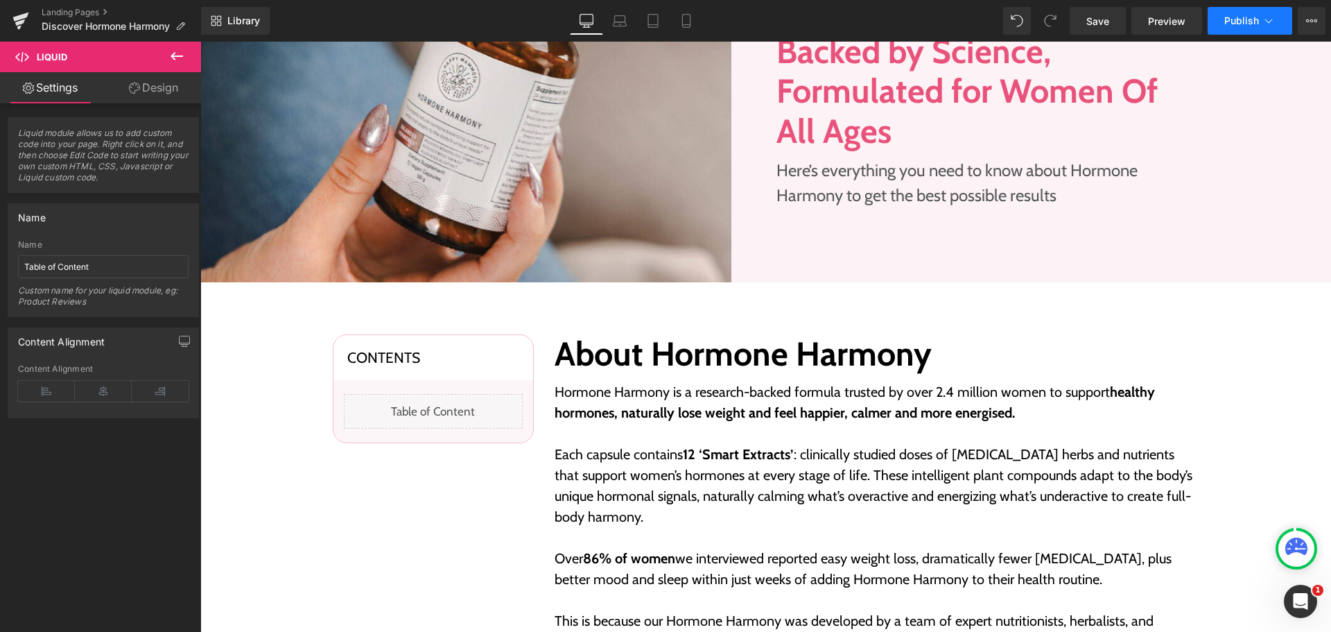
click at [1223, 26] on button "Publish" at bounding box center [1250, 21] width 85 height 28
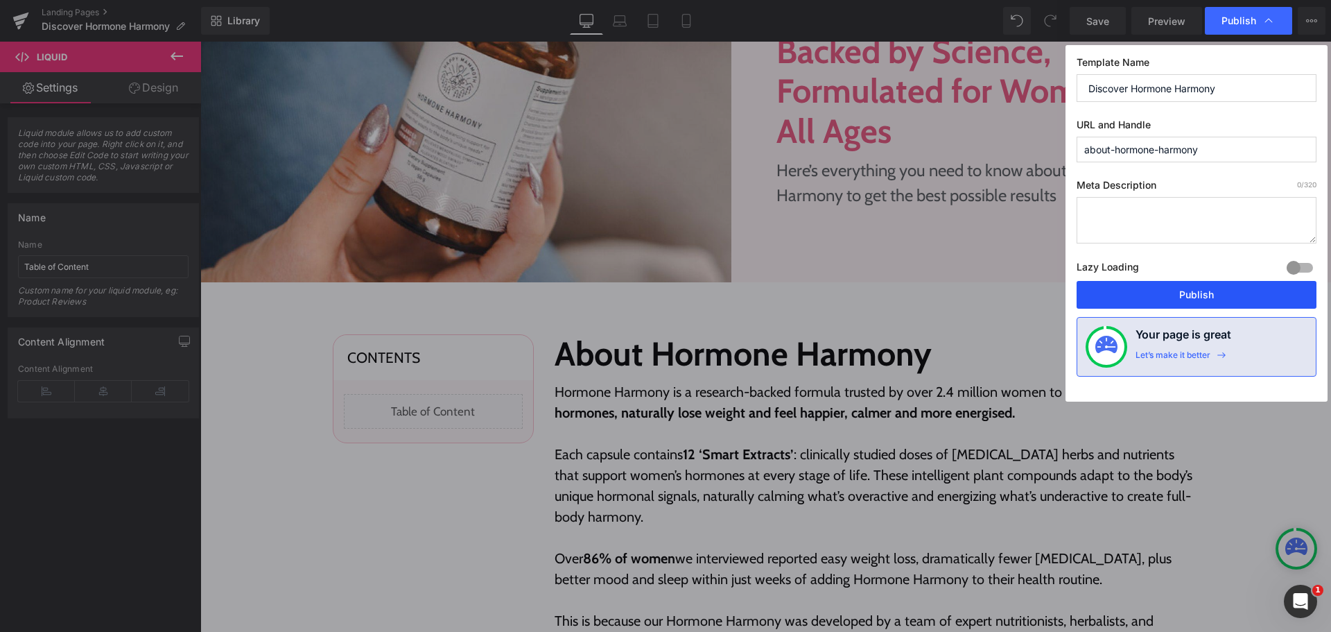
click at [1104, 293] on button "Publish" at bounding box center [1197, 295] width 240 height 28
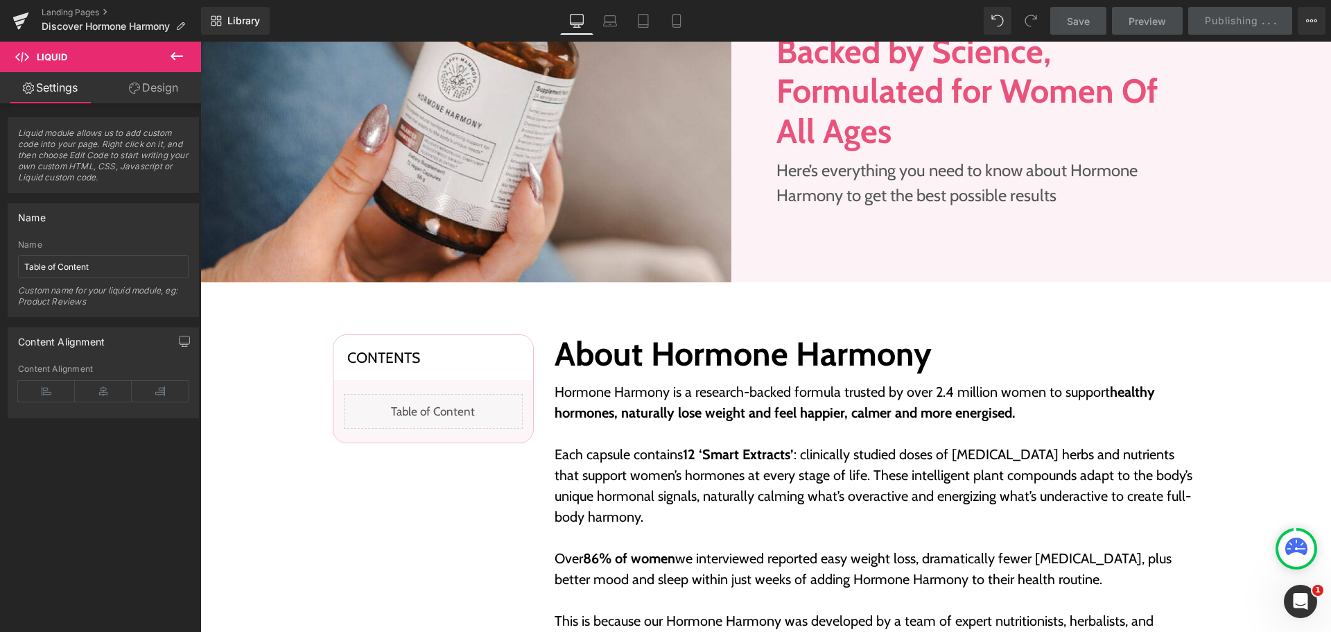
click at [795, 19] on div "Library Desktop Desktop Laptop Tablet Mobile Save Preview Publishing . . . Sche…" at bounding box center [766, 21] width 1130 height 28
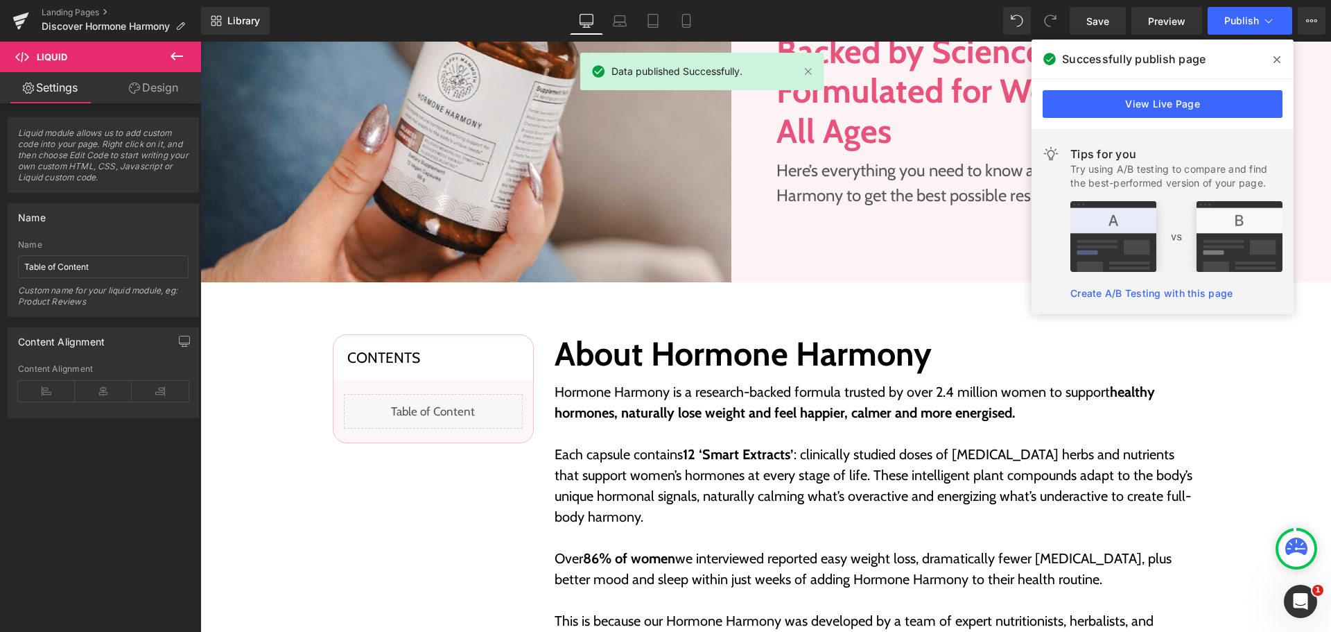
click at [797, 19] on div "Library Desktop Desktop Laptop Tablet Mobile Save Preview Publish Scheduled Vie…" at bounding box center [766, 21] width 1130 height 28
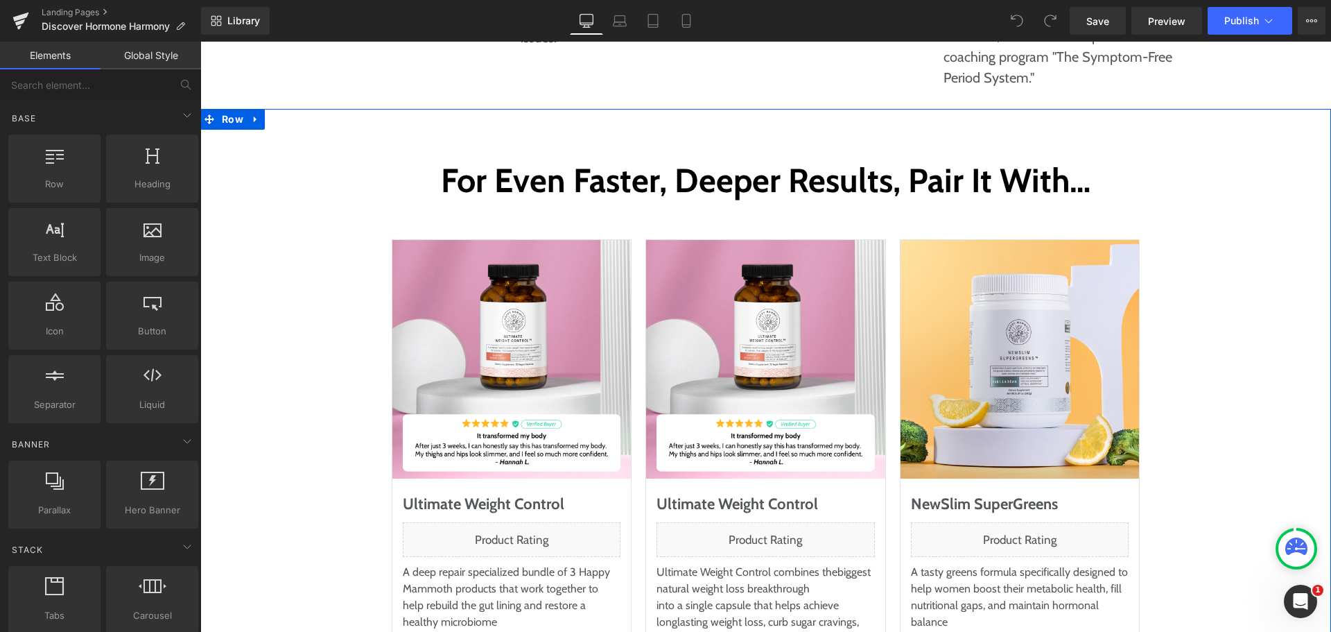
scroll to position [7004, 0]
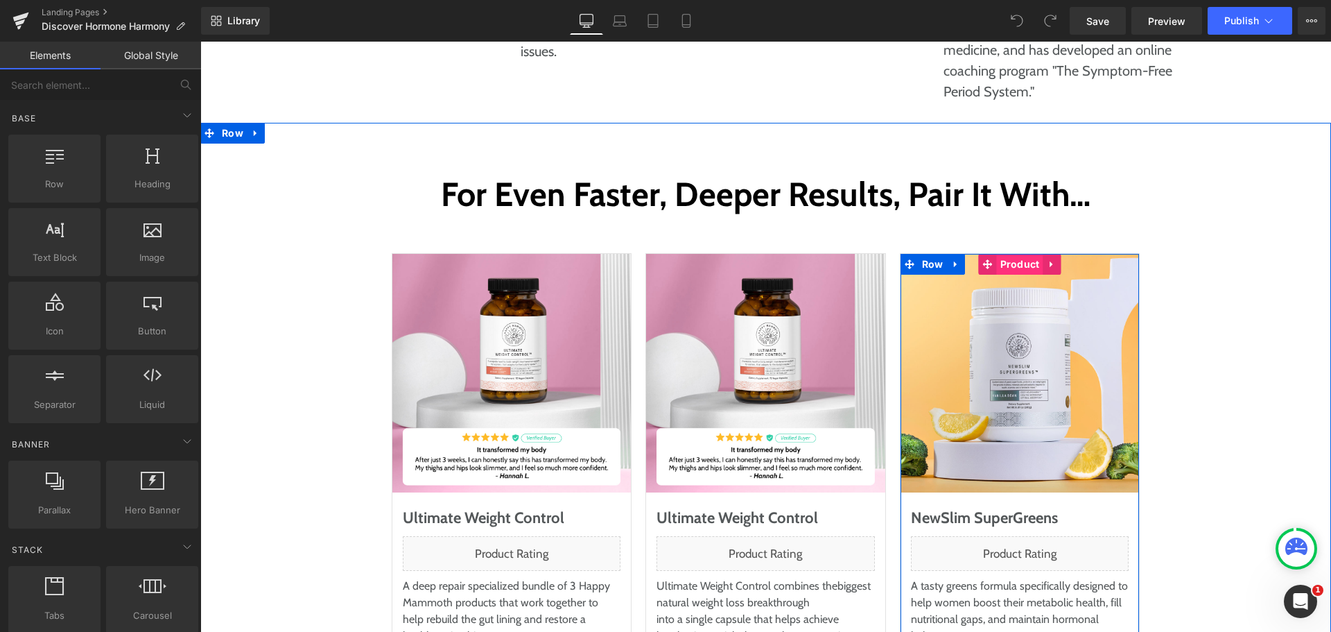
click at [1004, 254] on span "Product" at bounding box center [1020, 264] width 46 height 21
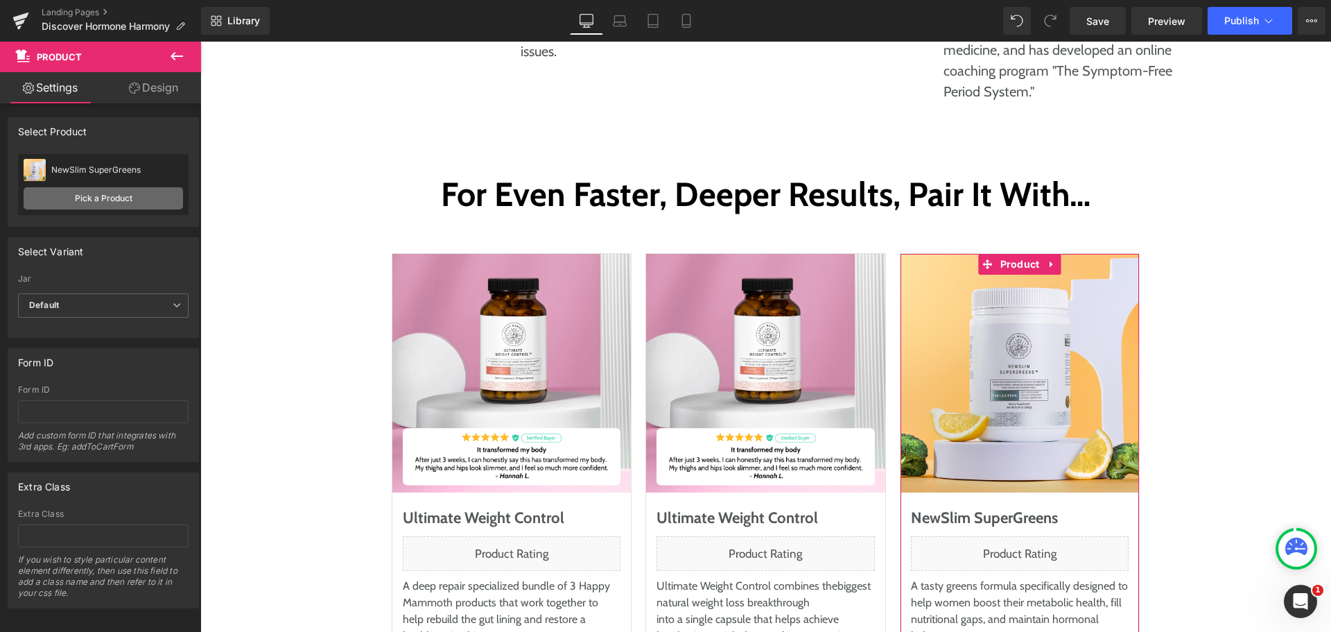
click at [128, 191] on link "Pick a Product" at bounding box center [104, 198] width 160 height 22
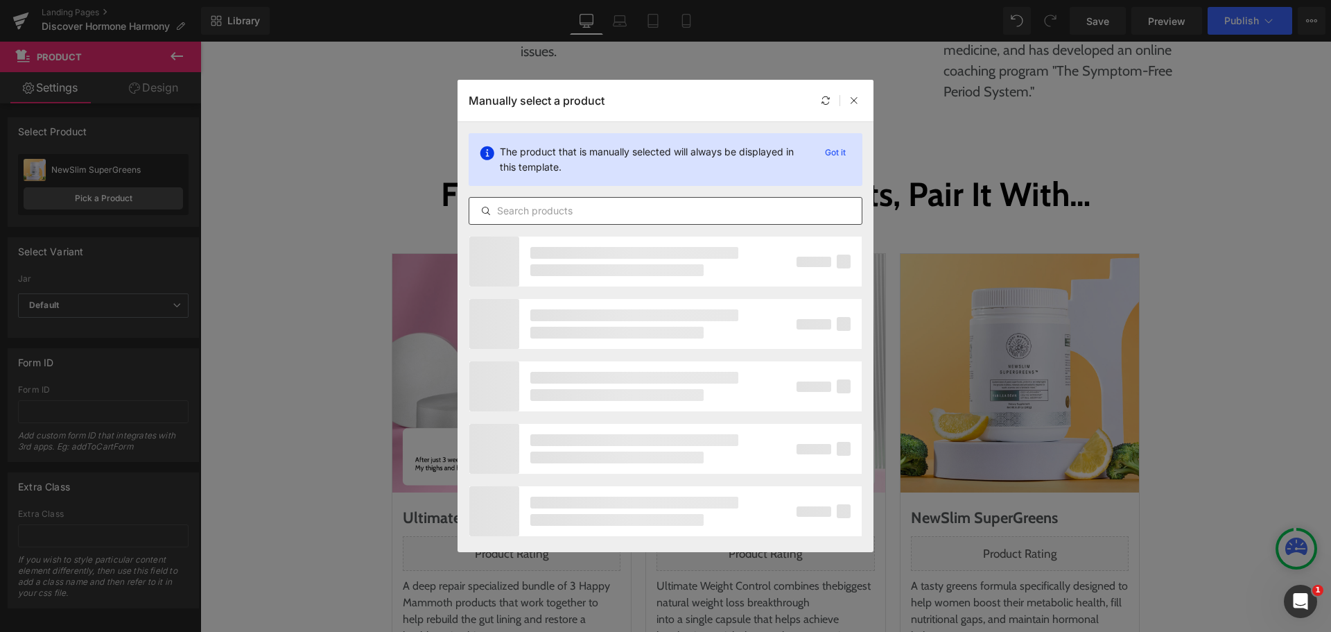
click at [604, 210] on input "text" at bounding box center [665, 210] width 393 height 17
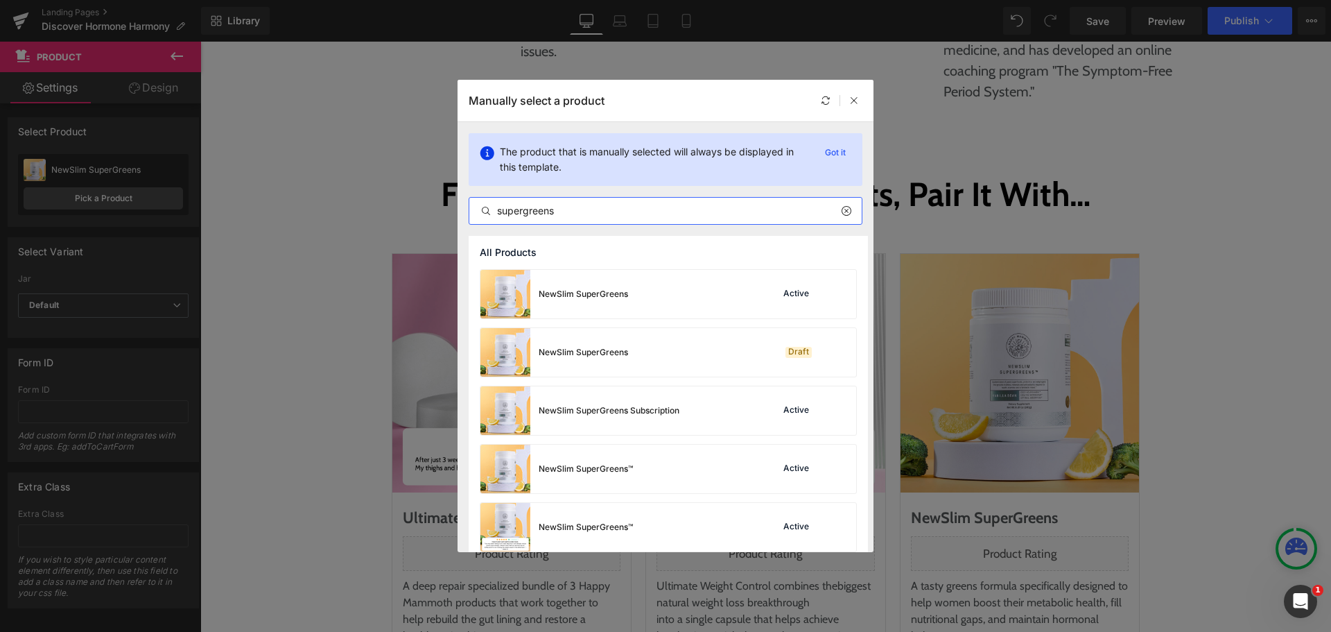
type input "supergreens"
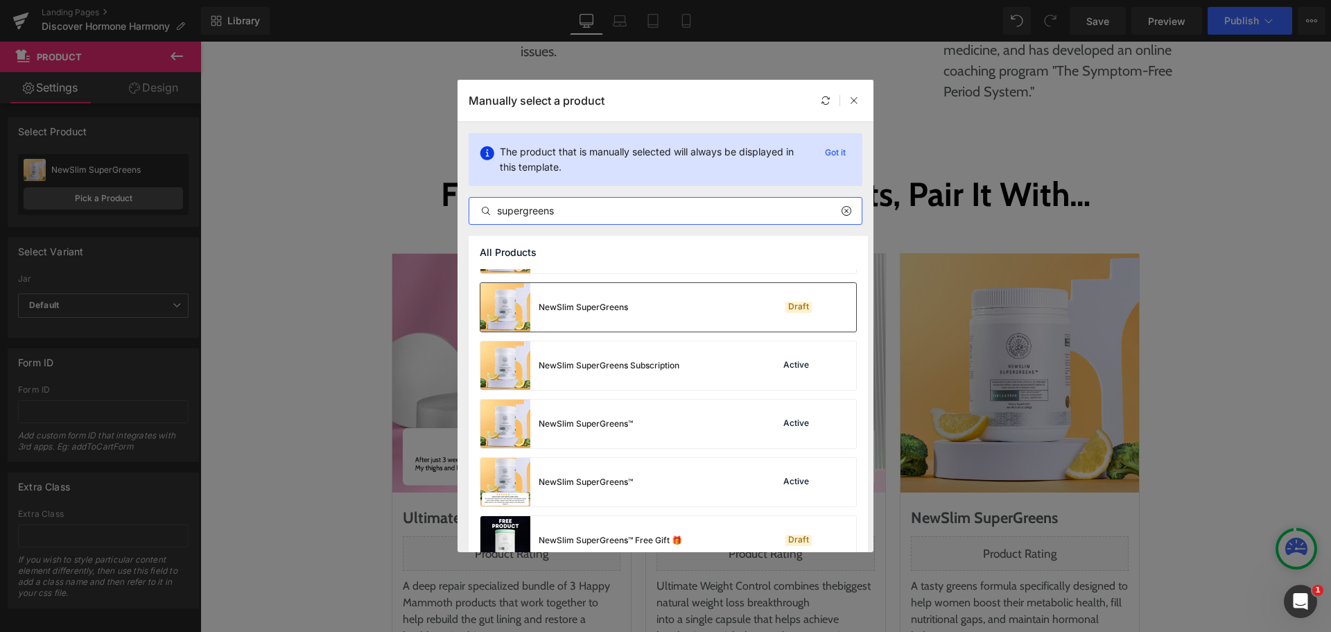
scroll to position [69, 0]
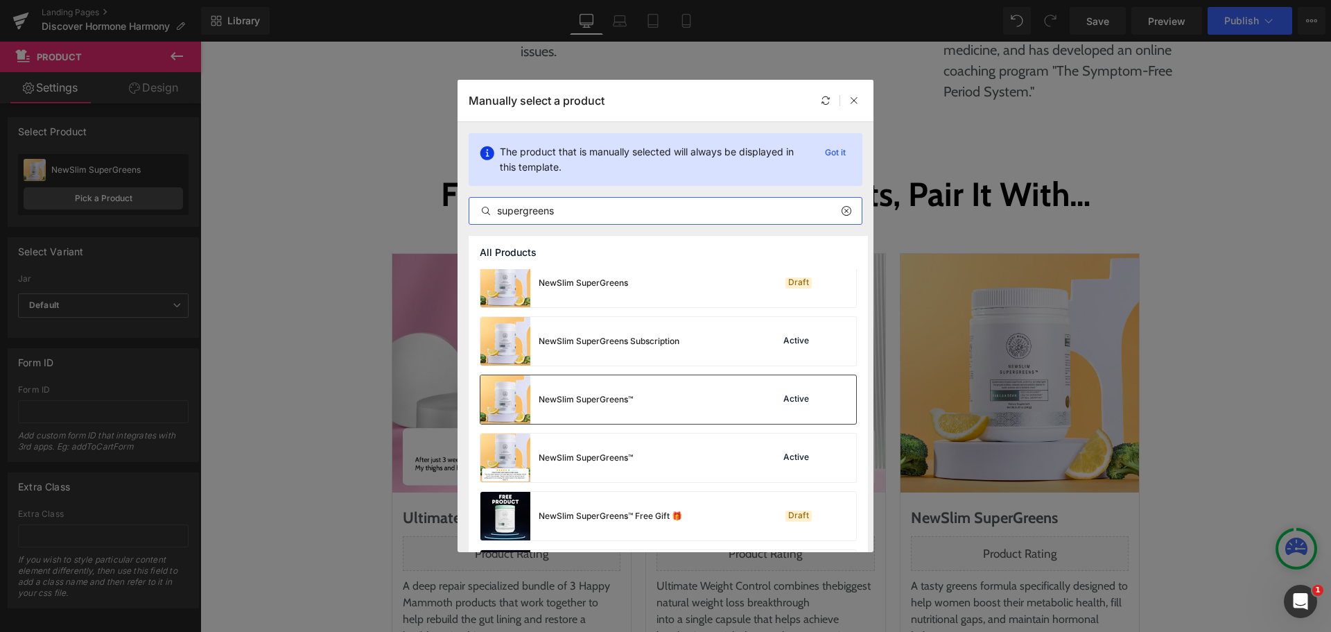
click at [642, 401] on div "NewSlim SuperGreens™ Active" at bounding box center [669, 399] width 376 height 49
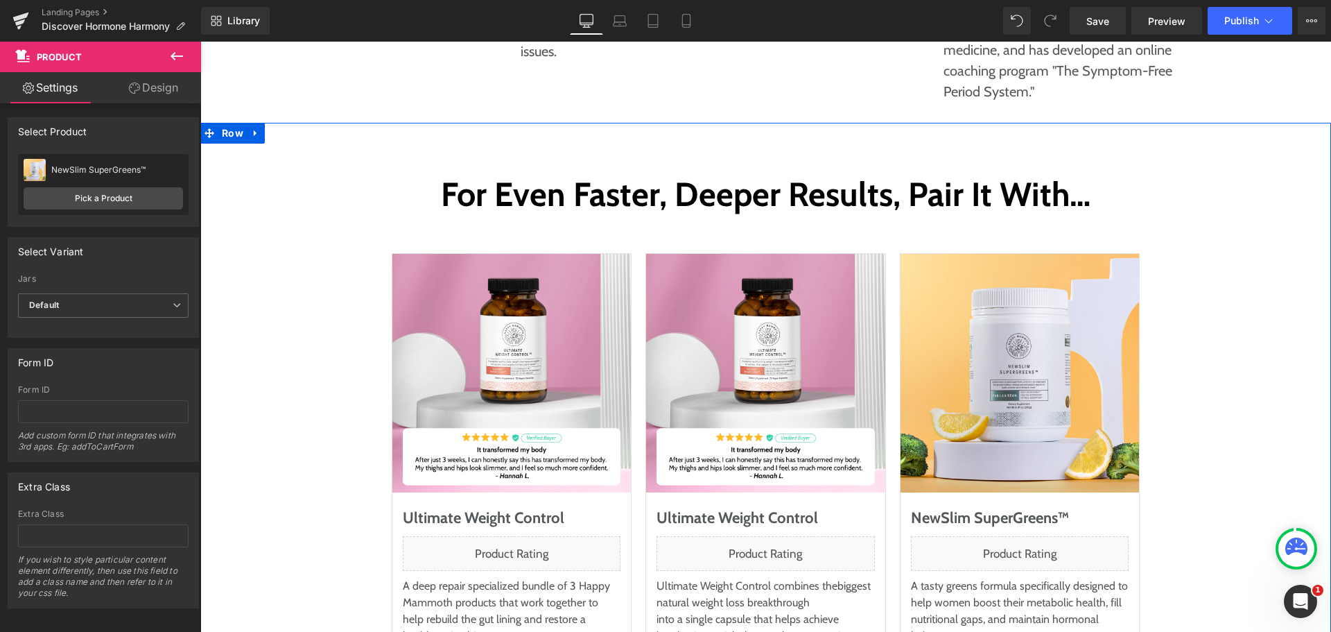
click at [1221, 347] on div "For Even Faster, Deeper Results, Pair It With… Heading Row Sale Off (P) Image U…" at bounding box center [765, 461] width 1103 height 580
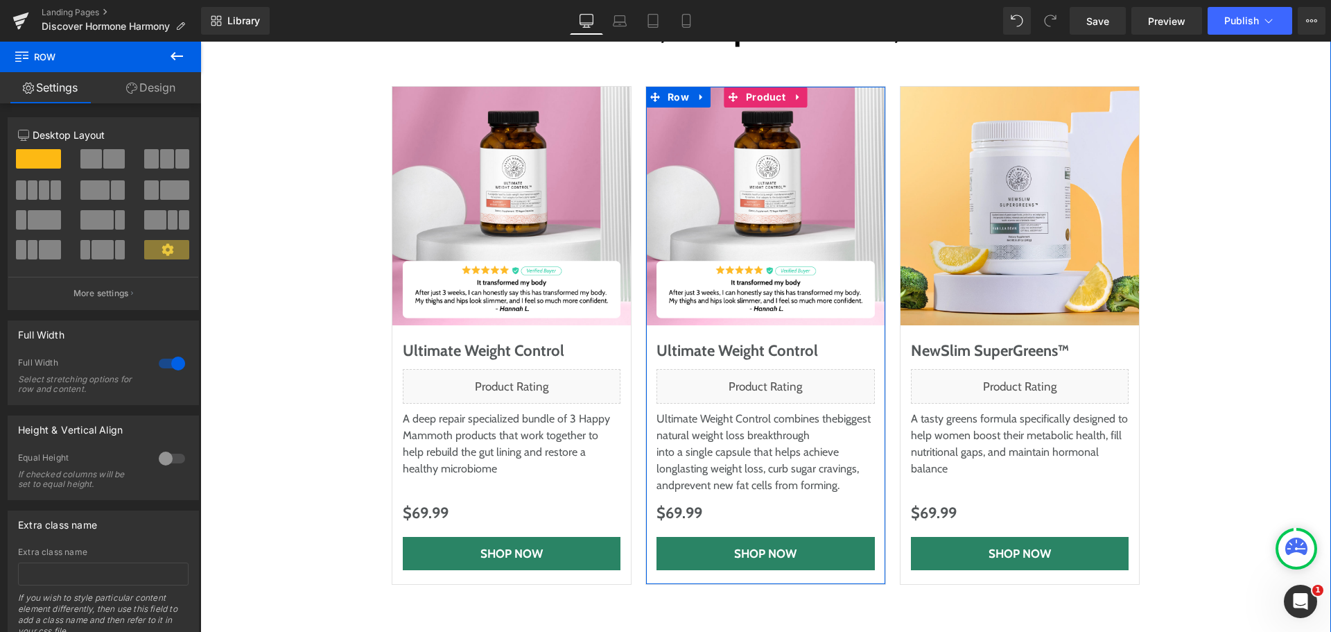
scroll to position [7004, 0]
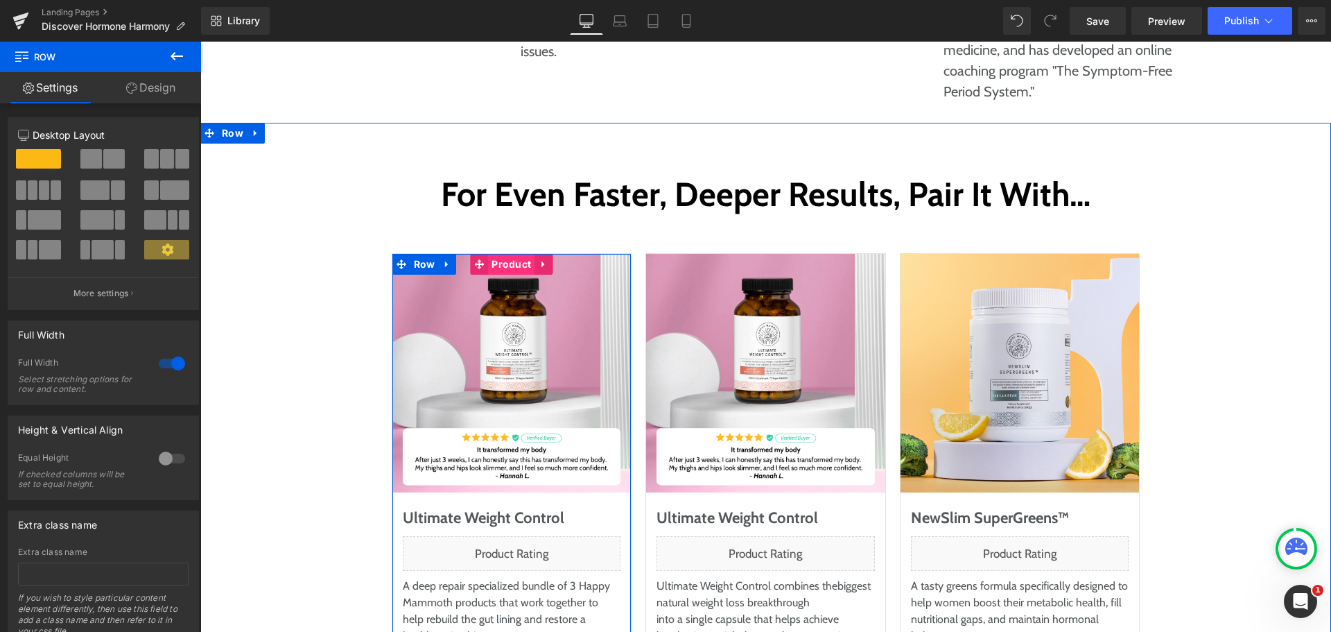
click at [519, 254] on span "Product" at bounding box center [511, 264] width 46 height 21
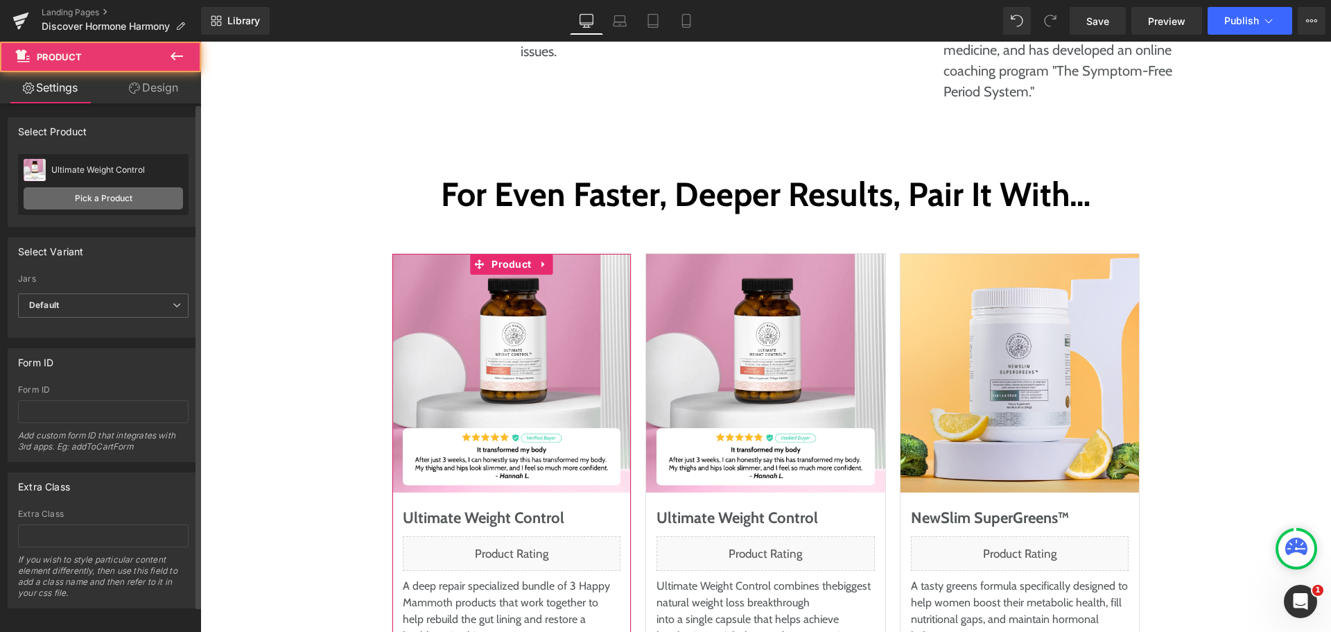
click at [103, 193] on link "Pick a Product" at bounding box center [104, 198] width 160 height 22
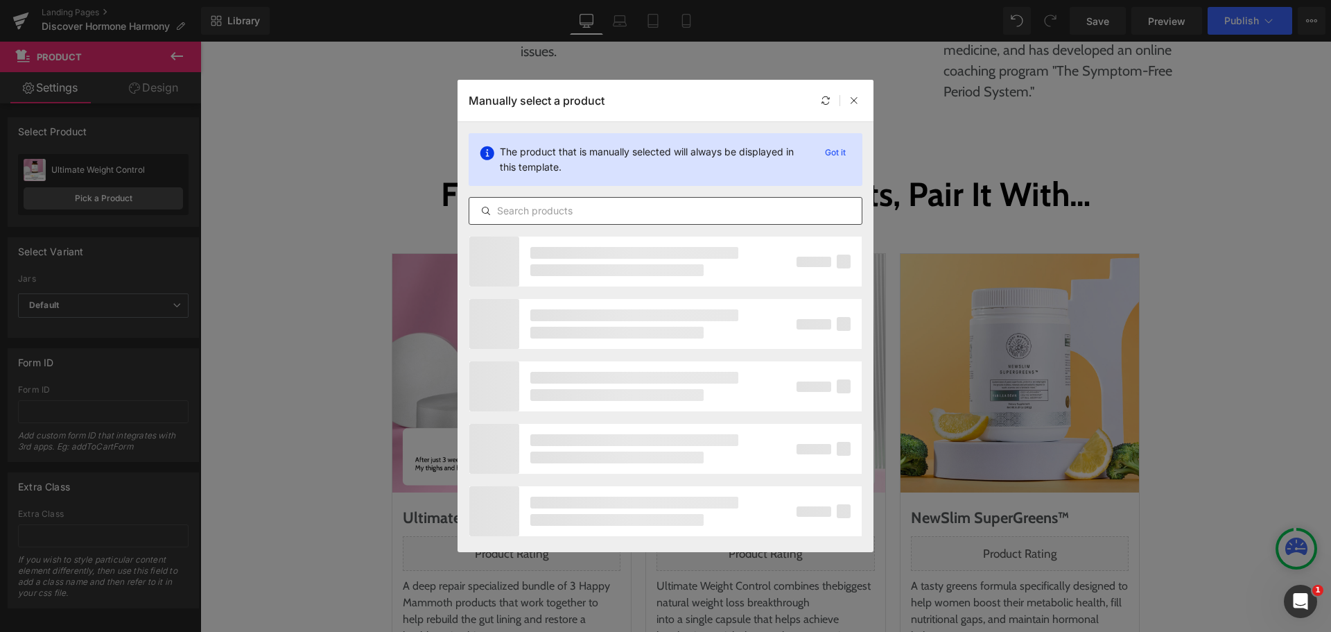
click at [539, 208] on input "text" at bounding box center [665, 210] width 393 height 17
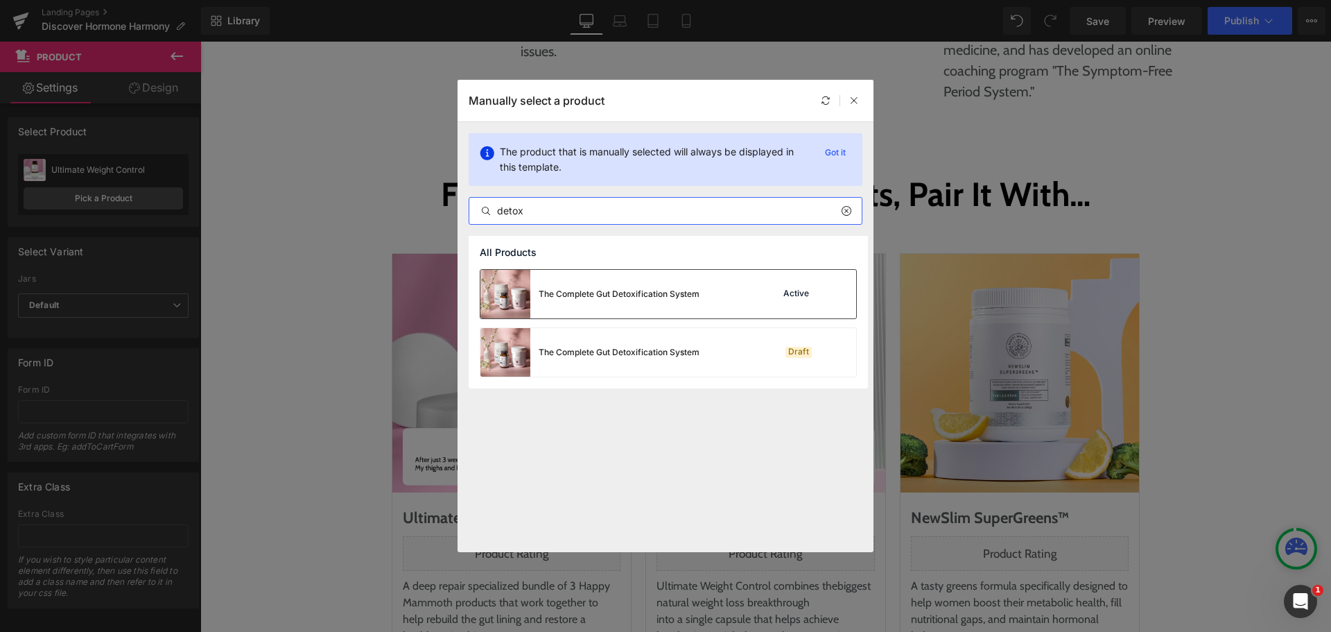
type input "detox"
click at [596, 289] on div "The Complete Gut Detoxification System" at bounding box center [619, 294] width 161 height 12
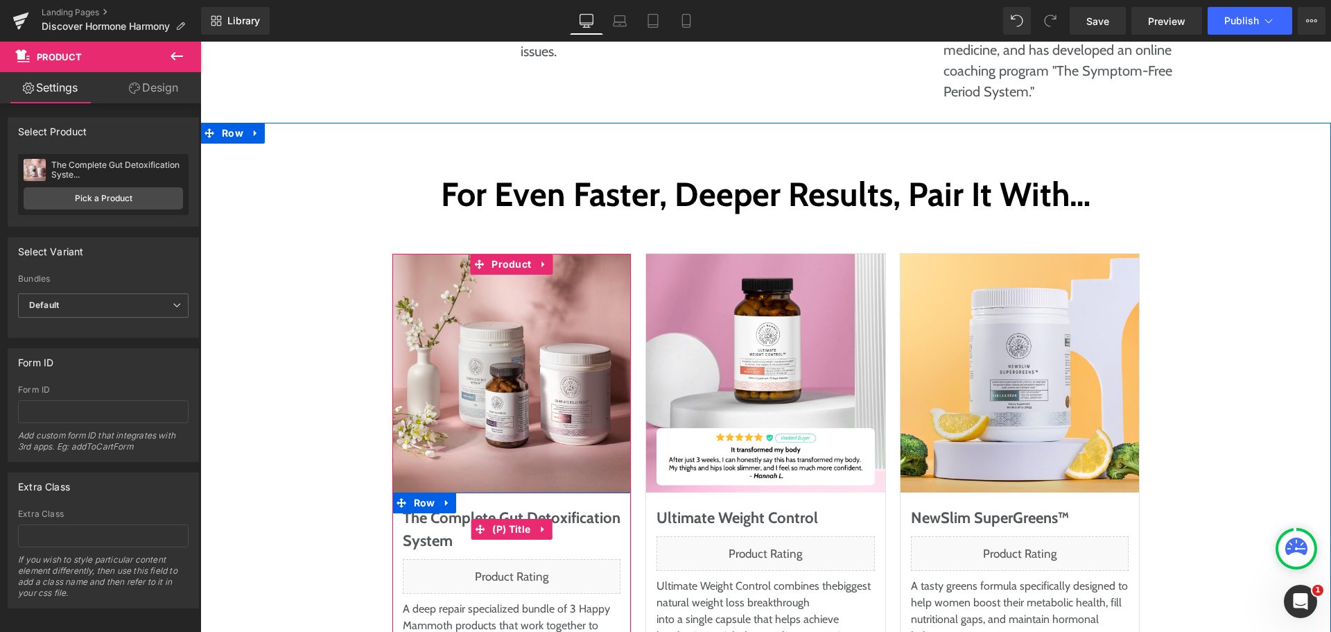
drag, startPoint x: 492, startPoint y: 366, endPoint x: 524, endPoint y: 339, distance: 41.8
click at [492, 519] on span "(P) Title" at bounding box center [511, 529] width 45 height 21
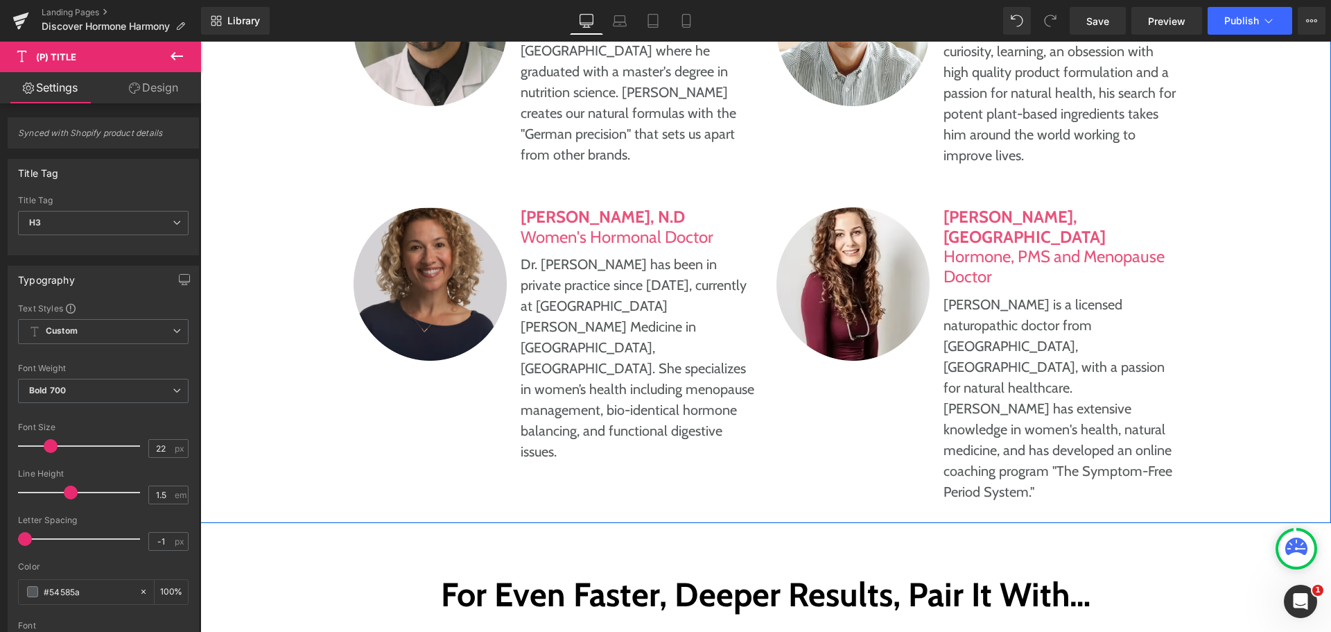
scroll to position [6588, 0]
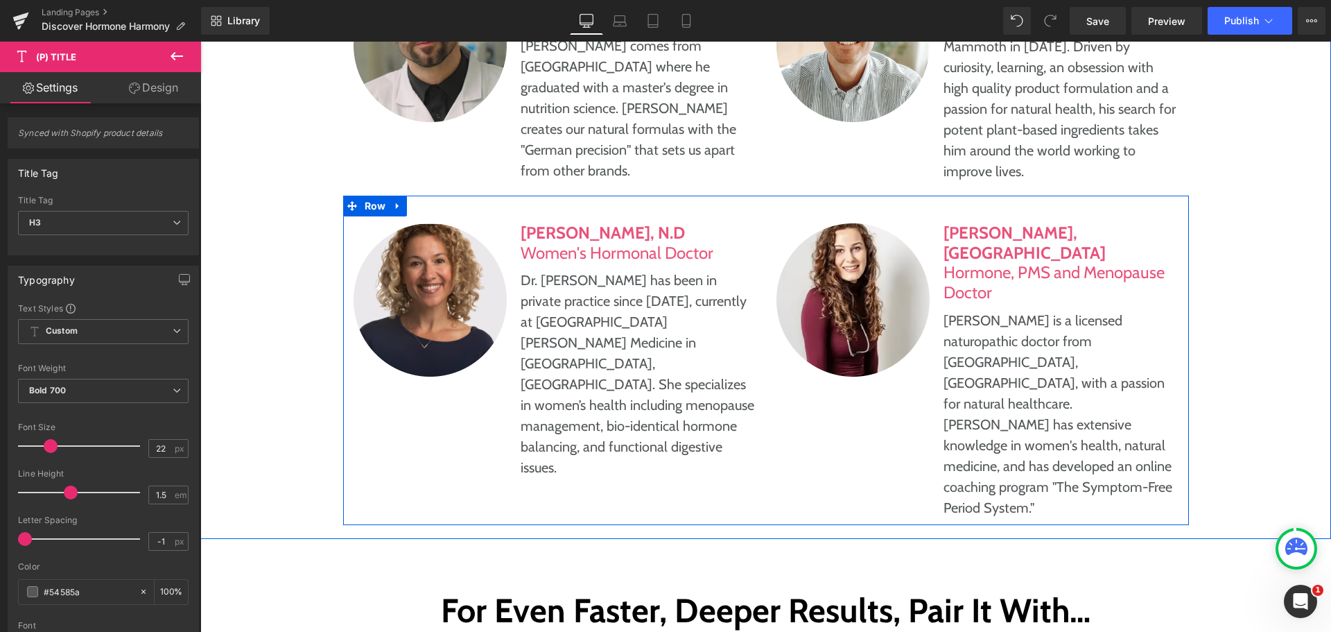
click at [766, 359] on div "Image [PERSON_NAME], ND Hormone, PMS and Menopause Doctor Heading [PERSON_NAME]…" at bounding box center [977, 370] width 423 height 309
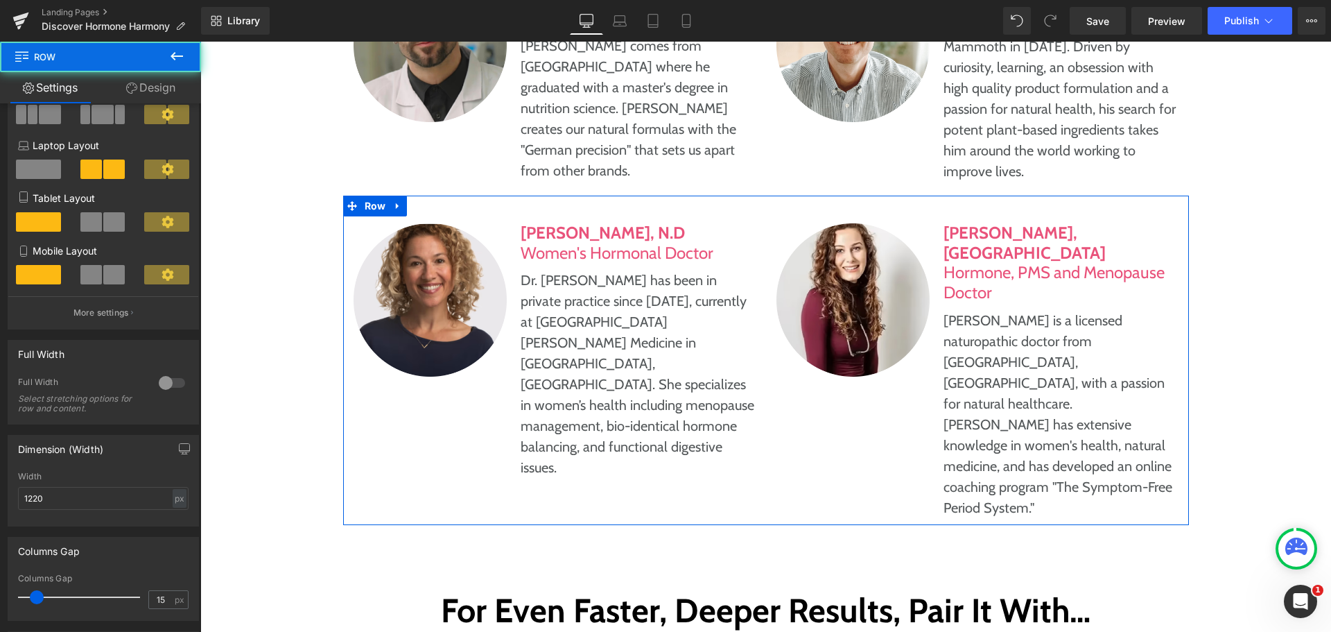
scroll to position [139, 0]
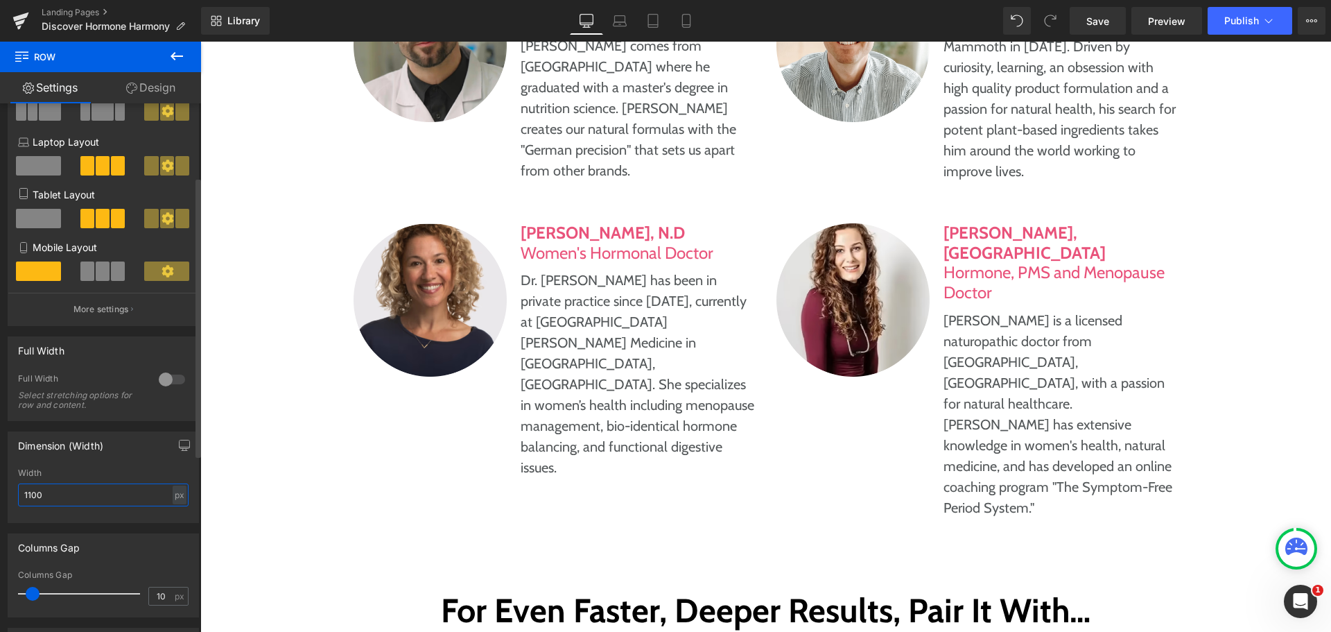
click at [74, 501] on input "1100" at bounding box center [103, 494] width 171 height 23
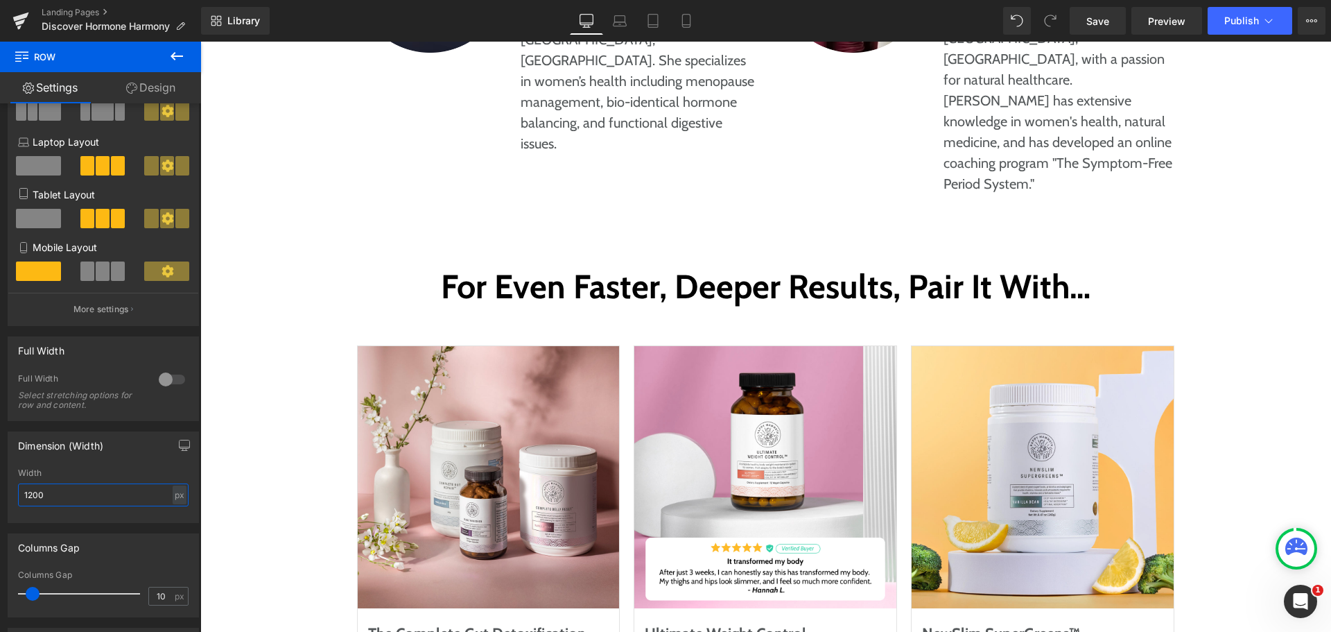
scroll to position [7004, 0]
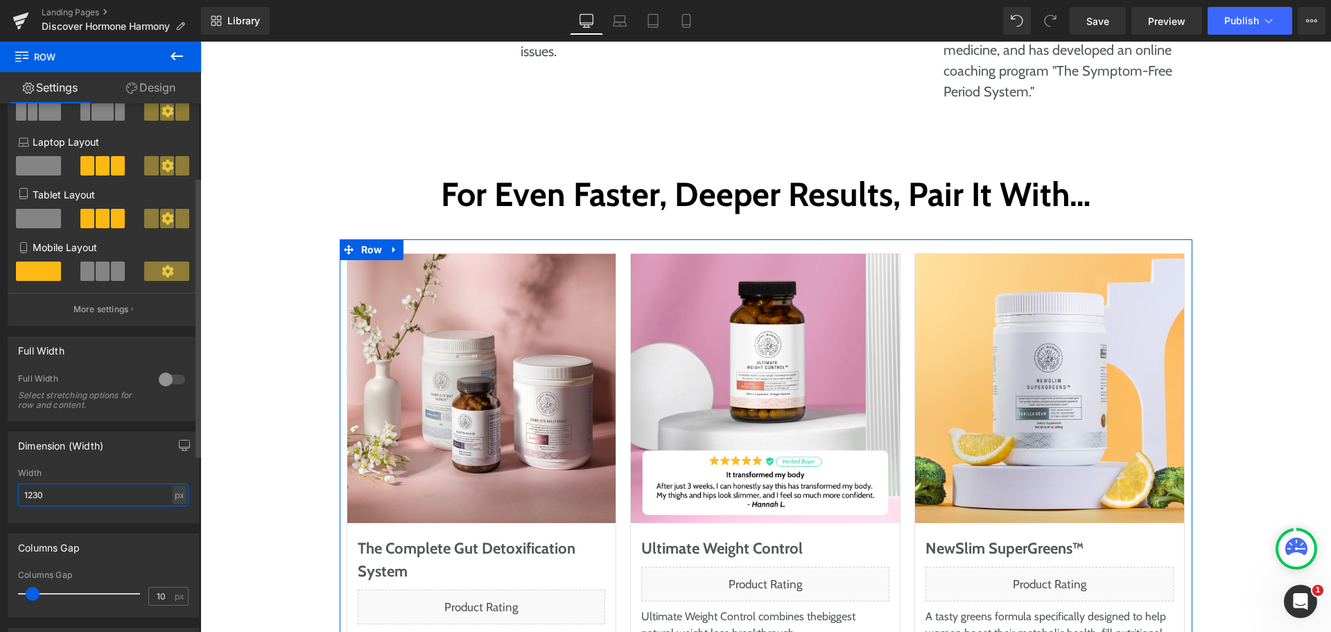
type input "1220"
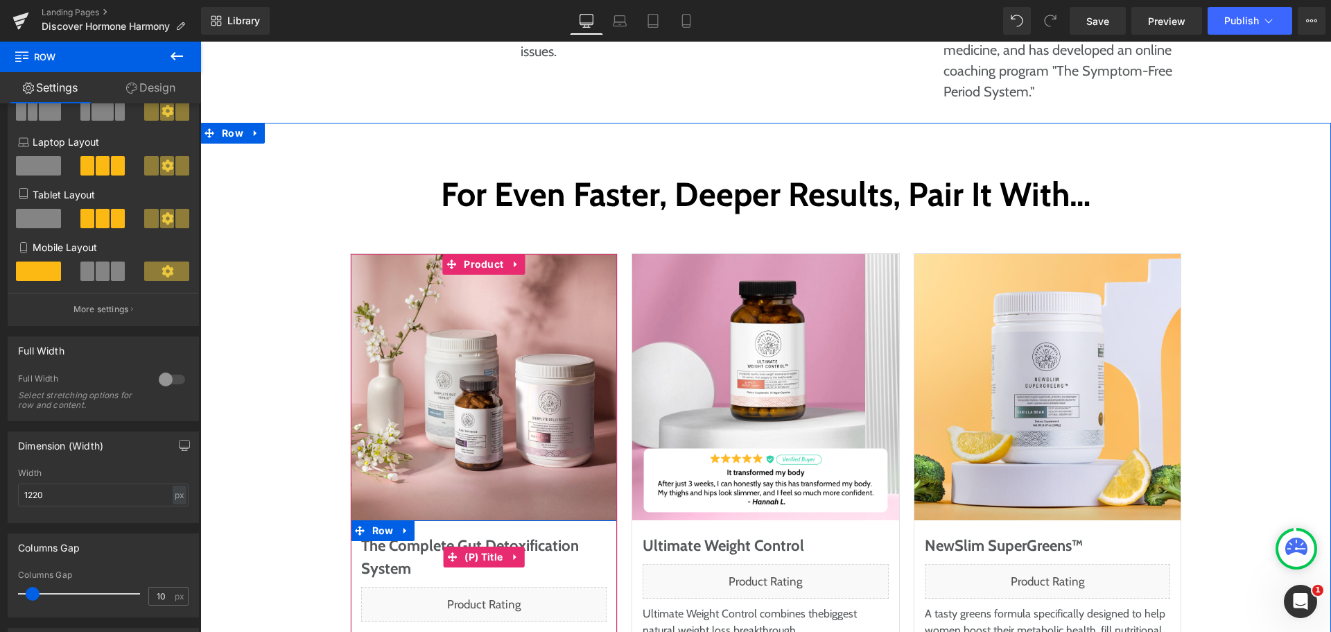
click at [384, 534] on link "The Complete Gut Detoxification System" at bounding box center [484, 557] width 246 height 46
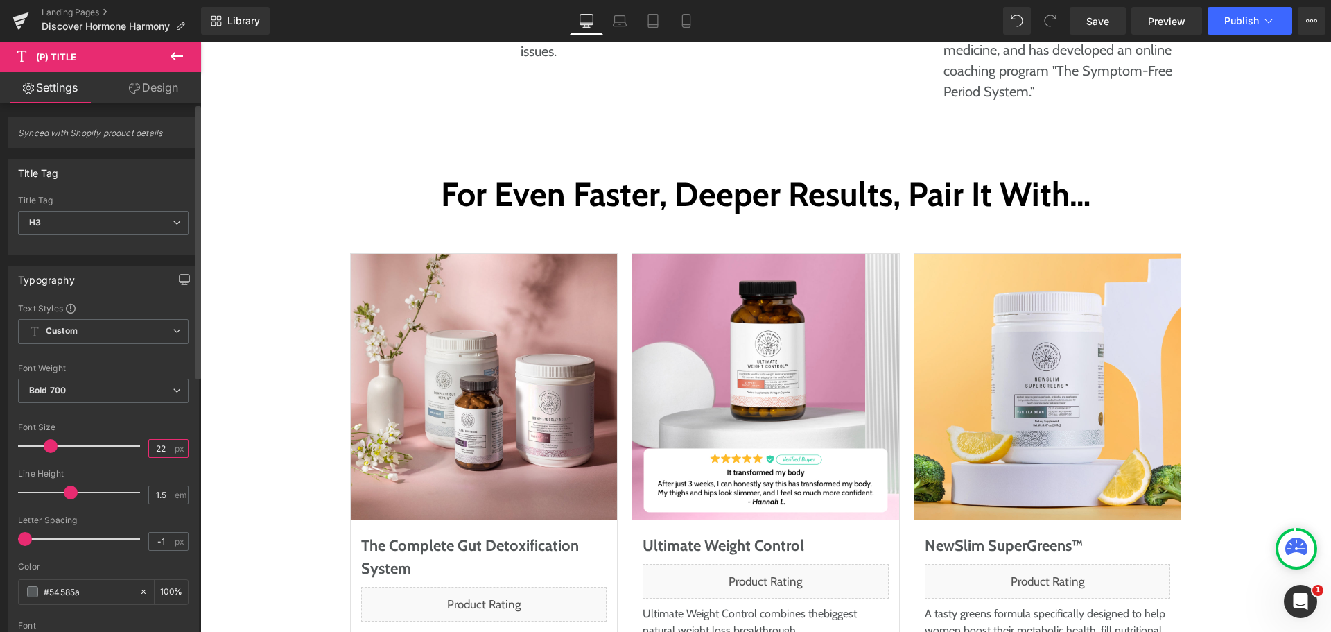
click at [163, 449] on input "22" at bounding box center [161, 448] width 24 height 17
type input "20"
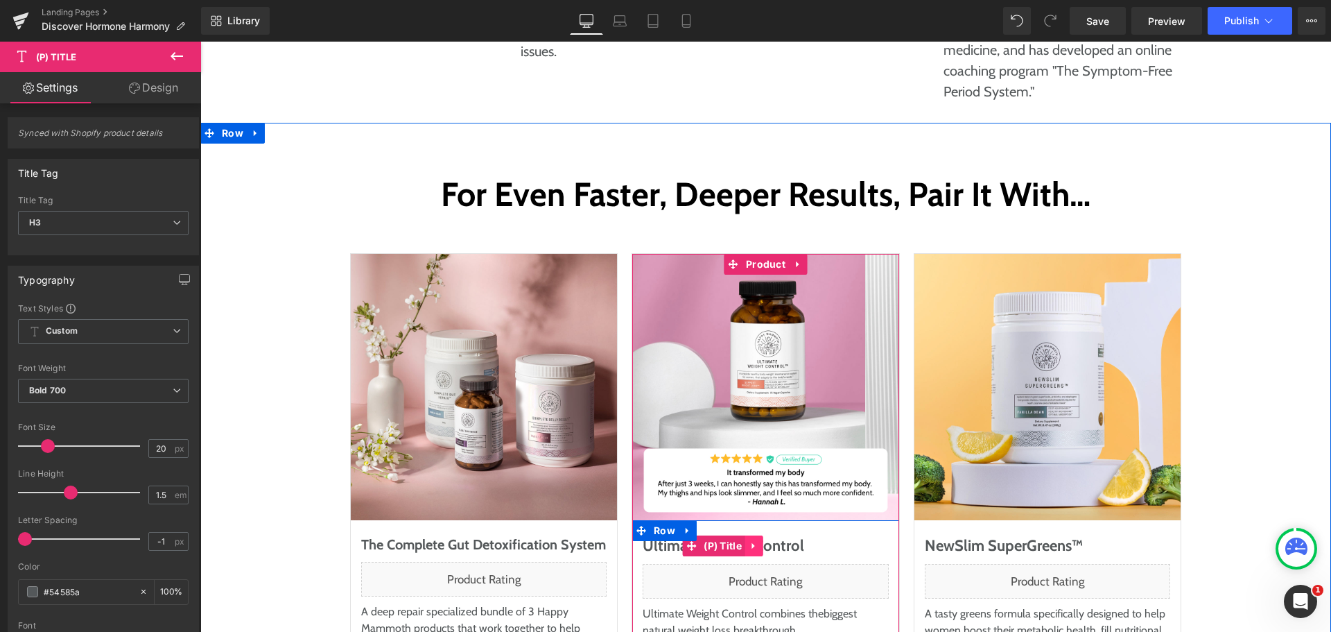
click at [745, 535] on link at bounding box center [754, 545] width 18 height 21
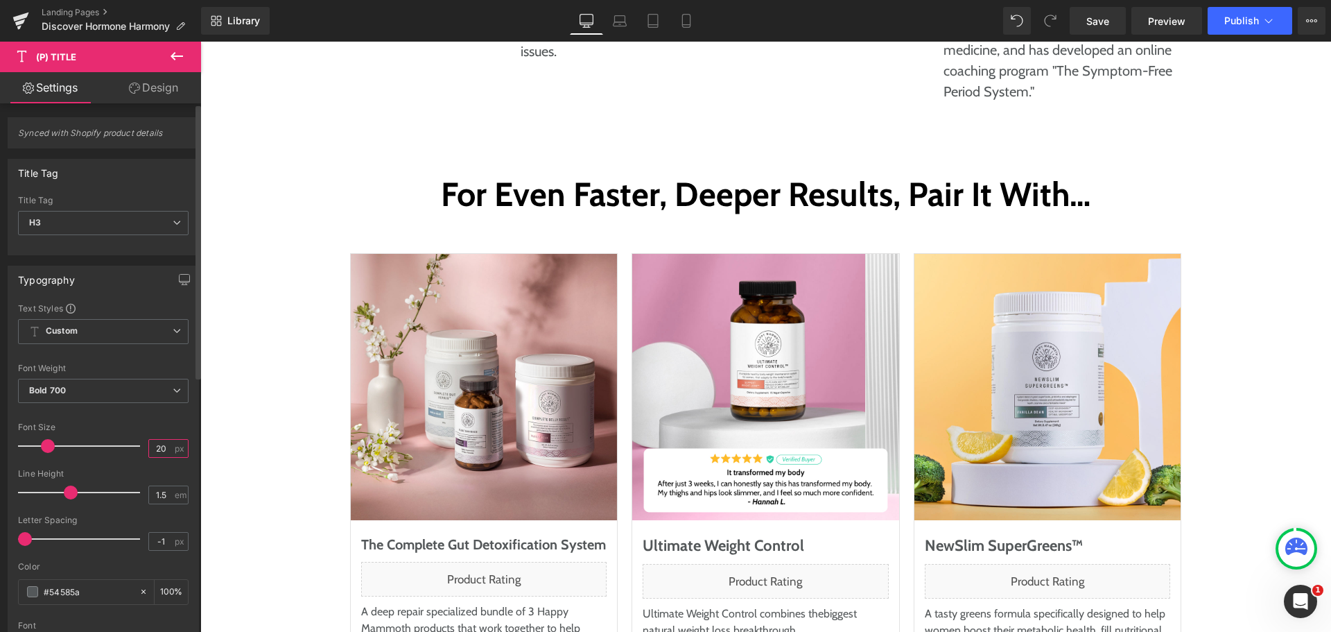
click at [162, 445] on input "20" at bounding box center [161, 448] width 24 height 17
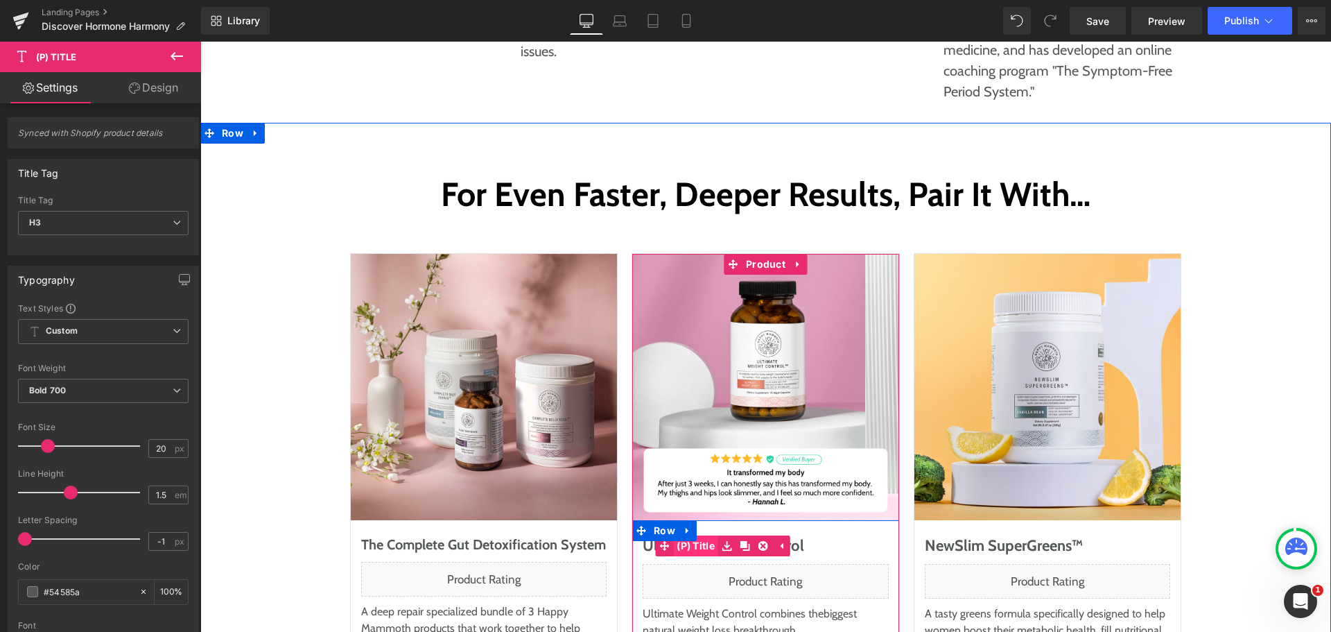
click at [703, 535] on span "(P) Title" at bounding box center [695, 545] width 45 height 21
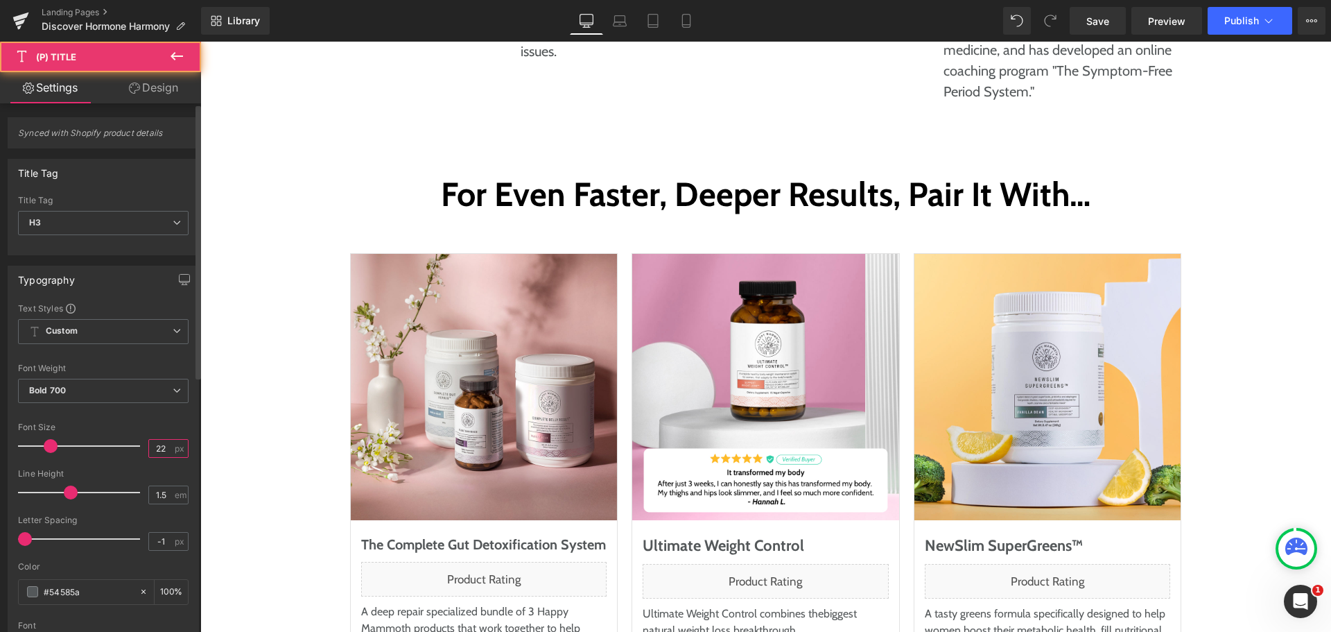
click at [154, 440] on input "22" at bounding box center [161, 448] width 24 height 17
type input "20"
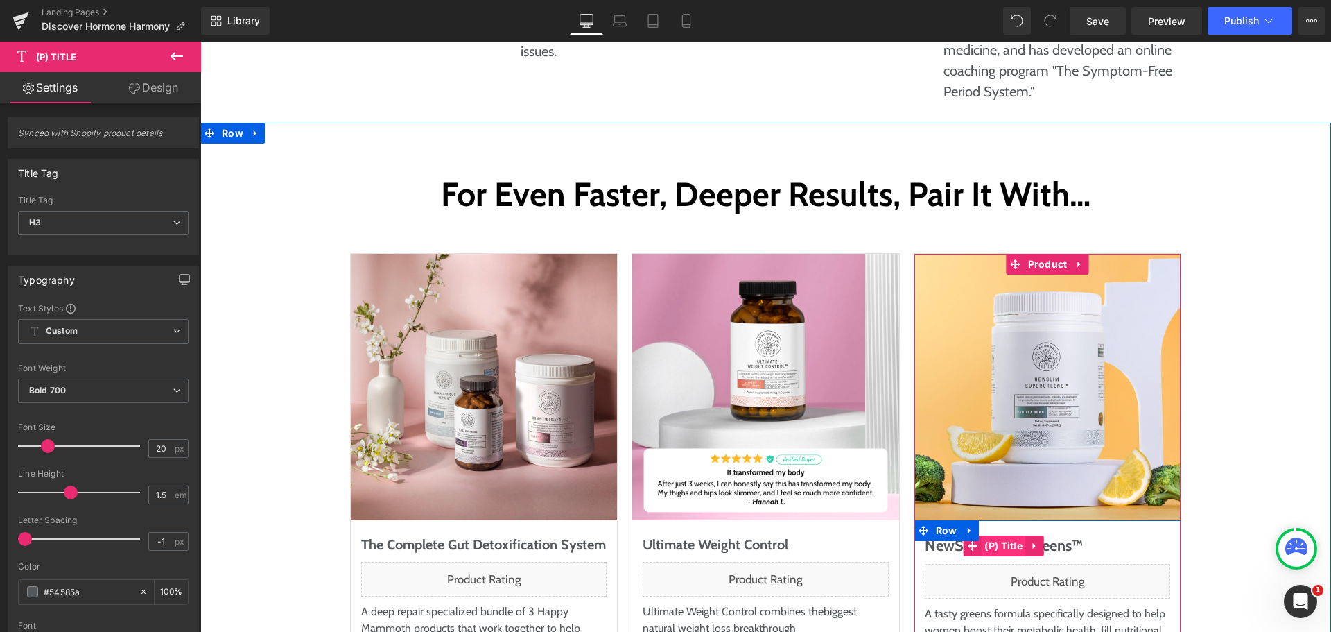
click at [981, 535] on span "(P) Title" at bounding box center [1003, 545] width 45 height 21
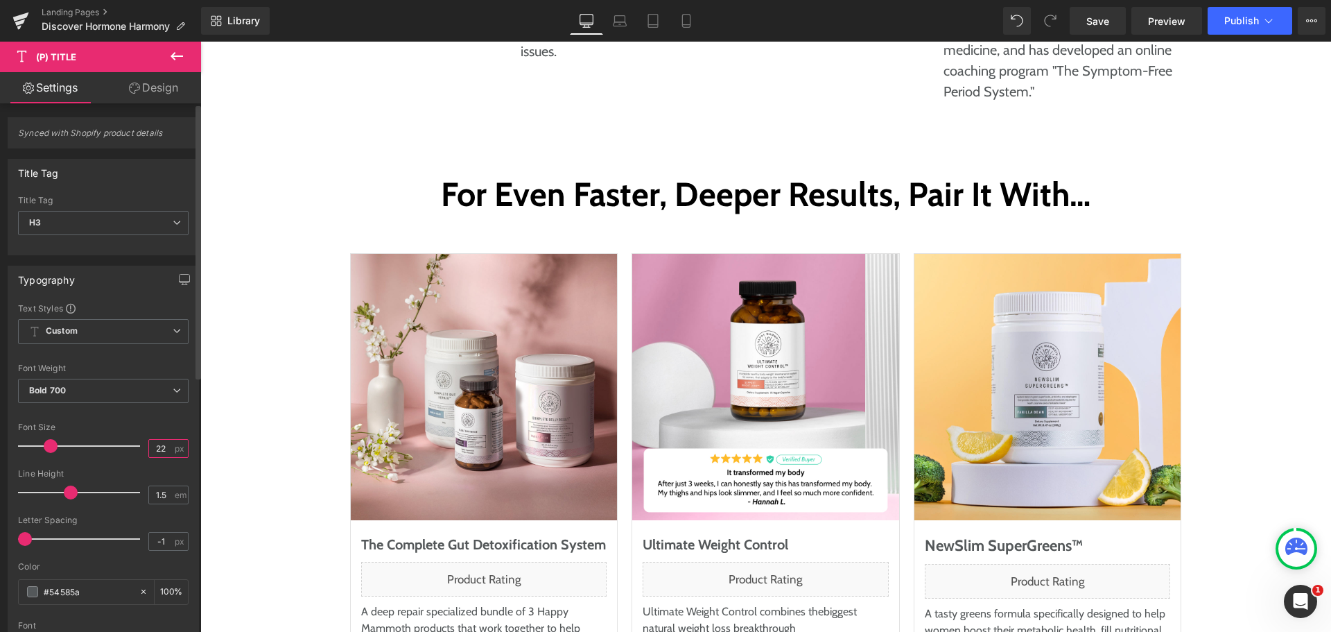
click at [155, 451] on input "22" at bounding box center [161, 448] width 24 height 17
type input "20"
click at [1235, 8] on button "Publish" at bounding box center [1250, 21] width 85 height 28
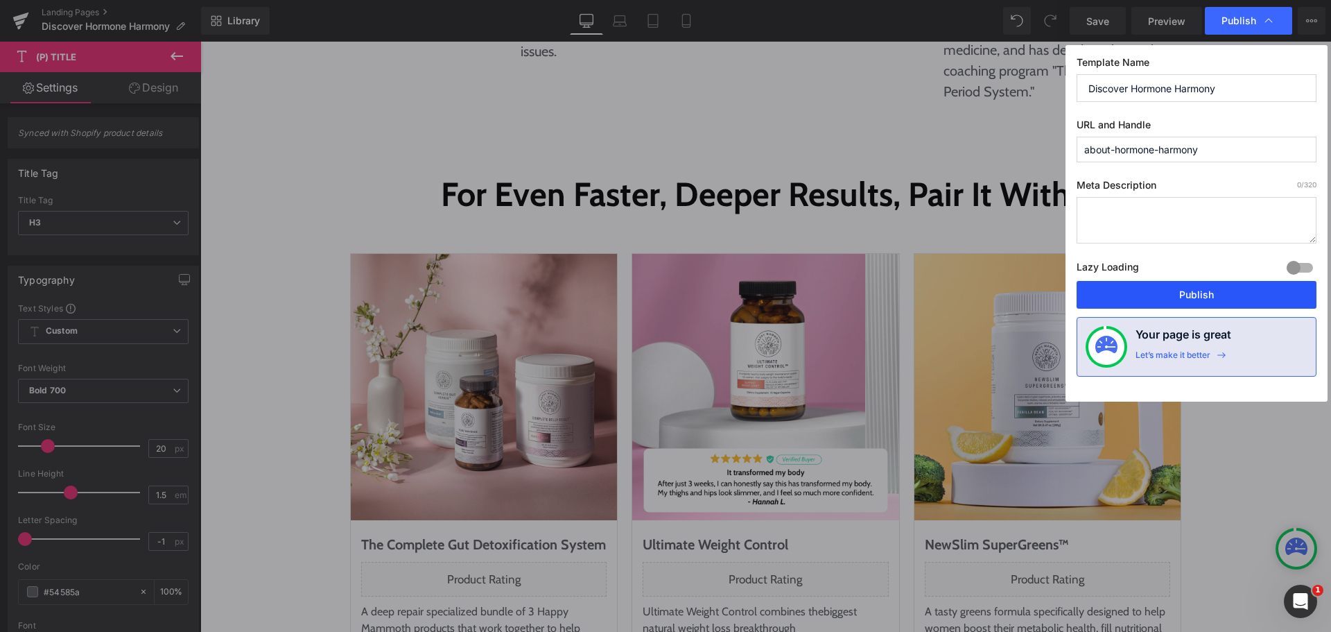
click at [1215, 294] on button "Publish" at bounding box center [1197, 295] width 240 height 28
click at [1227, 316] on div "For Even Faster, Deeper Results, Pair It With… Heading Row Sale Off (P) Image T…" at bounding box center [765, 474] width 1103 height 606
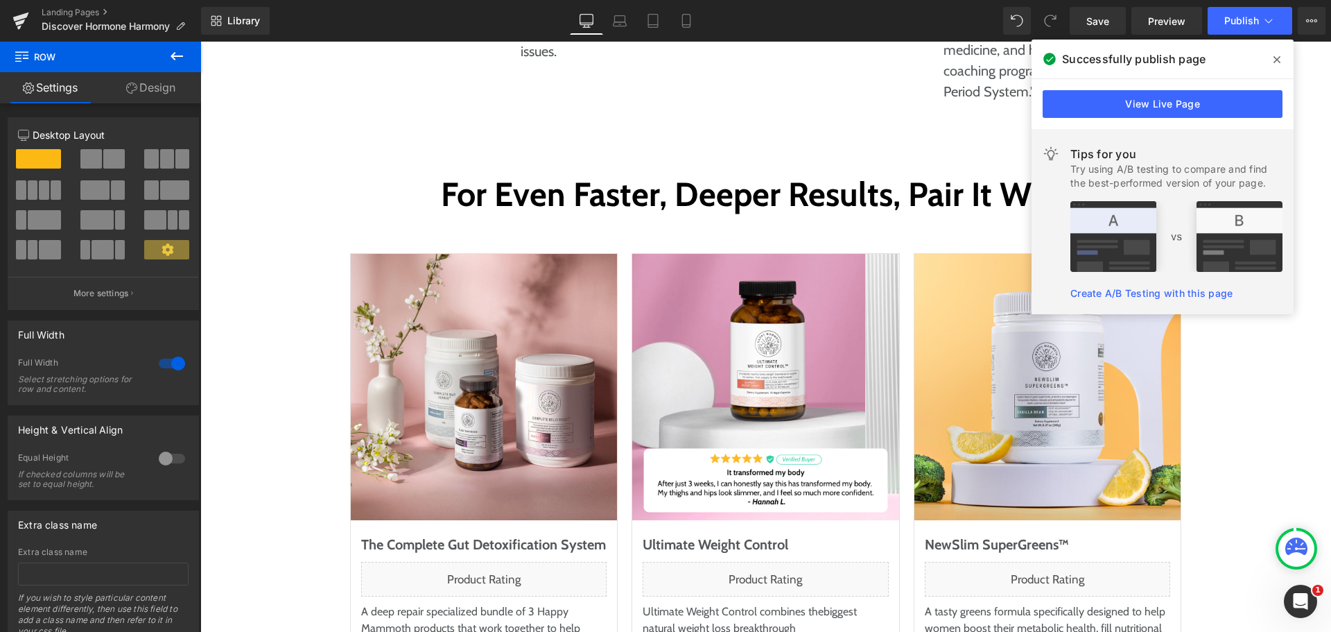
click at [806, 74] on div at bounding box center [702, 72] width 244 height 39
click at [801, 28] on div "Library Desktop Desktop Laptop Tablet Mobile Save Preview Publish Scheduled Vie…" at bounding box center [766, 21] width 1130 height 28
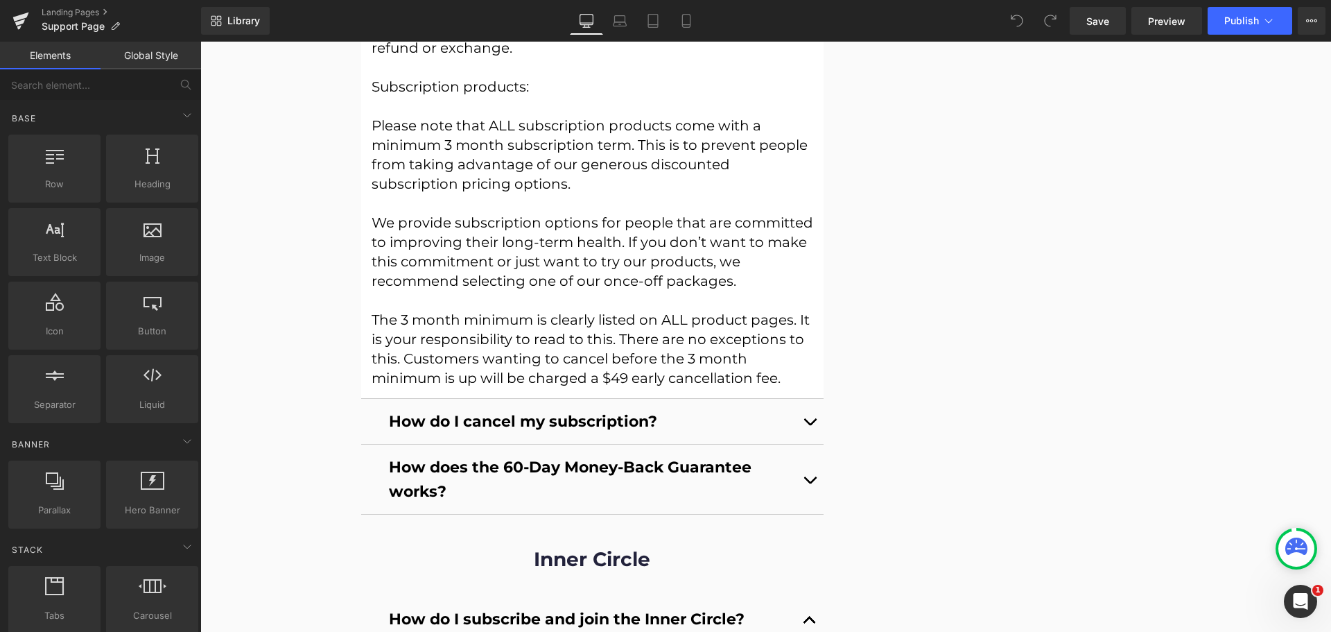
scroll to position [1872, 0]
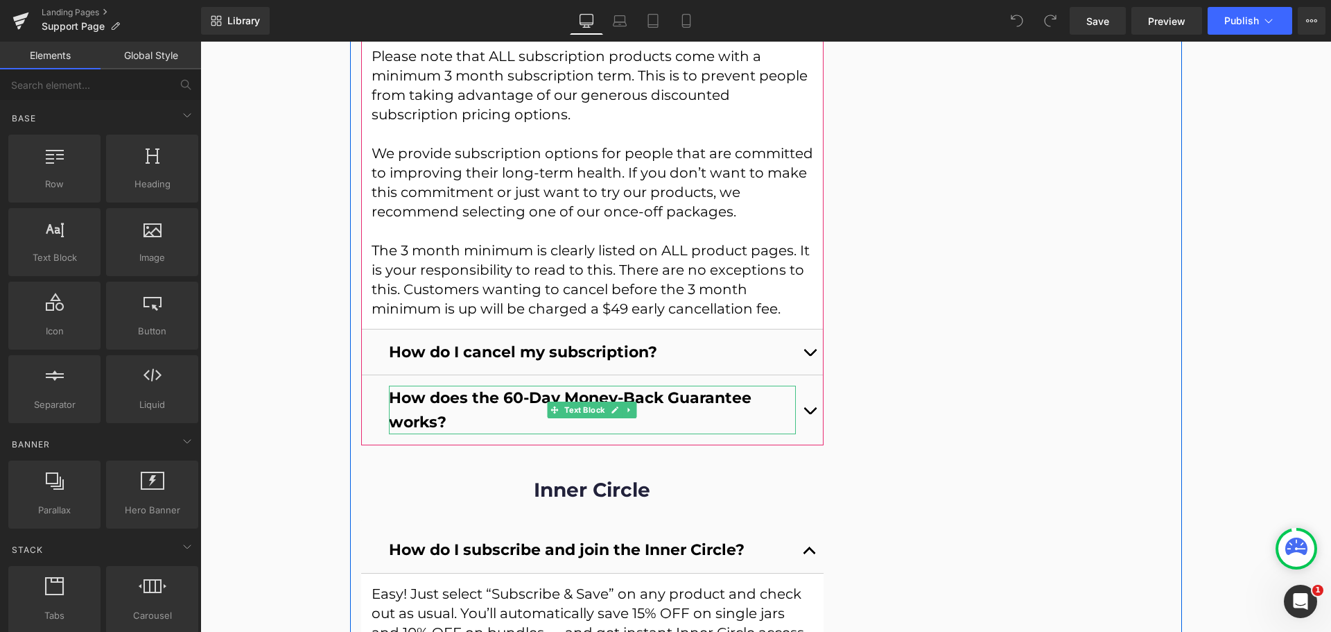
drag, startPoint x: 411, startPoint y: 422, endPoint x: 418, endPoint y: 421, distance: 7.0
click at [411, 422] on b "How does the 60-Day Money-Back Guarantee works?" at bounding box center [570, 409] width 363 height 43
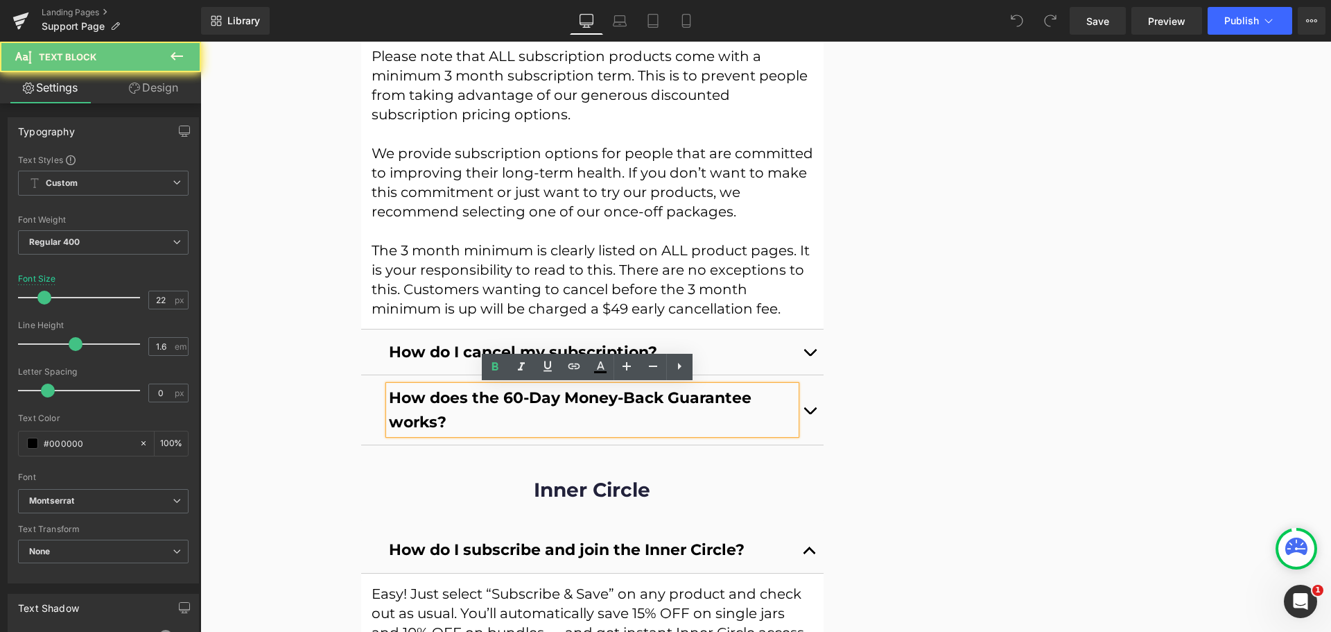
click at [425, 419] on b "How does the 60-Day Money-Back Guarantee works?" at bounding box center [570, 409] width 363 height 43
click at [432, 422] on b "How does the 60-Day Money-Back Guarantee works?" at bounding box center [570, 409] width 363 height 43
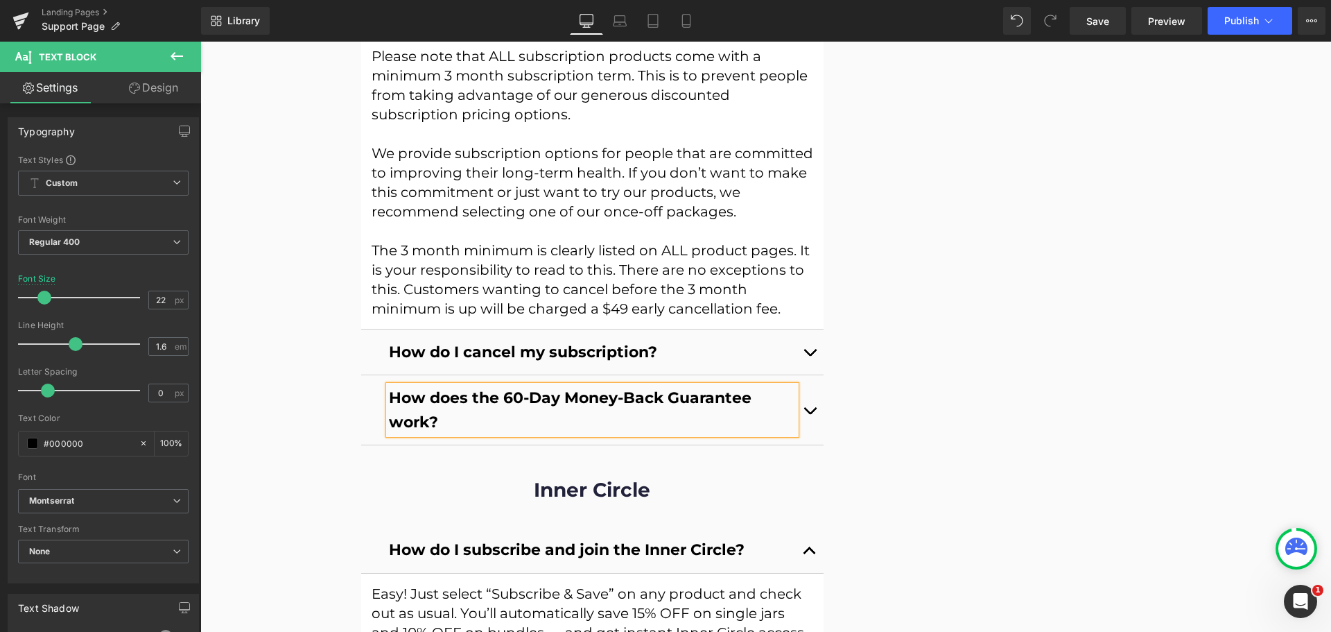
click at [1058, 356] on div "STILL HAVE ANY QUESTIONS? Heading Separator Image Contact Us Button Icon Icon I…" at bounding box center [1008, 212] width 347 height 3283
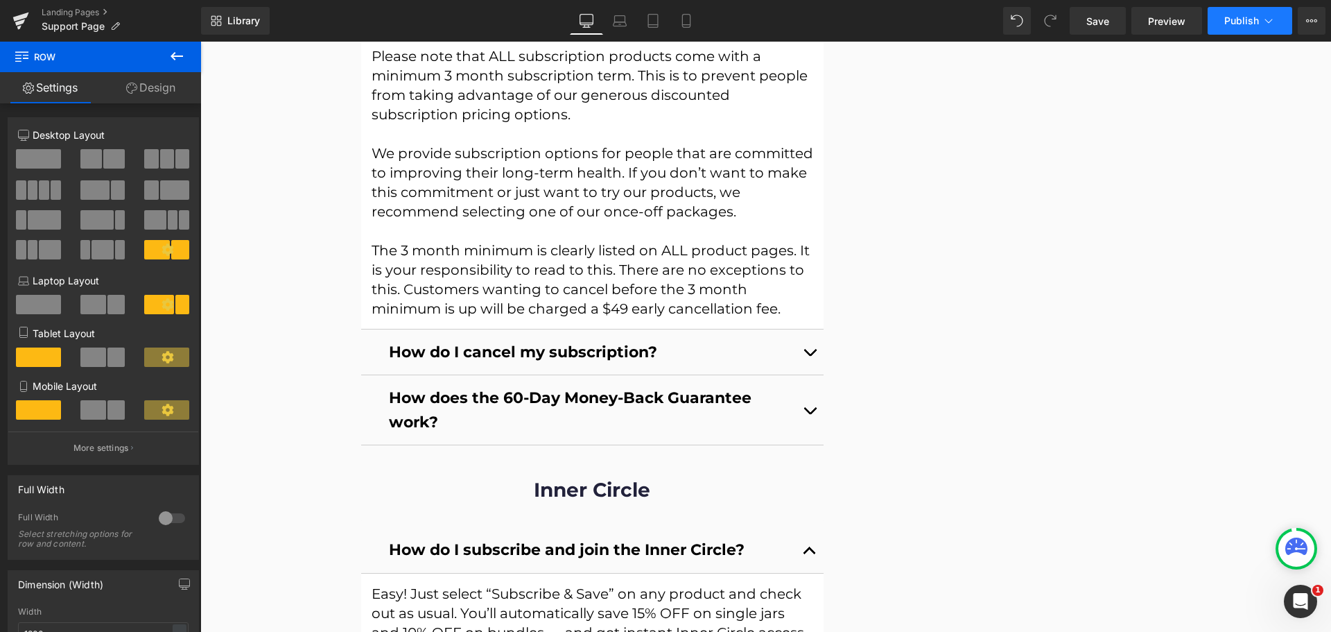
click at [1241, 24] on span "Publish" at bounding box center [1242, 20] width 35 height 11
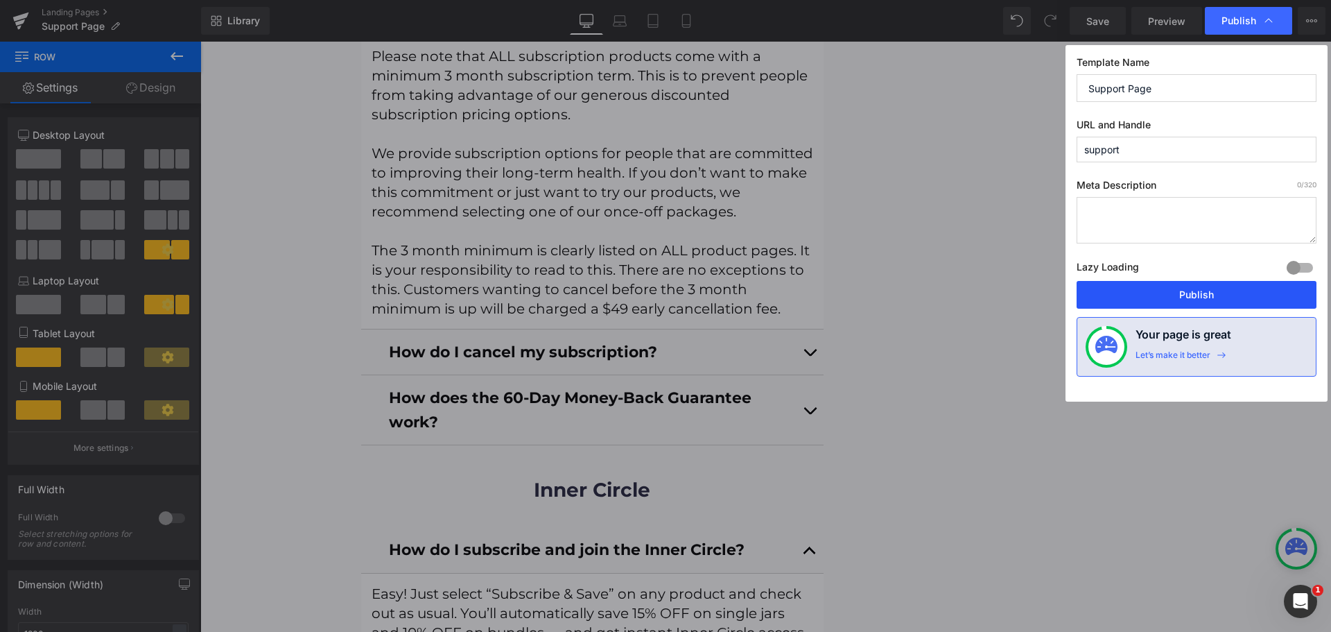
click at [1157, 300] on button "Publish" at bounding box center [1197, 295] width 240 height 28
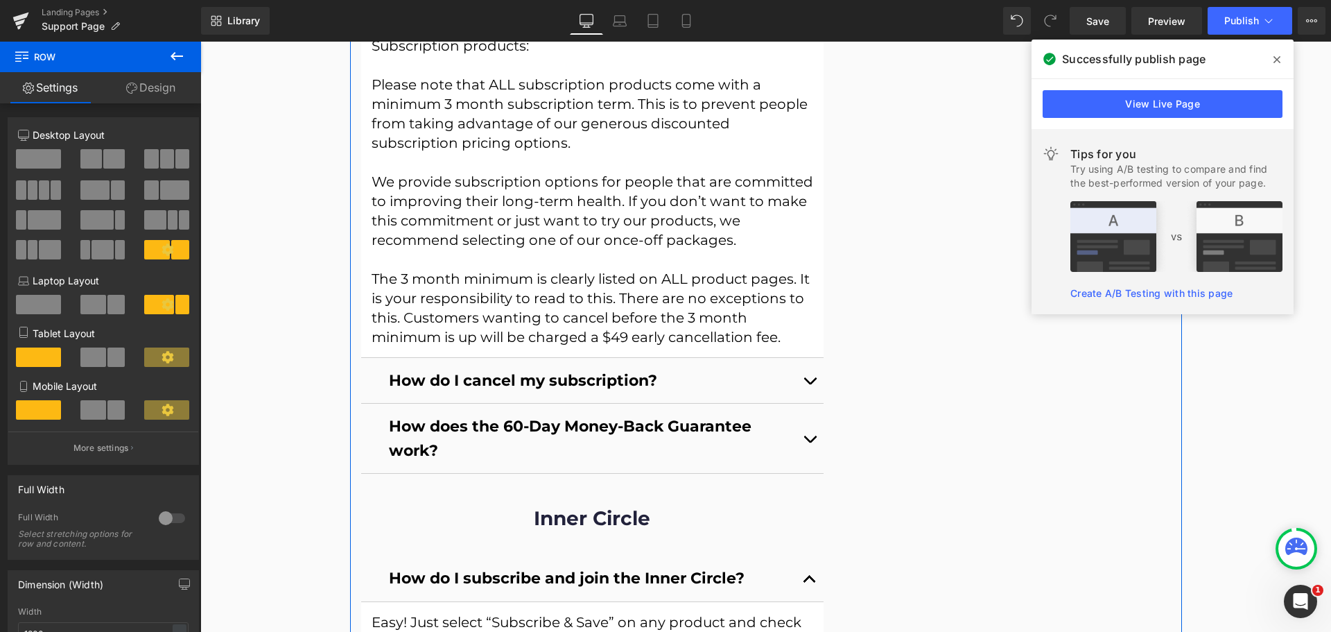
scroll to position [2011, 0]
